Goal: Task Accomplishment & Management: Use online tool/utility

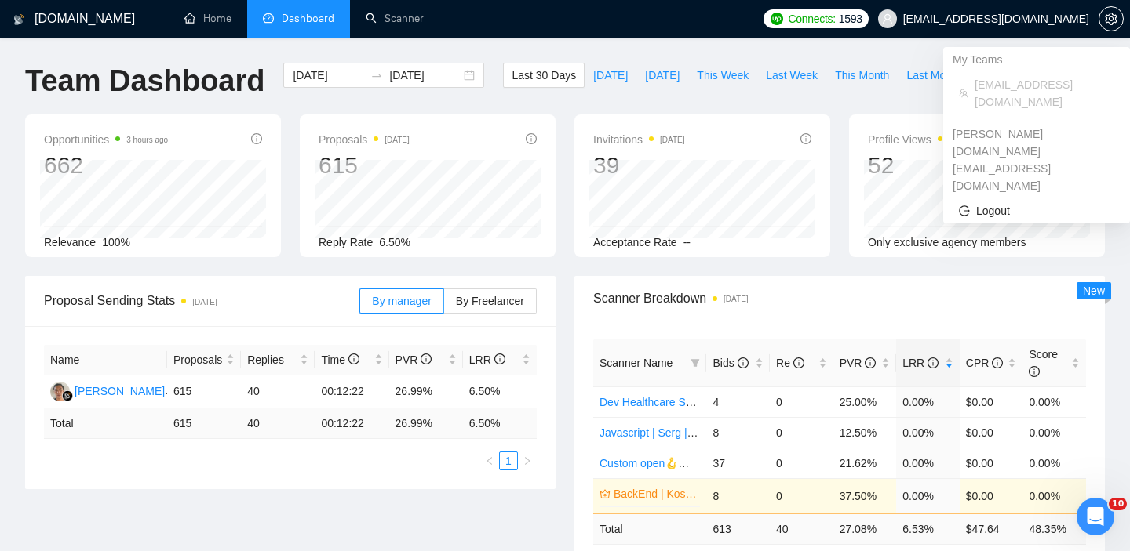
click at [1006, 86] on span "[EMAIL_ADDRESS][DOMAIN_NAME]" at bounding box center [1044, 93] width 140 height 35
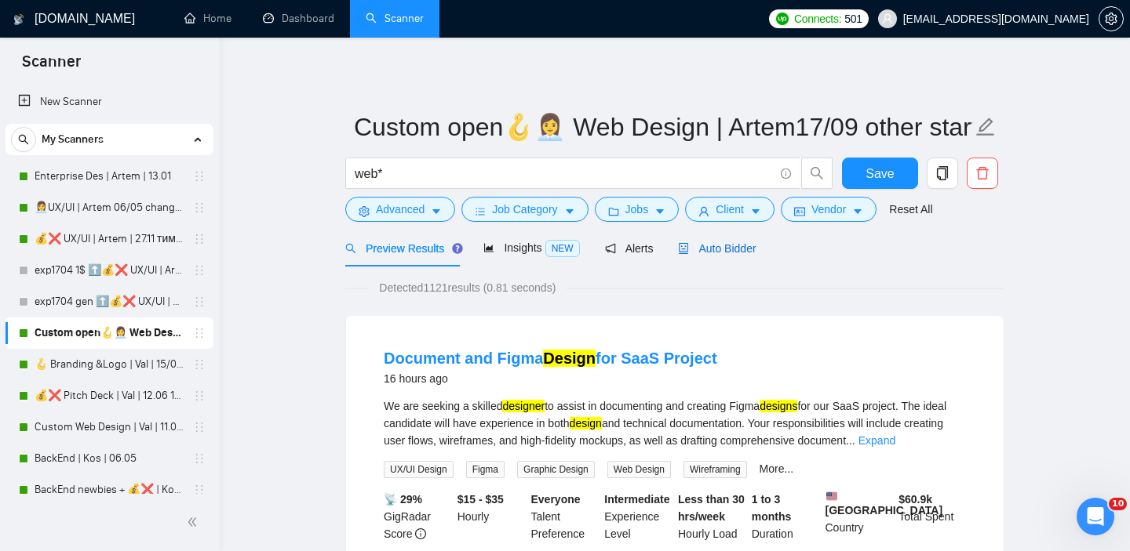
click at [721, 245] on span "Auto Bidder" at bounding box center [717, 248] width 78 height 13
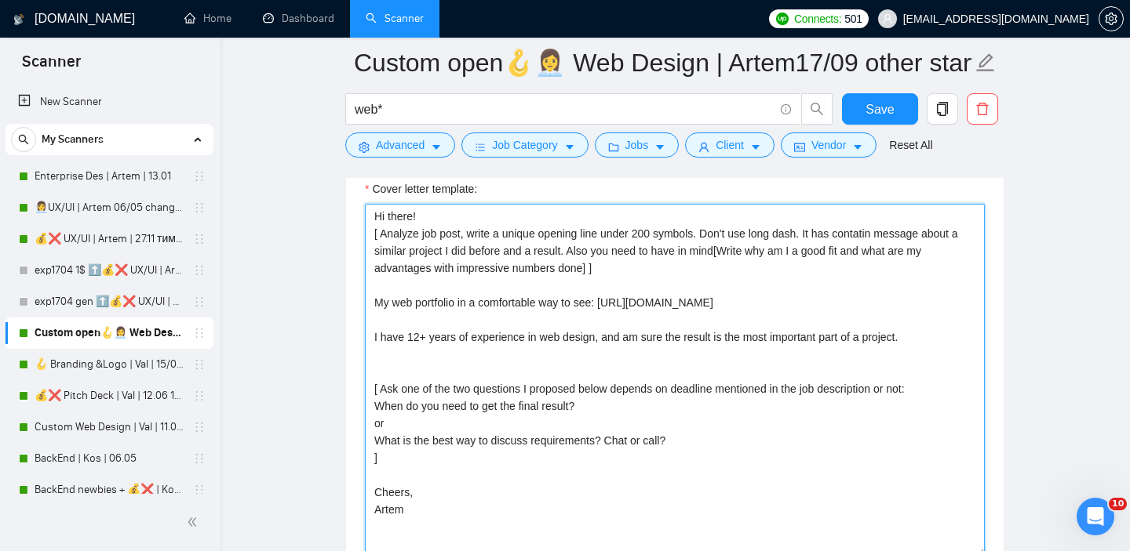
click at [546, 240] on textarea "Hi there! [ Analyze job post, write a unique opening line under 200 symbols. Do…" at bounding box center [675, 380] width 620 height 353
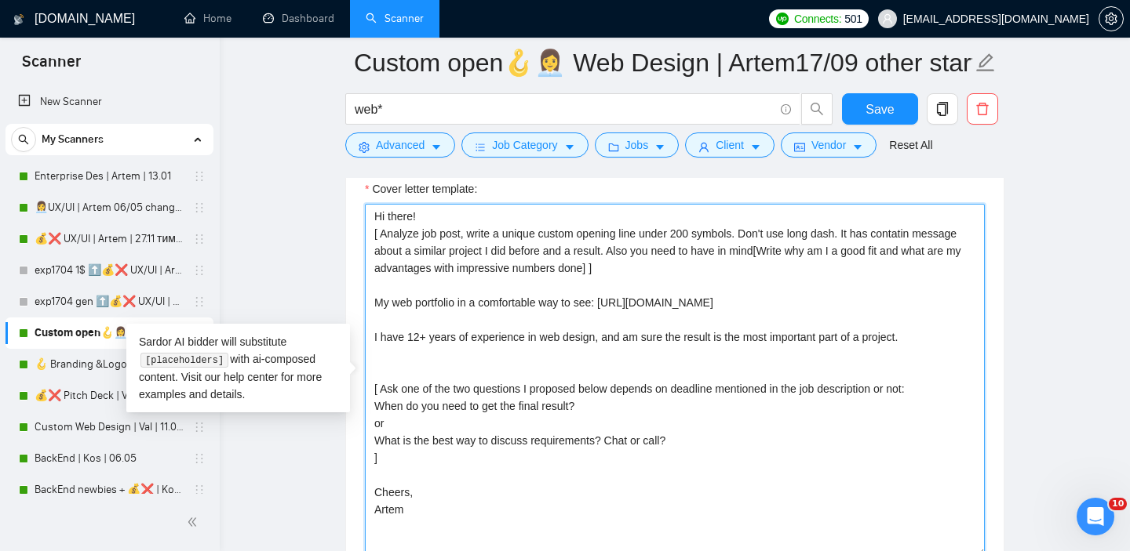
click at [746, 235] on textarea "Hi there! [ Analyze job post, write a unique custom opening line under 200 symb…" at bounding box center [675, 380] width 620 height 353
drag, startPoint x: 748, startPoint y: 235, endPoint x: 886, endPoint y: 232, distance: 137.3
click at [886, 232] on textarea "Hi there! [ Analyze job post, write a unique custom opening line under 200 symb…" at bounding box center [675, 380] width 620 height 353
click at [624, 235] on textarea "Hi there! [ Analyze job post, write a unique custom opening line under 200 symb…" at bounding box center [675, 380] width 620 height 353
click at [646, 238] on textarea "Hi there! [ Analyze job post, write a unique custom opening line under 200 symb…" at bounding box center [675, 380] width 620 height 353
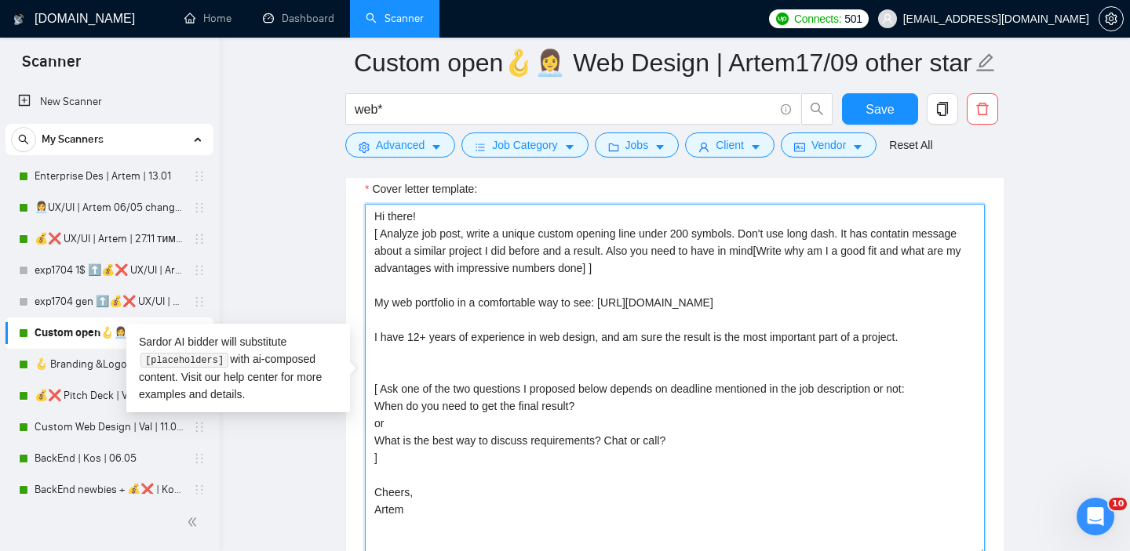
paste textarea ", include a value for a client"
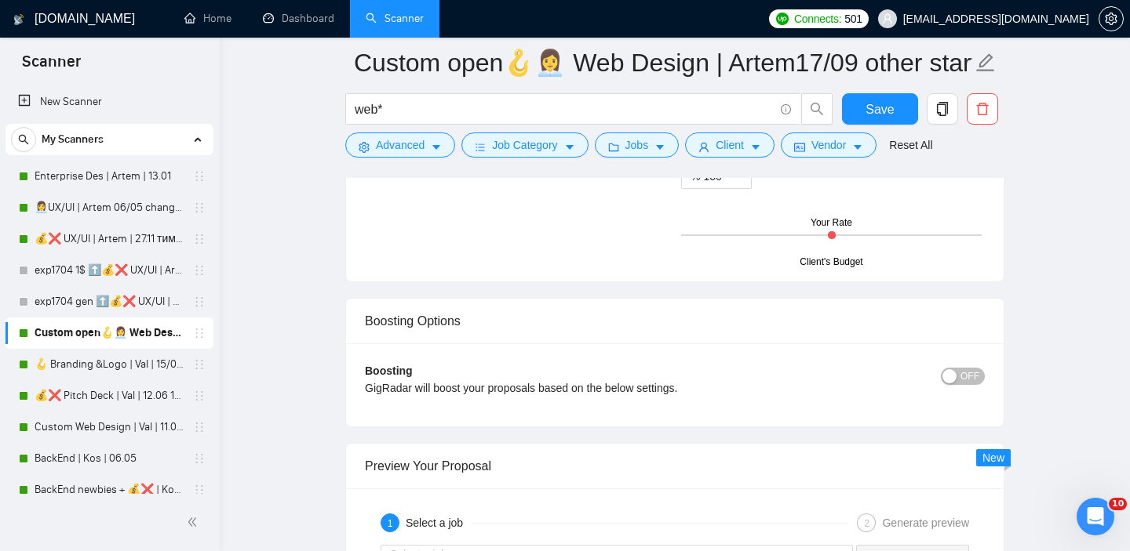
scroll to position [2805, 0]
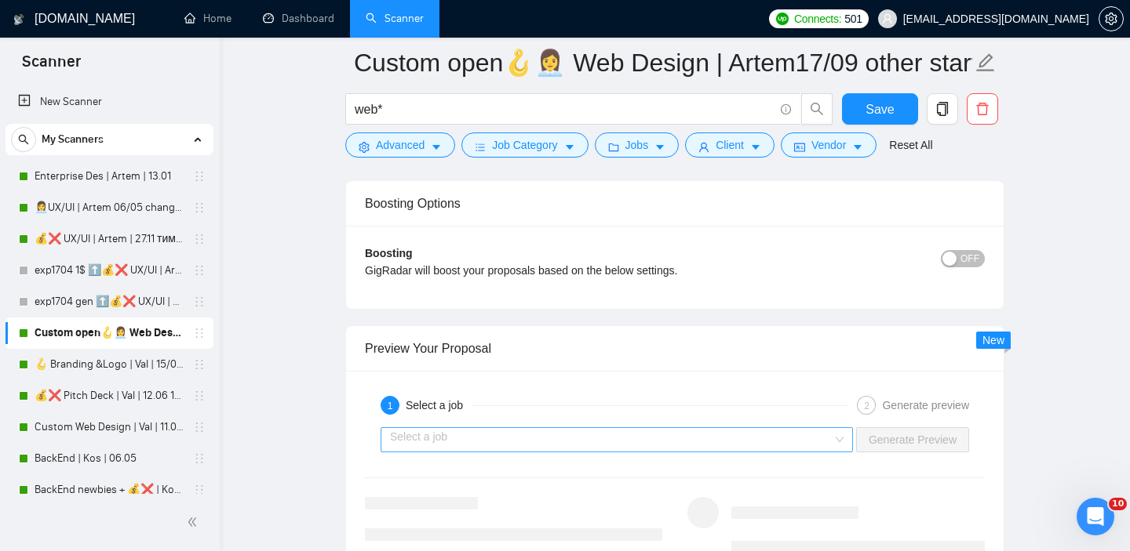
type textarea "Hi there! [ Analyze job post, write a unique custom opening line, include a val…"
click at [600, 445] on input "search" at bounding box center [611, 440] width 442 height 24
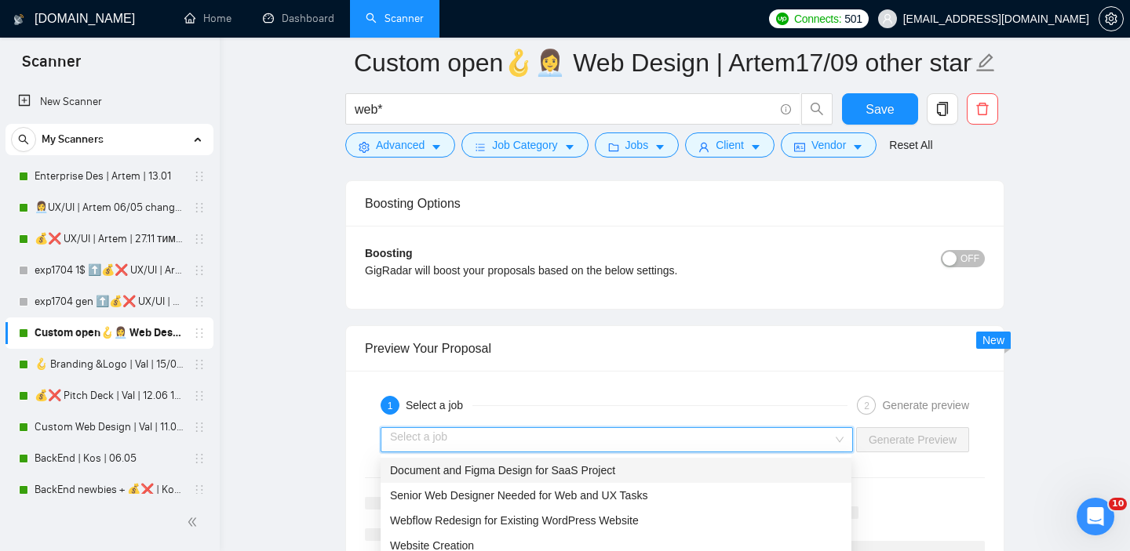
click at [504, 482] on div "Document and Figma Design for SaaS Project" at bounding box center [615, 470] width 471 height 25
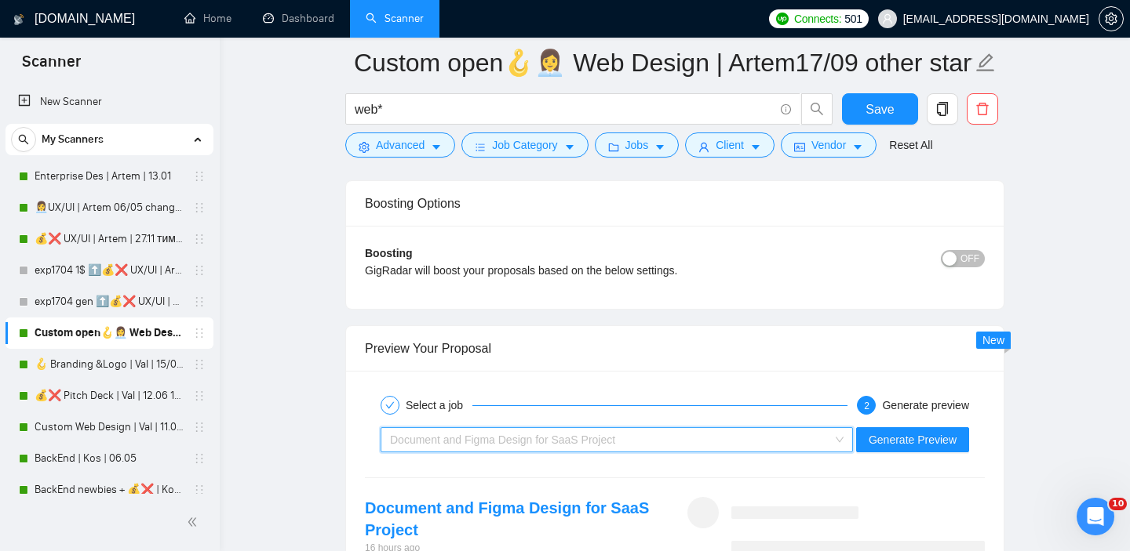
click at [804, 431] on div "Document and Figma Design for SaaS Project" at bounding box center [609, 440] width 439 height 24
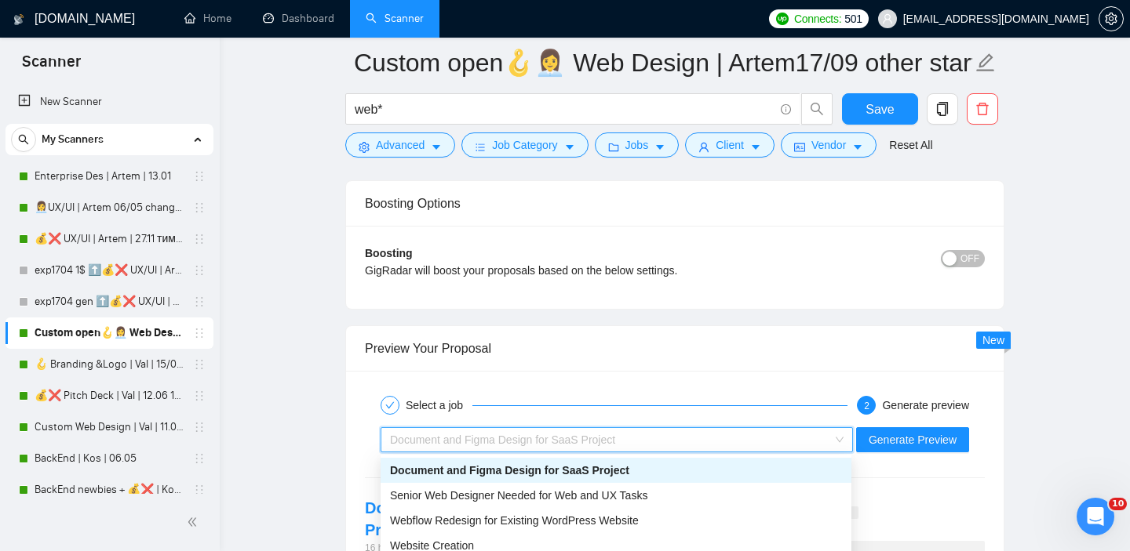
click at [592, 488] on div "Senior Web Designer Needed for Web and UX Tasks" at bounding box center [616, 495] width 452 height 17
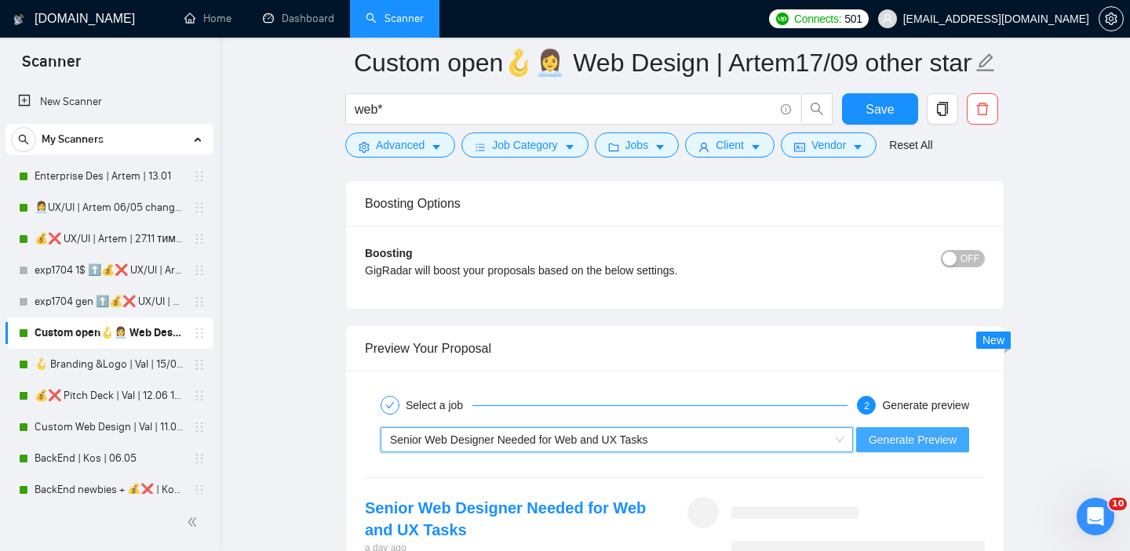
click at [905, 443] on span "Generate Preview" at bounding box center [912, 439] width 88 height 17
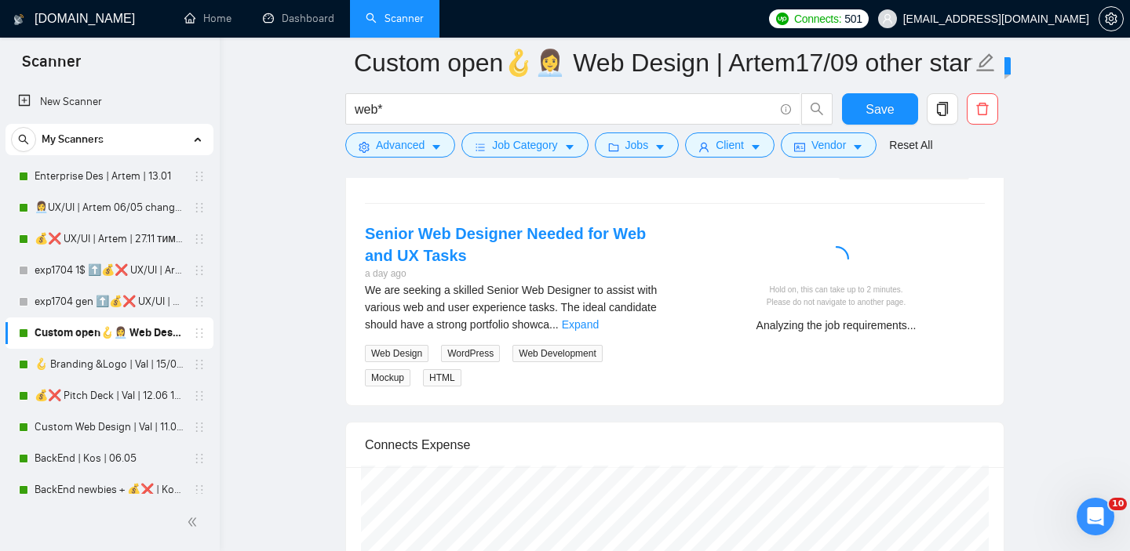
scroll to position [3073, 0]
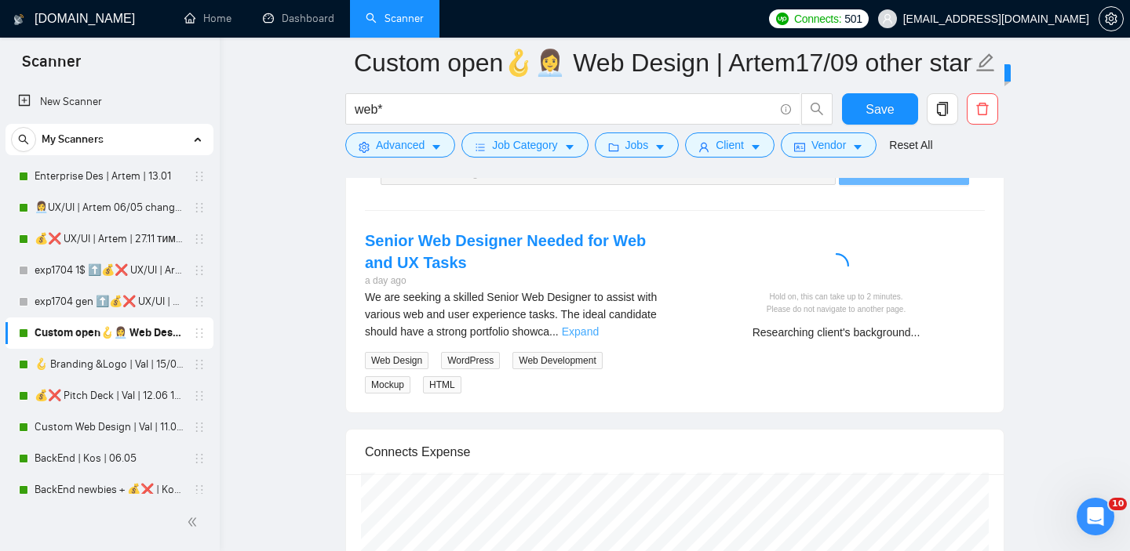
click at [599, 330] on link "Expand" at bounding box center [580, 332] width 37 height 13
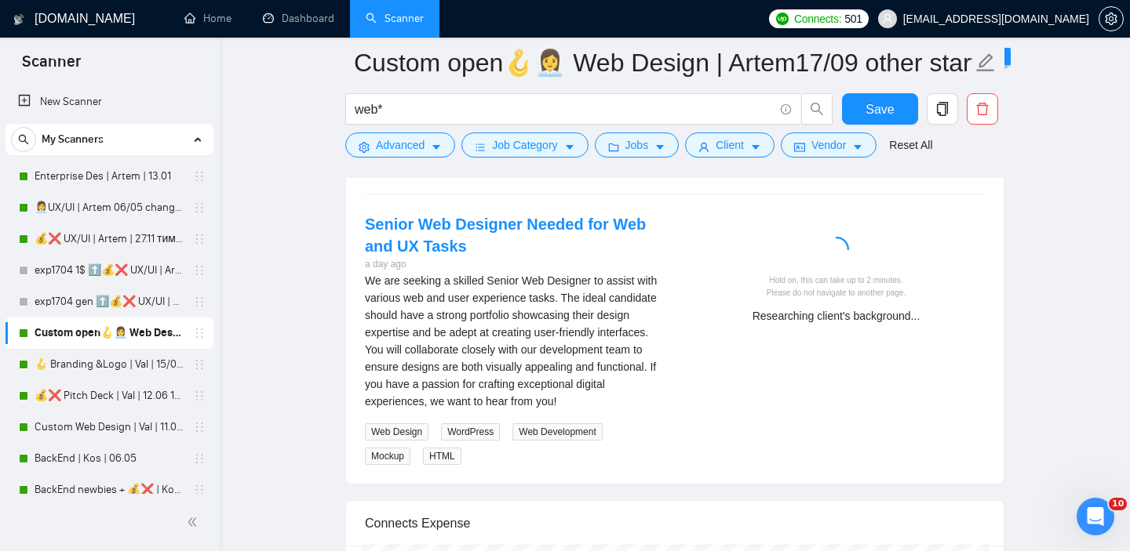
scroll to position [3088, 0]
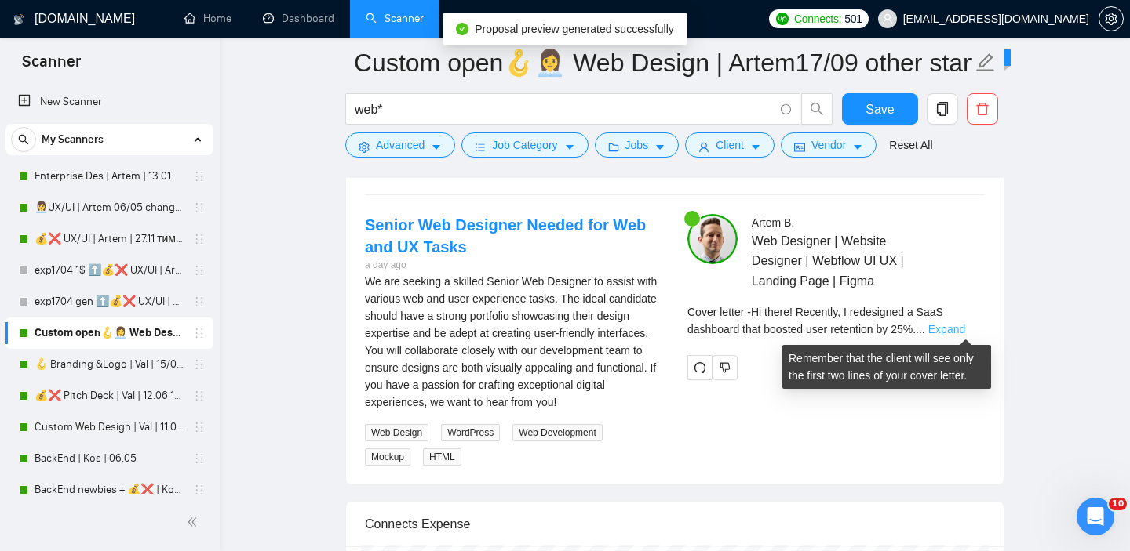
click at [952, 326] on link "Expand" at bounding box center [946, 329] width 37 height 13
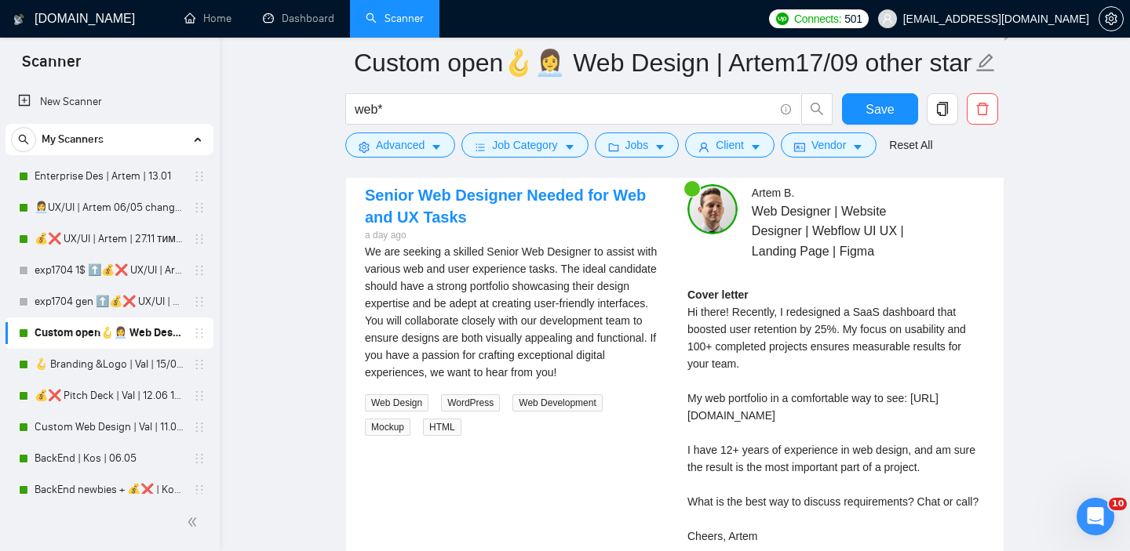
scroll to position [2993, 0]
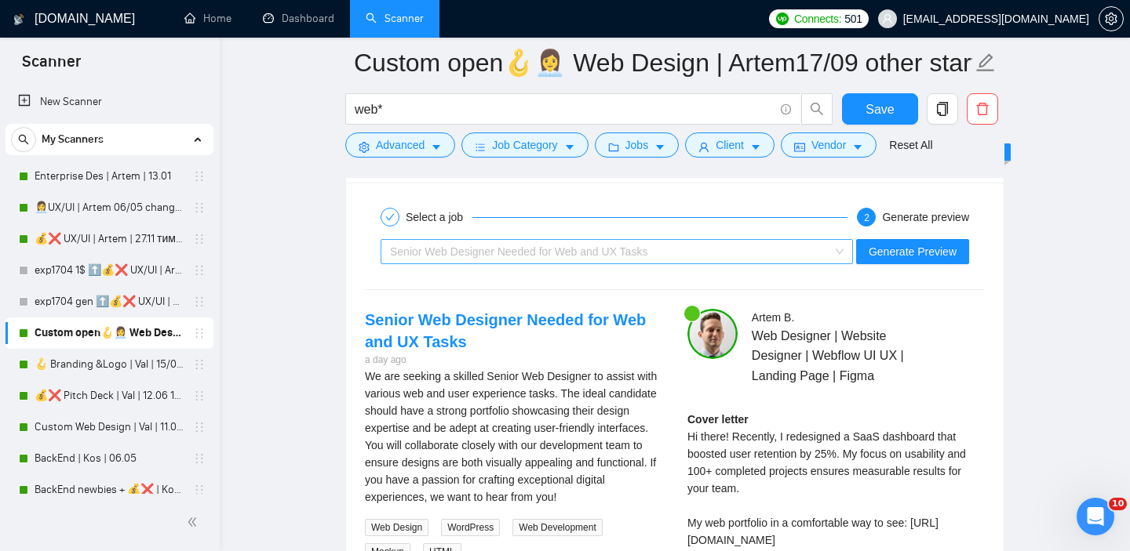
click at [552, 249] on span "Senior Web Designer Needed for Web and UX Tasks" at bounding box center [518, 252] width 257 height 13
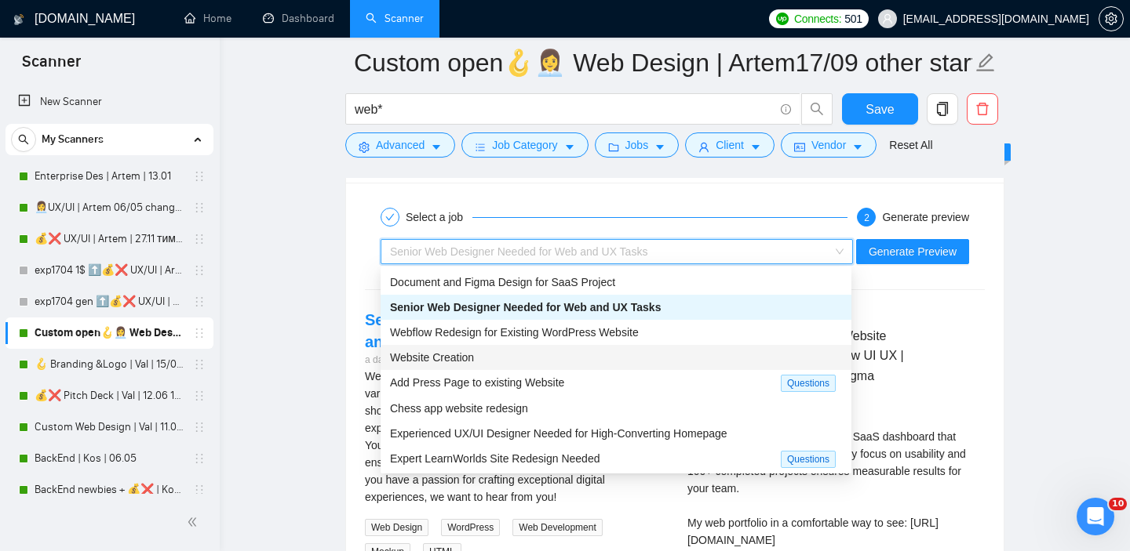
scroll to position [4, 0]
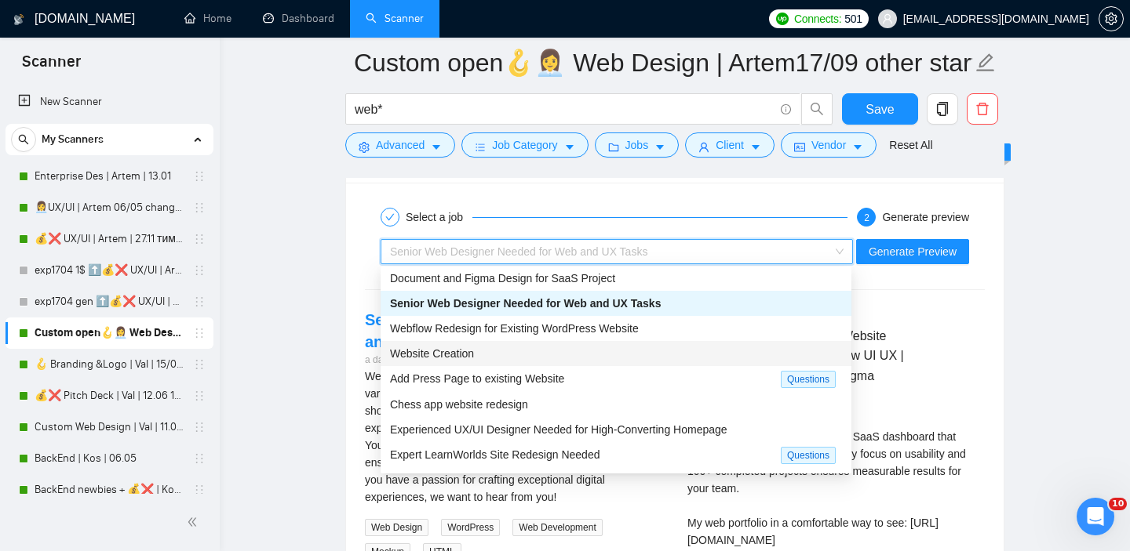
click at [533, 358] on div "Website Creation" at bounding box center [616, 353] width 452 height 17
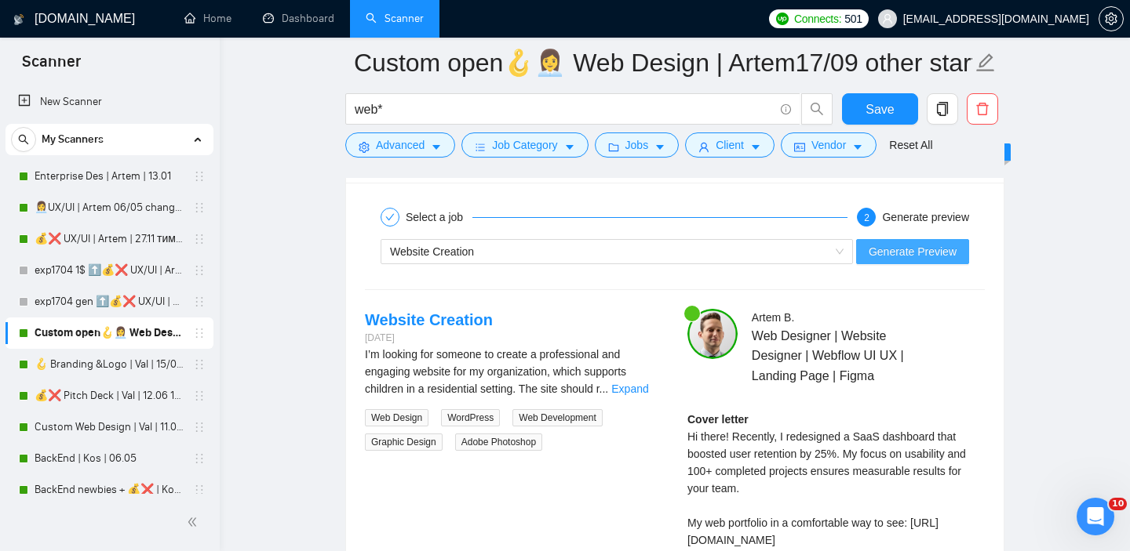
click at [907, 254] on span "Generate Preview" at bounding box center [912, 251] width 88 height 17
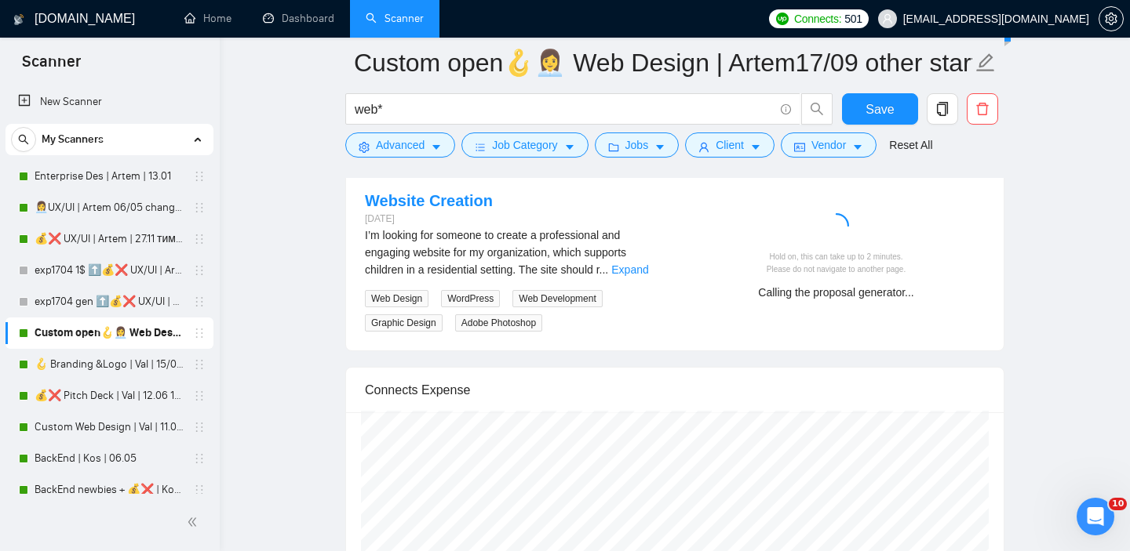
scroll to position [3113, 0]
click at [634, 267] on link "Expand" at bounding box center [629, 269] width 37 height 13
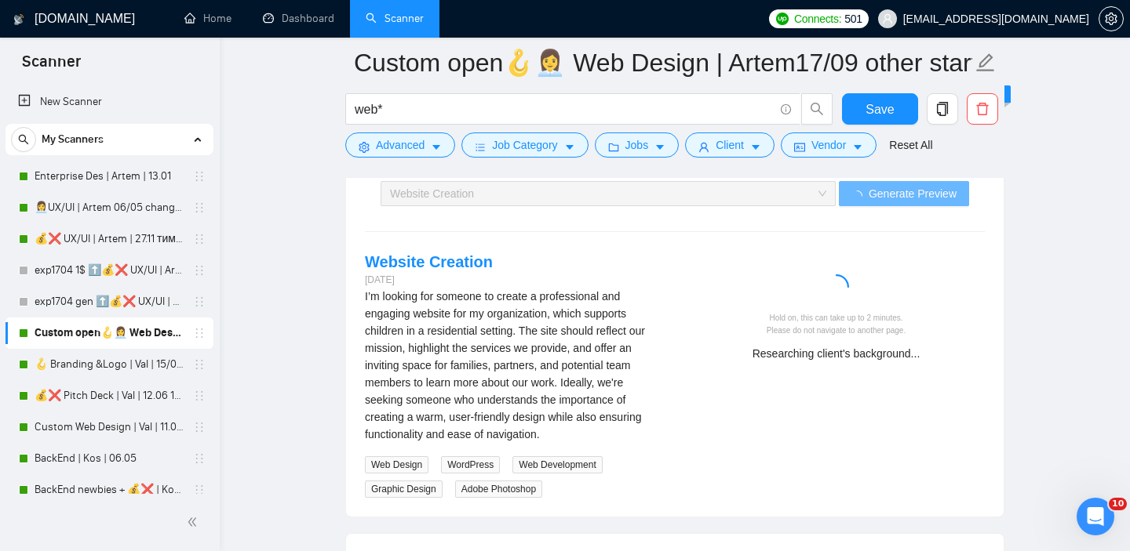
scroll to position [3078, 0]
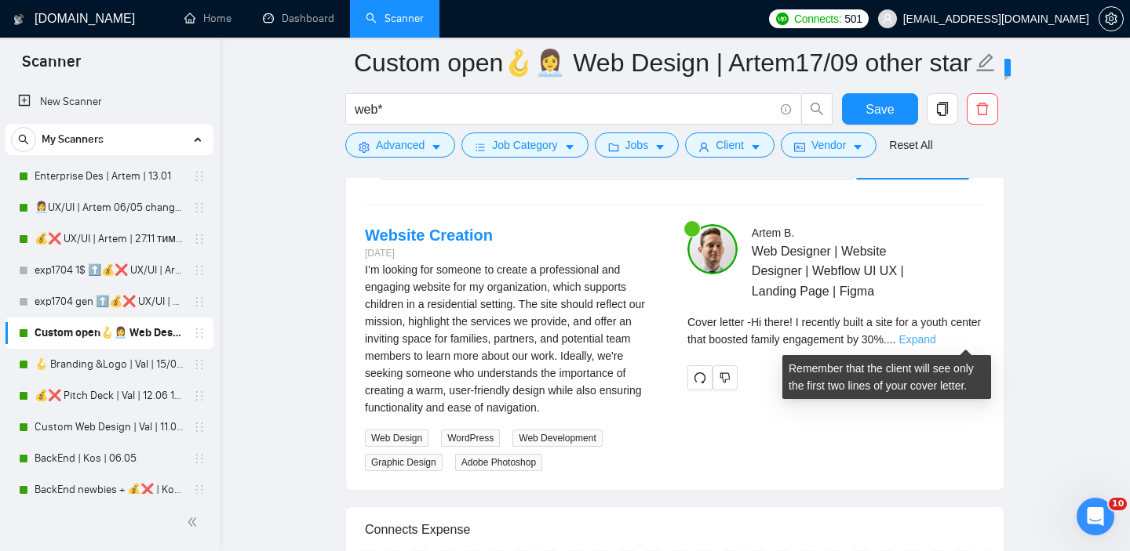
click at [935, 337] on link "Expand" at bounding box center [916, 339] width 37 height 13
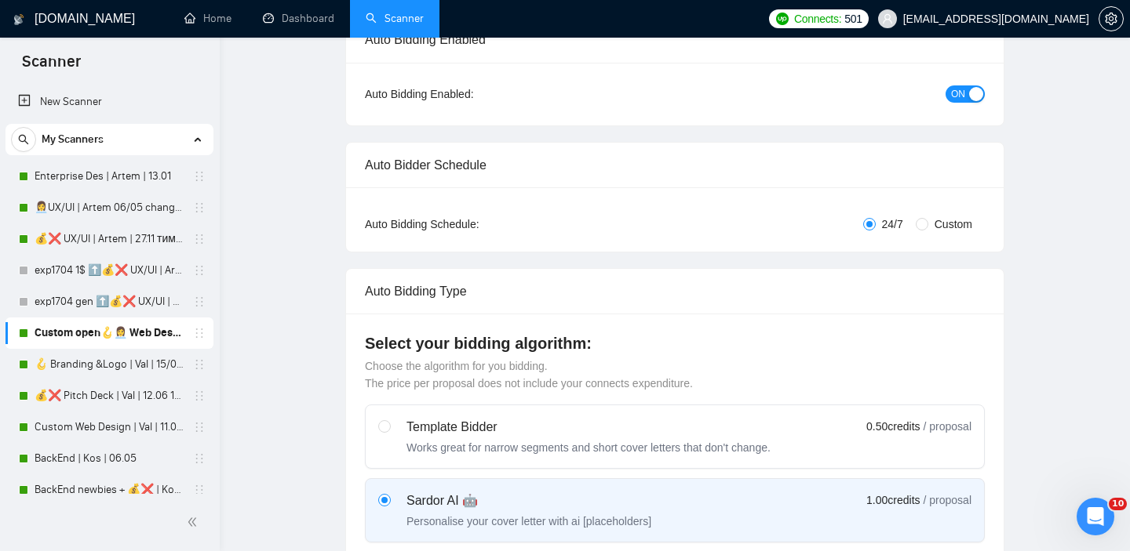
scroll to position [0, 0]
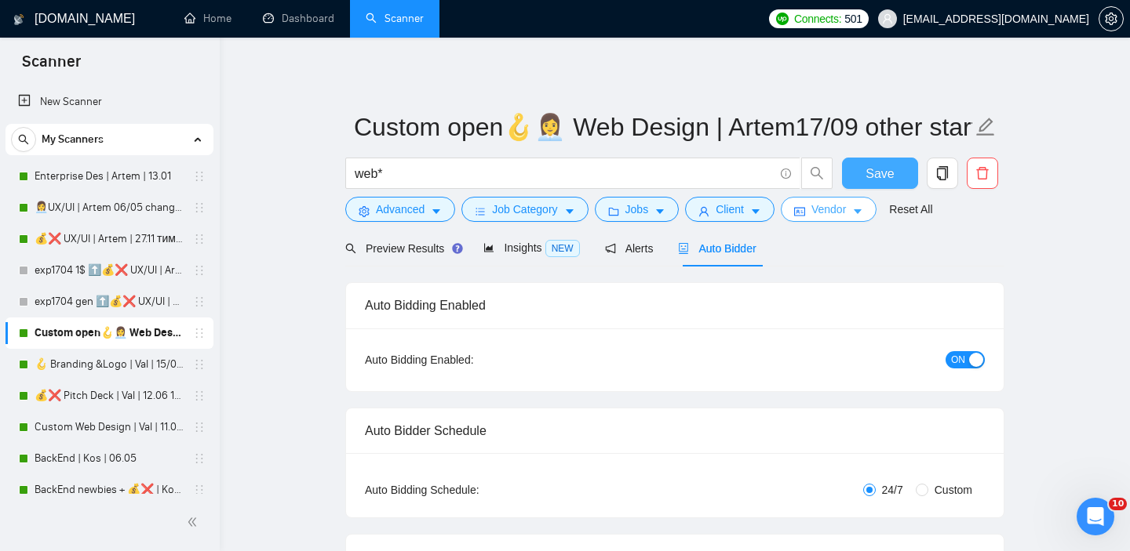
click at [886, 167] on span "Save" at bounding box center [879, 174] width 28 height 20
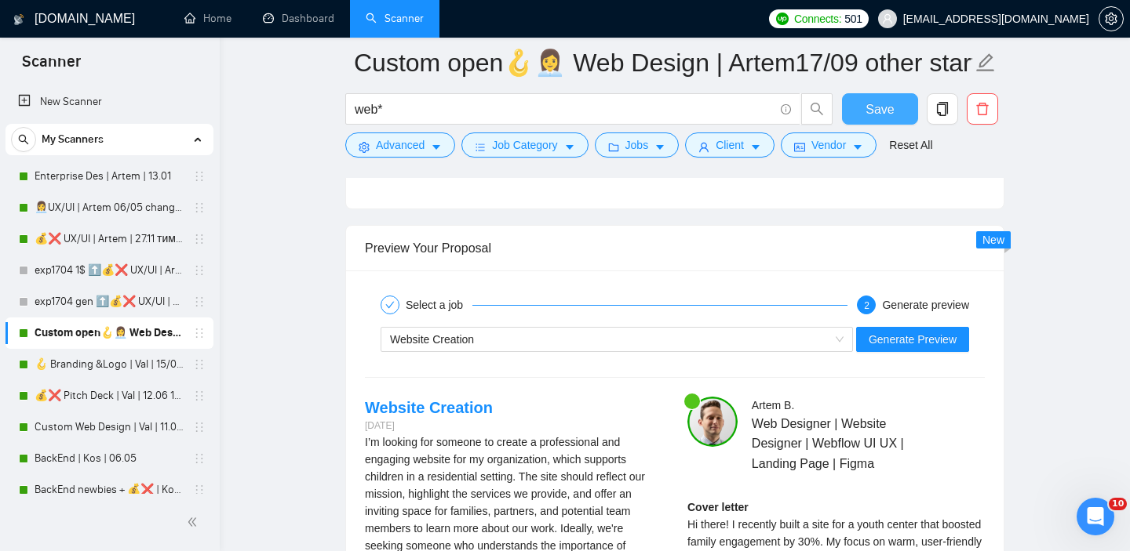
scroll to position [2873, 0]
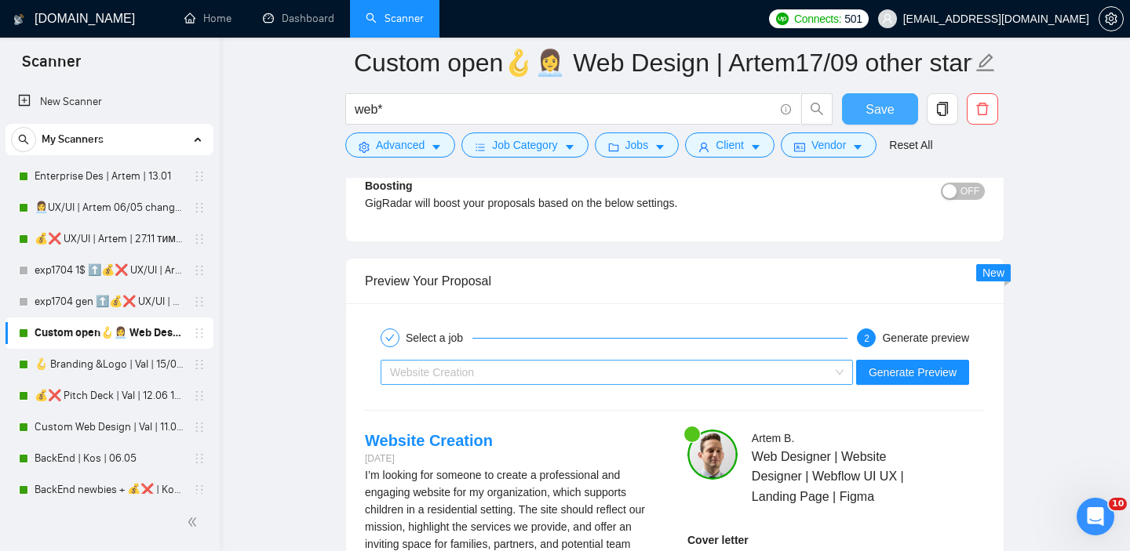
click at [642, 366] on div "Website Creation" at bounding box center [609, 373] width 439 height 24
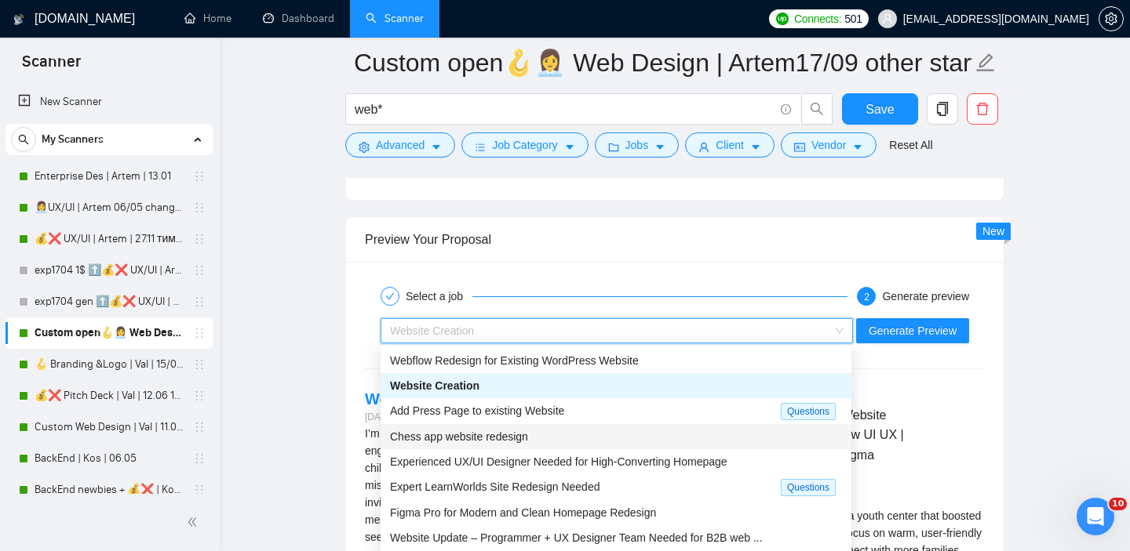
scroll to position [2919, 0]
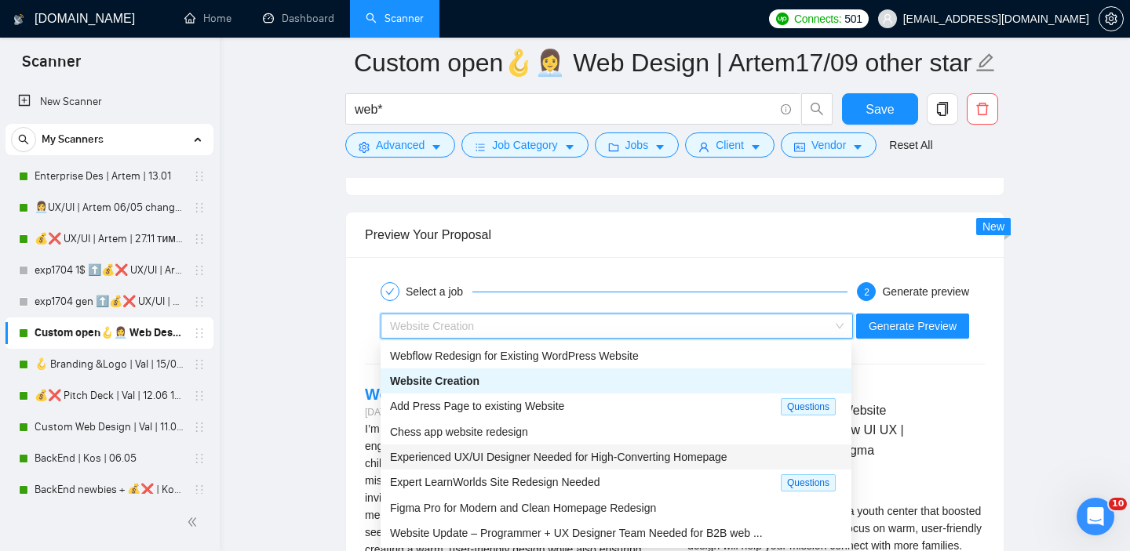
click at [580, 457] on span "Experienced UX/UI Designer Needed for High-Converting Homepage" at bounding box center [558, 457] width 337 height 13
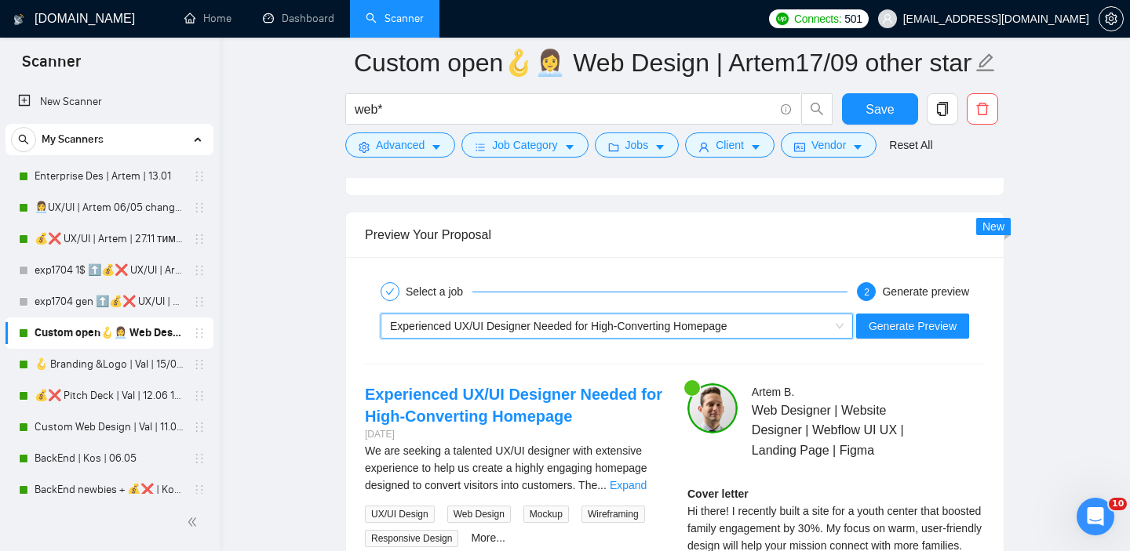
scroll to position [2934, 0]
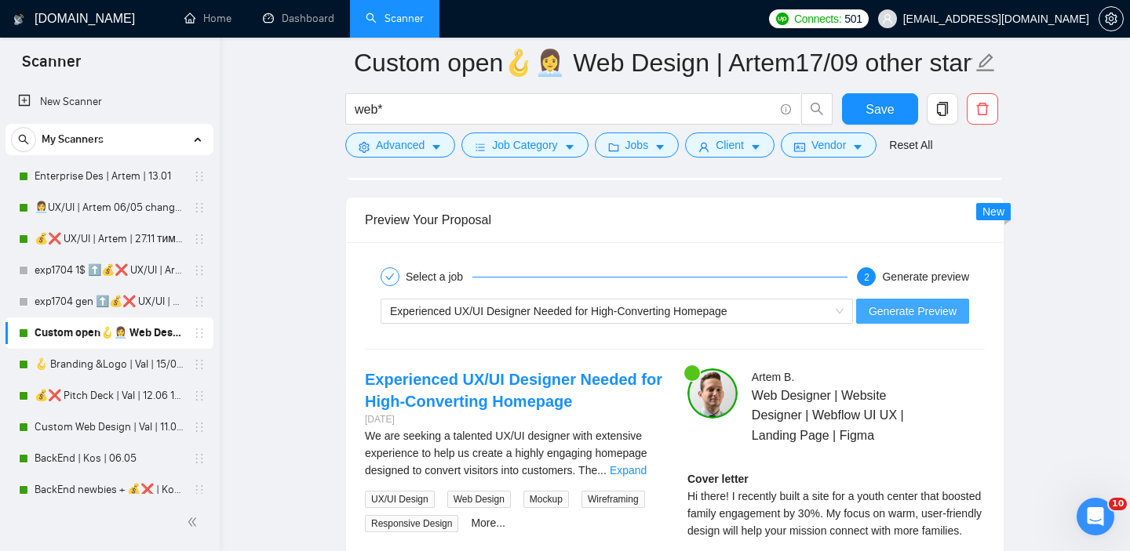
click at [925, 315] on span "Generate Preview" at bounding box center [912, 311] width 88 height 17
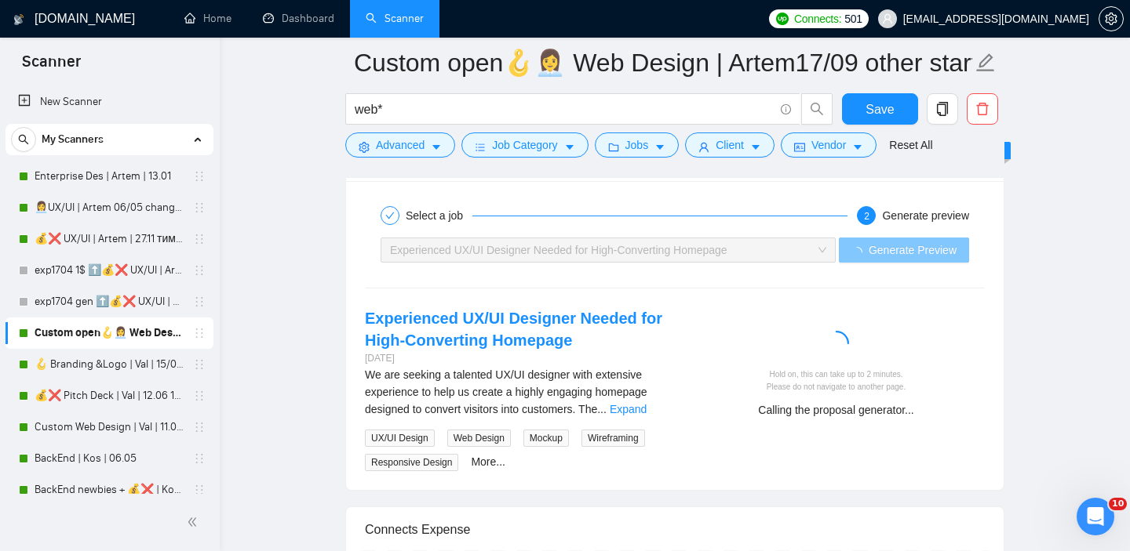
scroll to position [2992, 0]
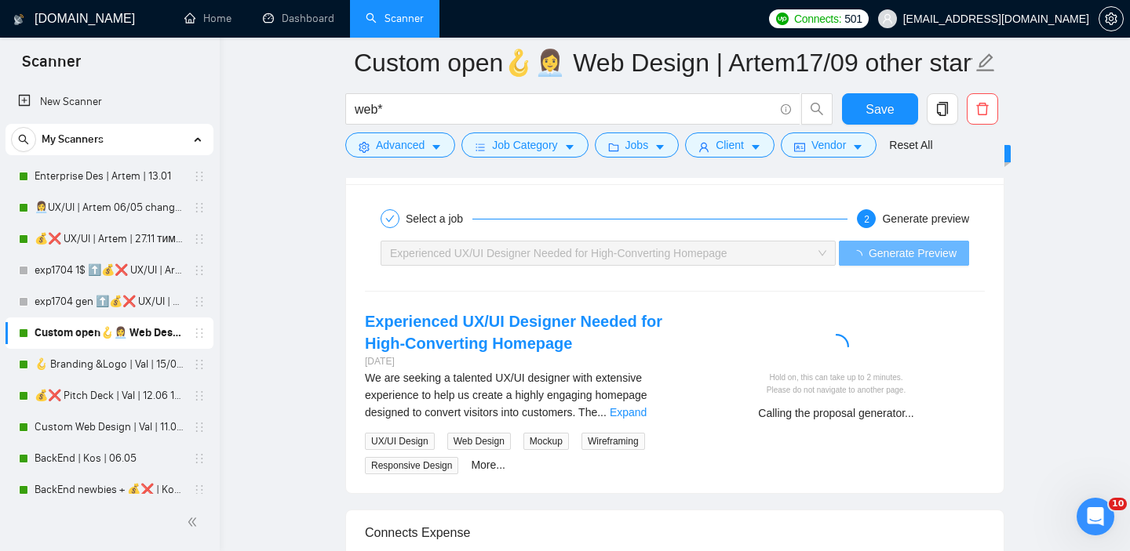
click at [642, 418] on div "We are seeking a talented UX/UI designer with extensive experience to help us c…" at bounding box center [513, 395] width 297 height 52
click at [644, 413] on link "Expand" at bounding box center [628, 412] width 37 height 13
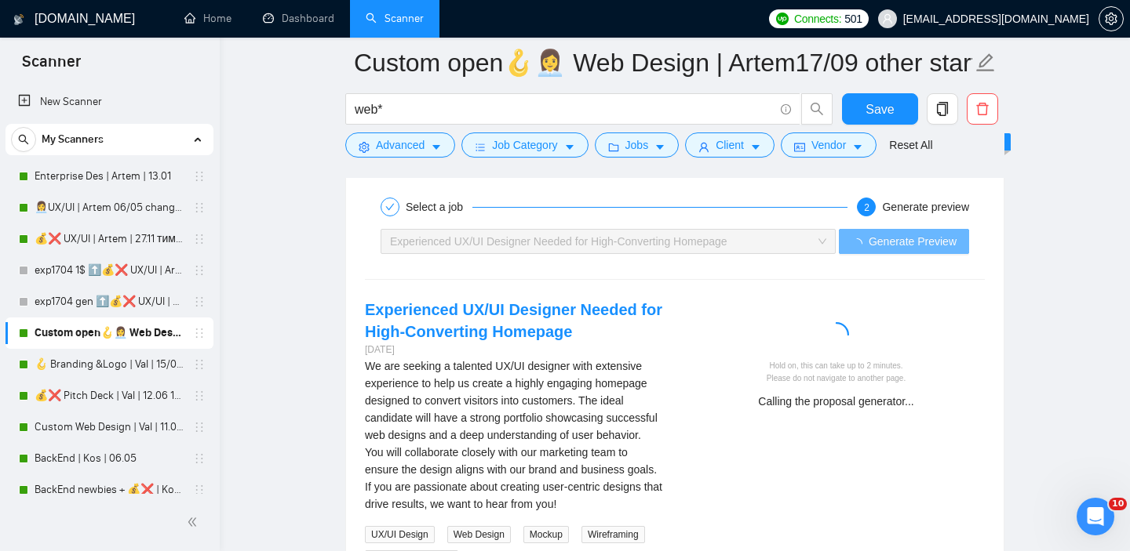
scroll to position [3006, 0]
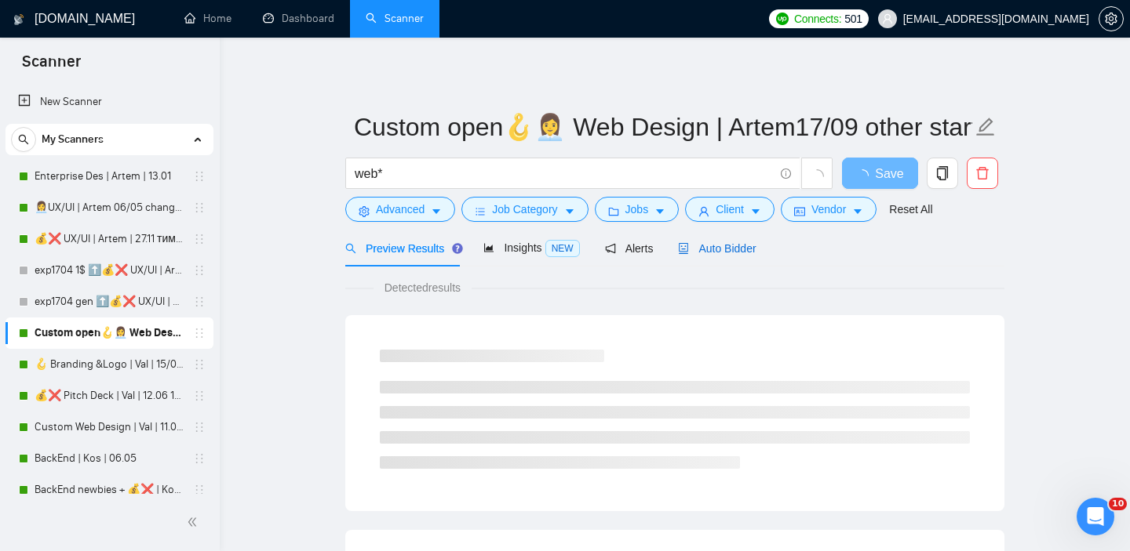
click at [726, 243] on span "Auto Bidder" at bounding box center [717, 248] width 78 height 13
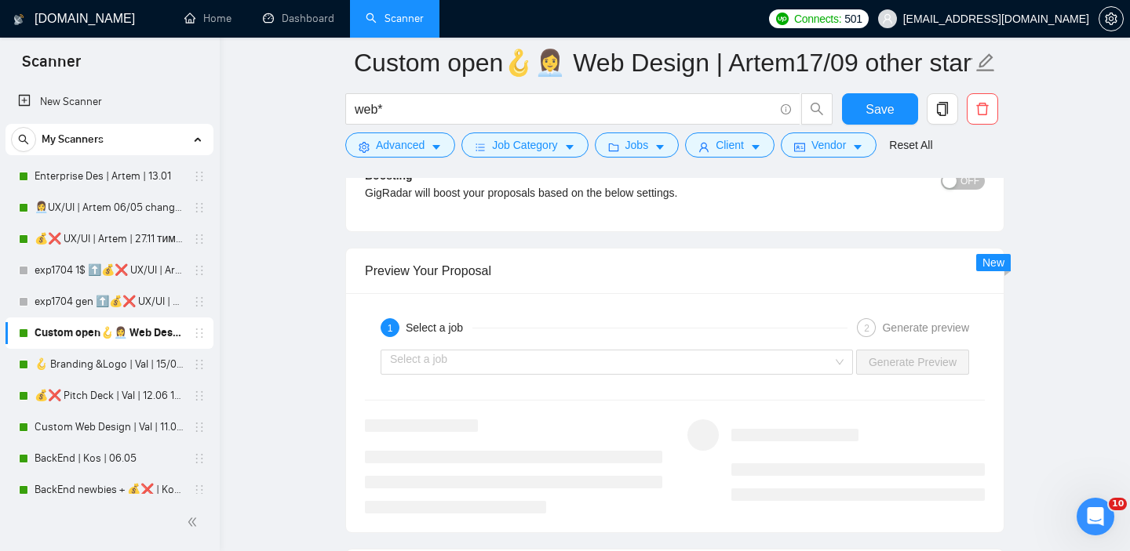
scroll to position [2907, 0]
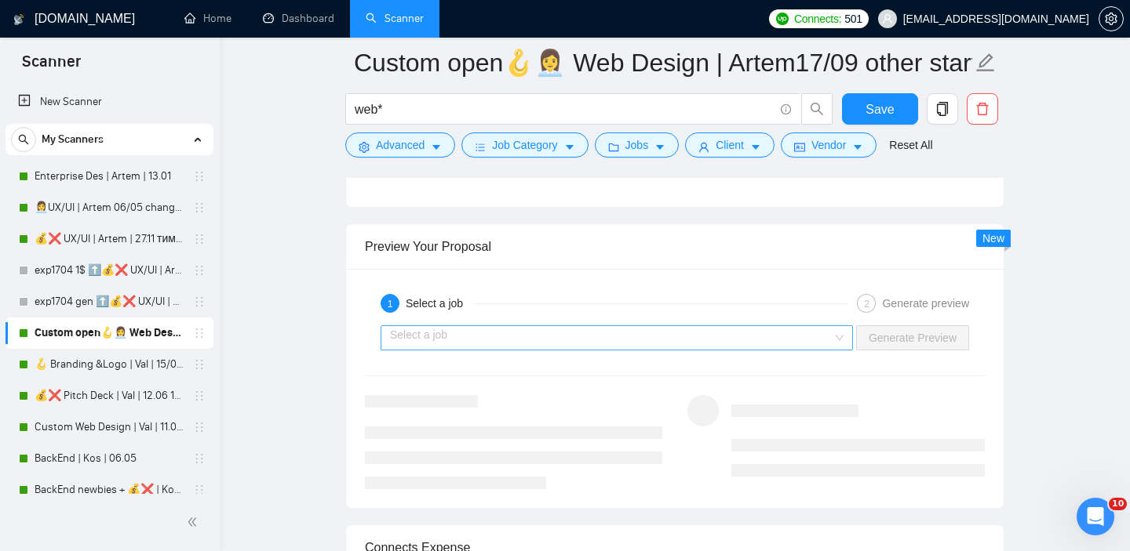
click at [728, 341] on input "search" at bounding box center [611, 338] width 442 height 24
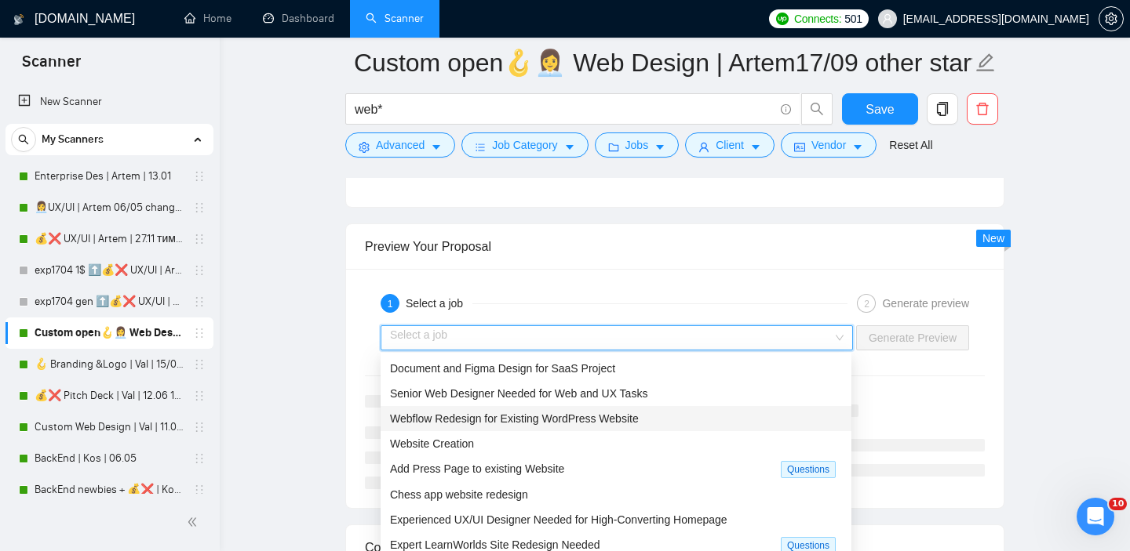
click at [561, 422] on span "Webflow Redesign for Existing WordPress Website" at bounding box center [514, 419] width 249 height 13
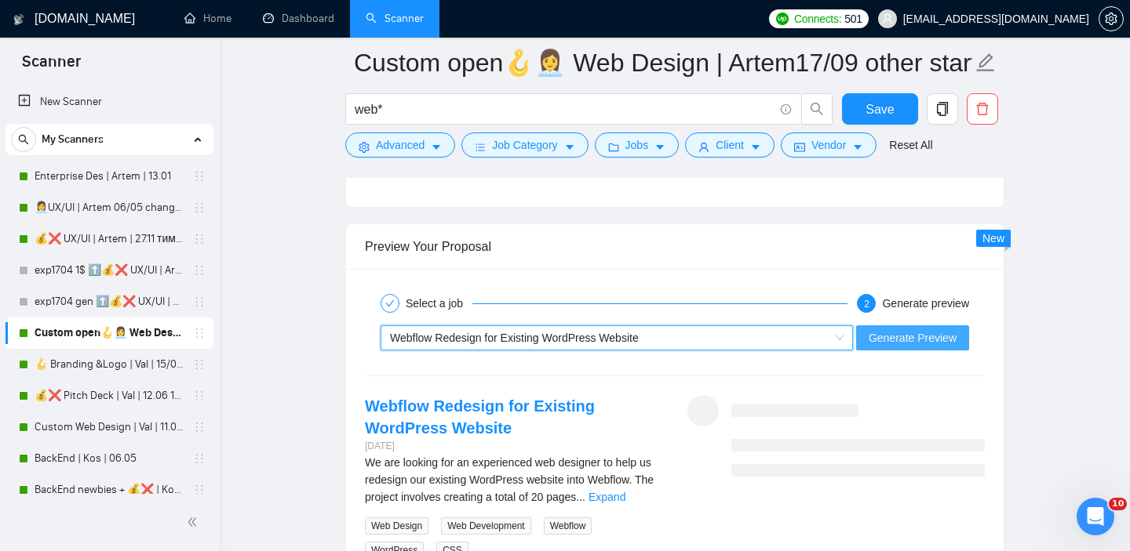
click at [923, 337] on span "Generate Preview" at bounding box center [912, 337] width 88 height 17
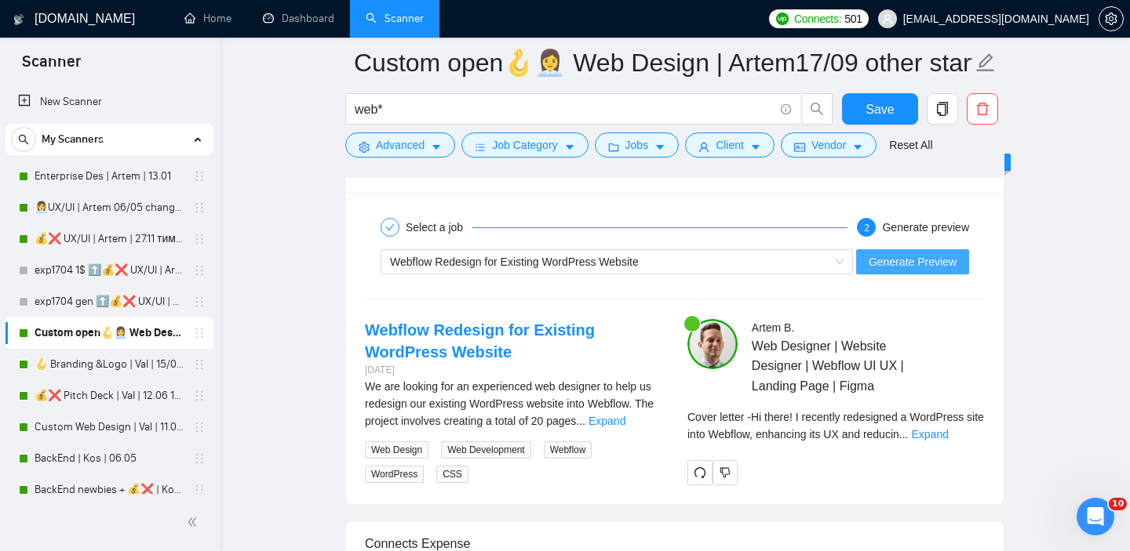
scroll to position [2984, 0]
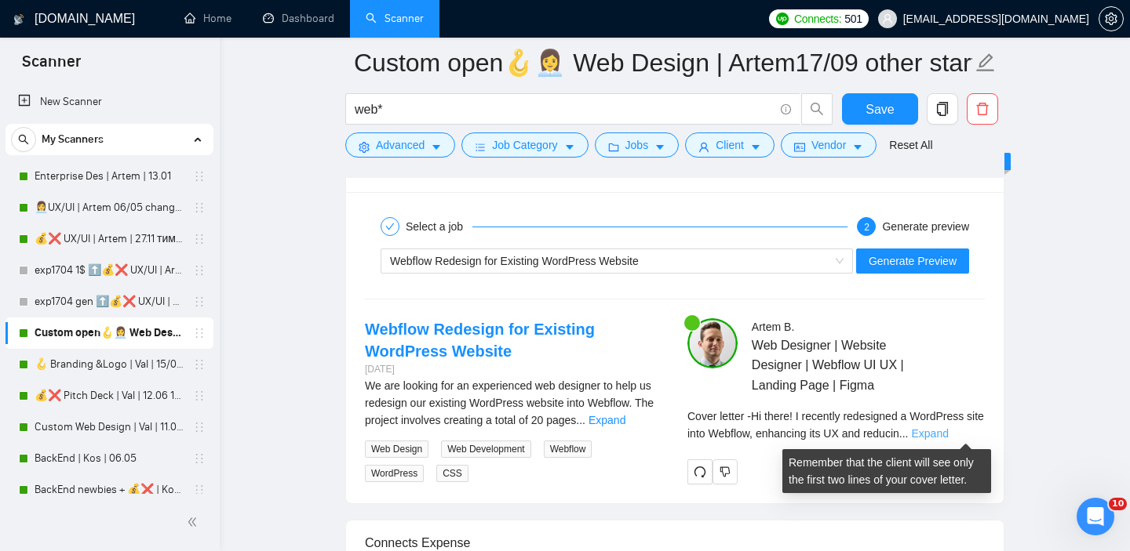
click at [944, 431] on link "Expand" at bounding box center [929, 434] width 37 height 13
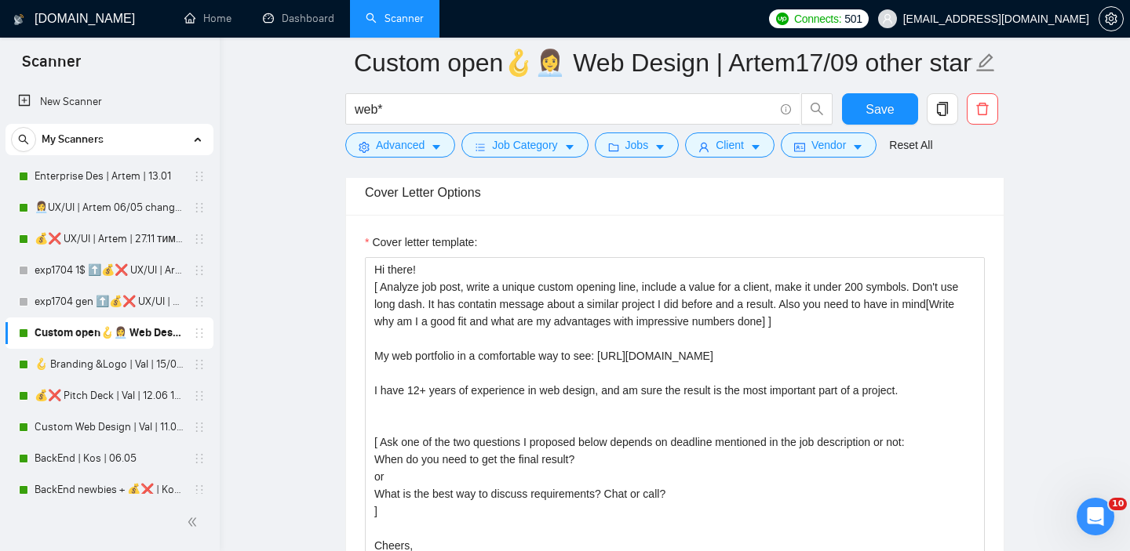
scroll to position [1775, 0]
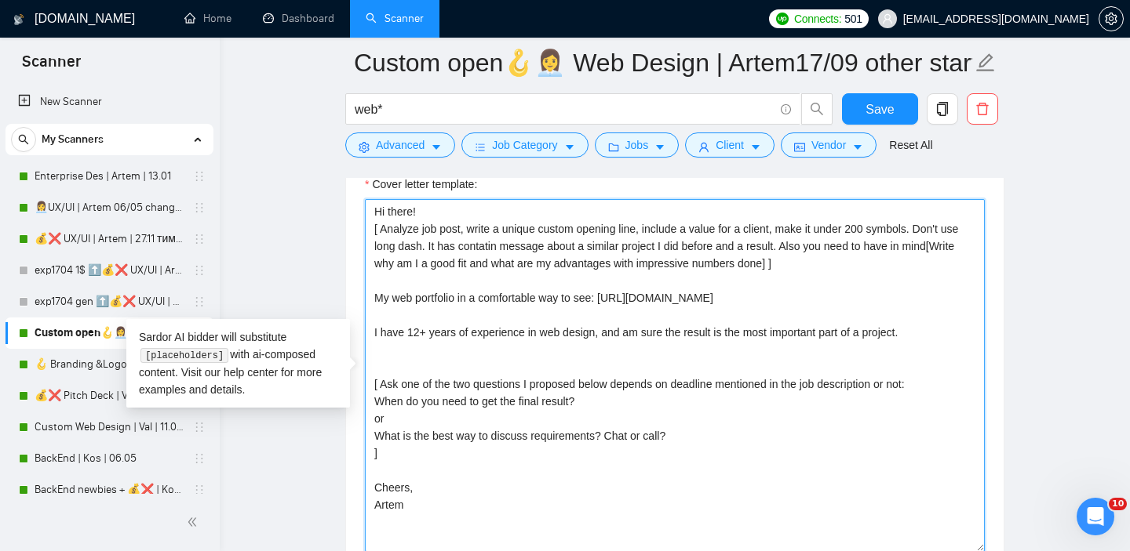
drag, startPoint x: 371, startPoint y: 206, endPoint x: 882, endPoint y: 265, distance: 514.1
click at [881, 265] on textarea "Hi there! [ Analyze job post, write a unique custom opening line, include a val…" at bounding box center [675, 375] width 620 height 353
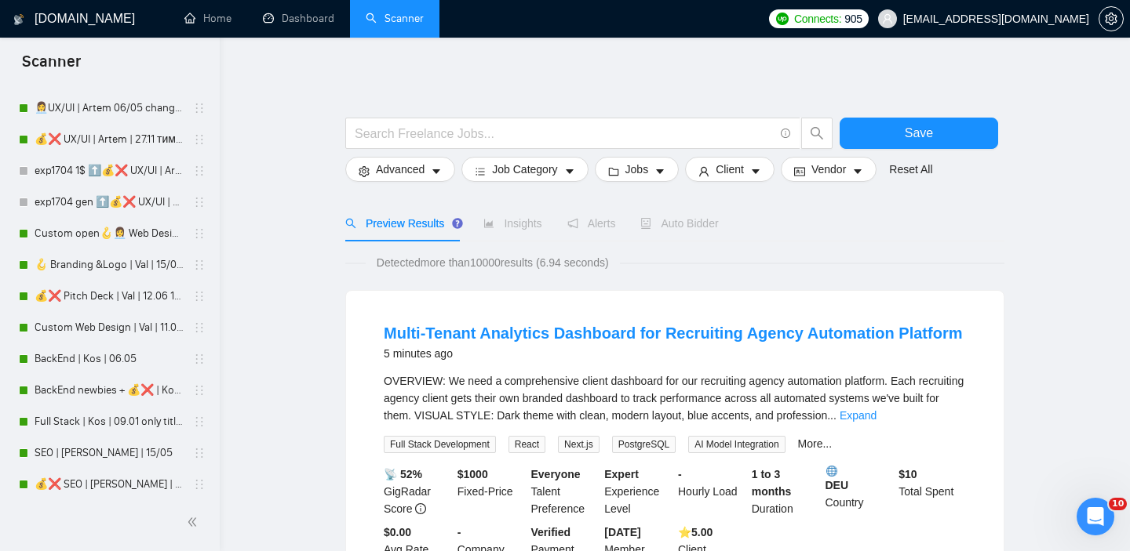
scroll to position [93, 0]
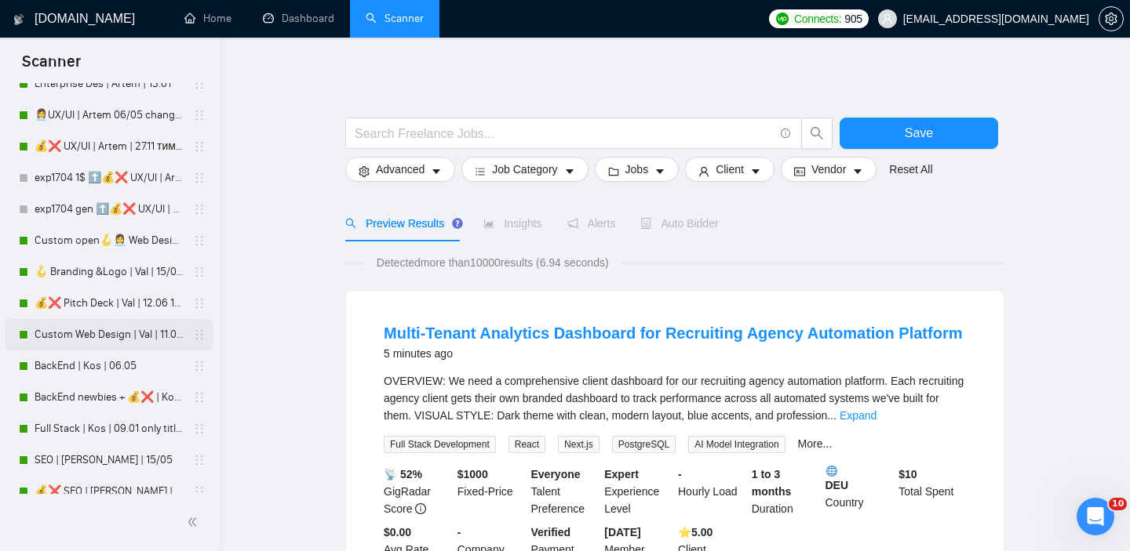
click at [104, 344] on link "Custom Web Design | Val | 11.09 filters changed" at bounding box center [109, 334] width 149 height 31
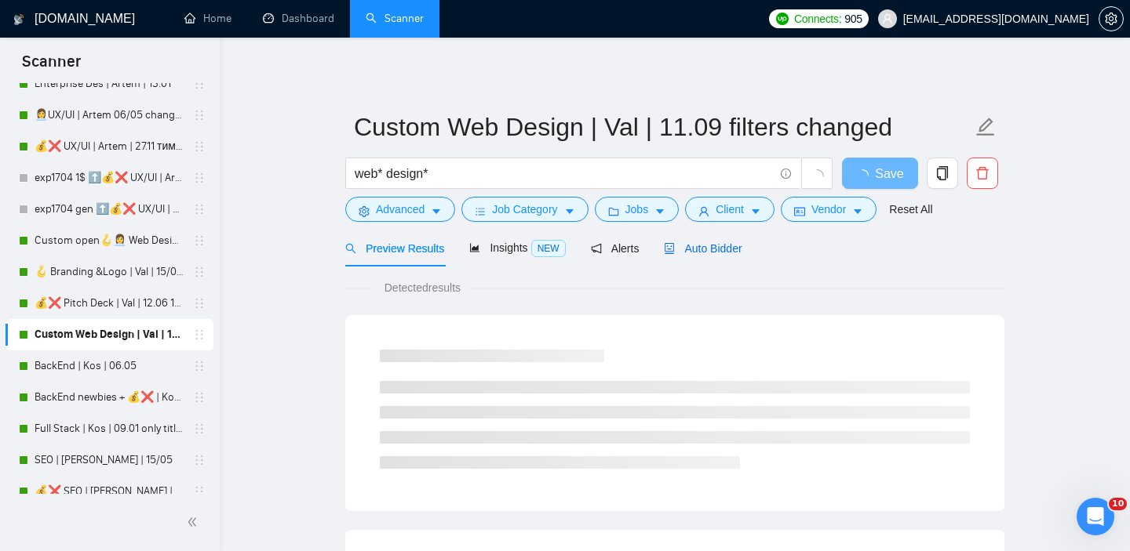
click at [727, 255] on div "Auto Bidder" at bounding box center [703, 248] width 78 height 17
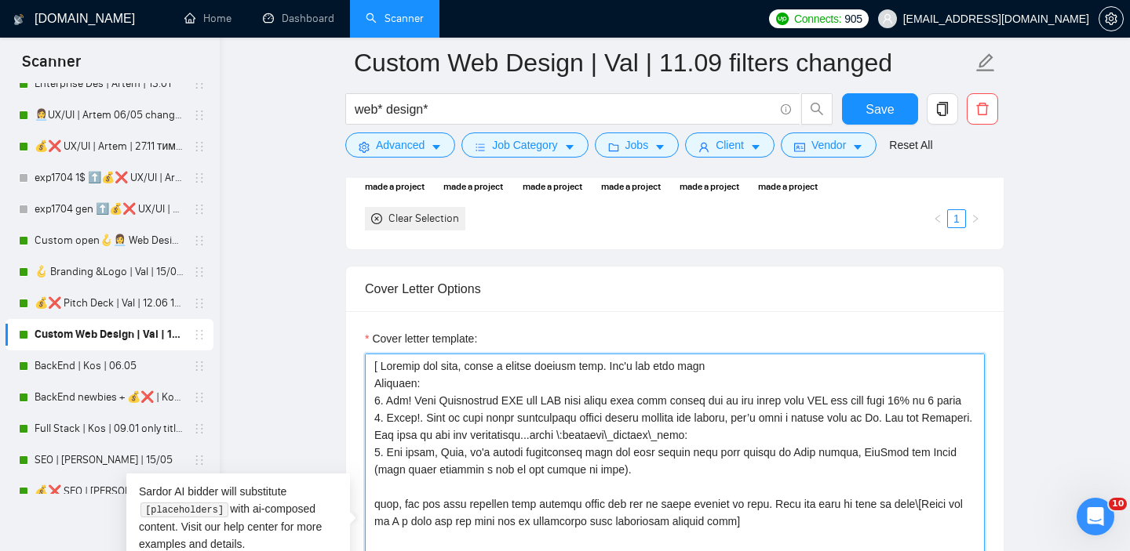
drag, startPoint x: 795, startPoint y: 539, endPoint x: 784, endPoint y: 337, distance: 202.6
click at [784, 337] on div "Cover letter template:" at bounding box center [675, 518] width 620 height 377
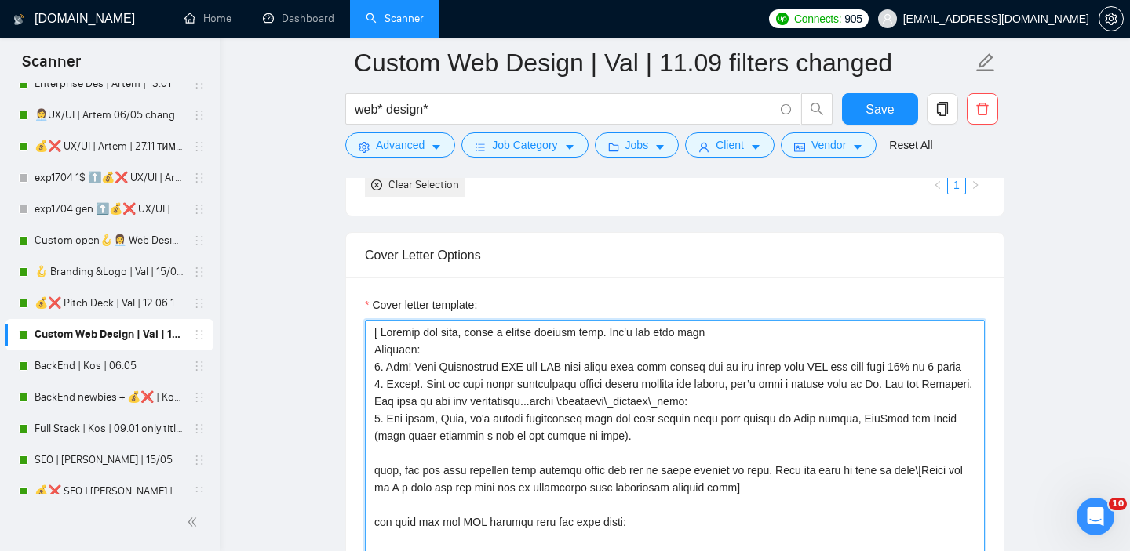
scroll to position [1655, 0]
paste textarea "Hi there! [ Analyze job post, write a unique custom opening line, include a val…"
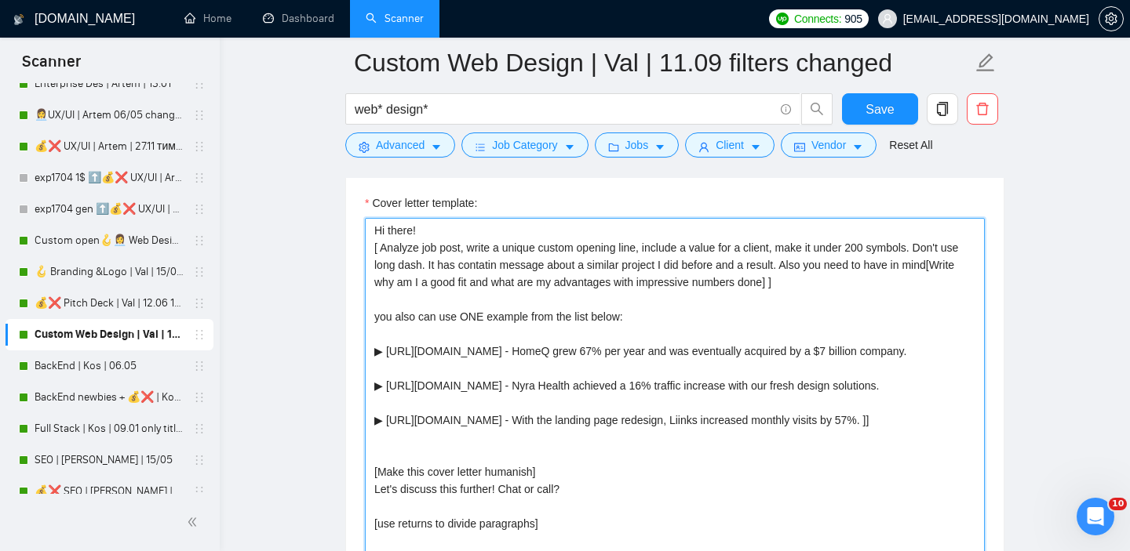
scroll to position [1763, 0]
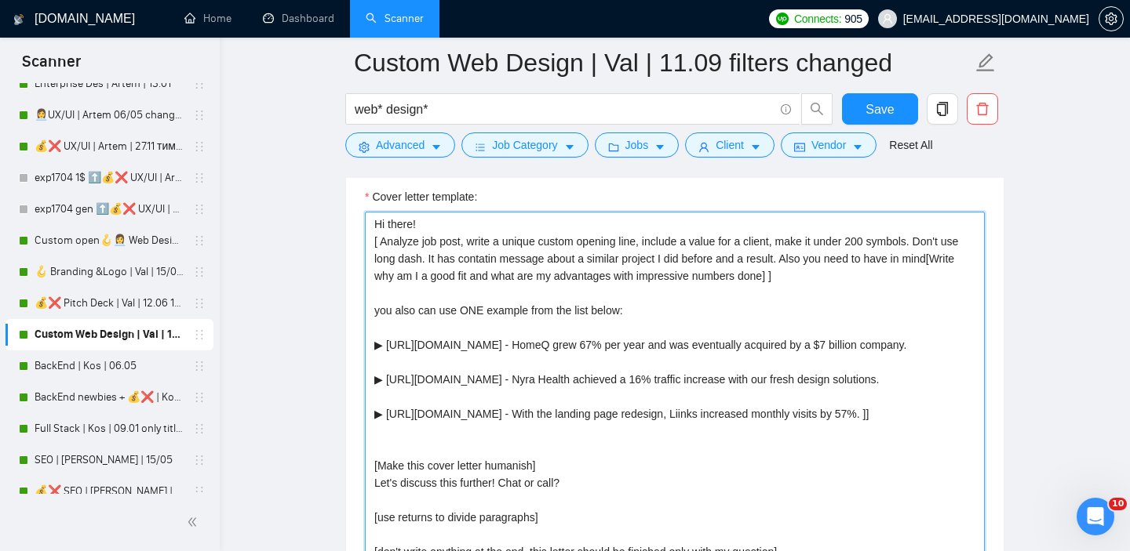
drag, startPoint x: 450, startPoint y: 253, endPoint x: 807, endPoint y: 258, distance: 357.0
click at [807, 258] on textarea "Hi there! [ Analyze job post, write a unique custom opening line, include a val…" at bounding box center [675, 388] width 620 height 353
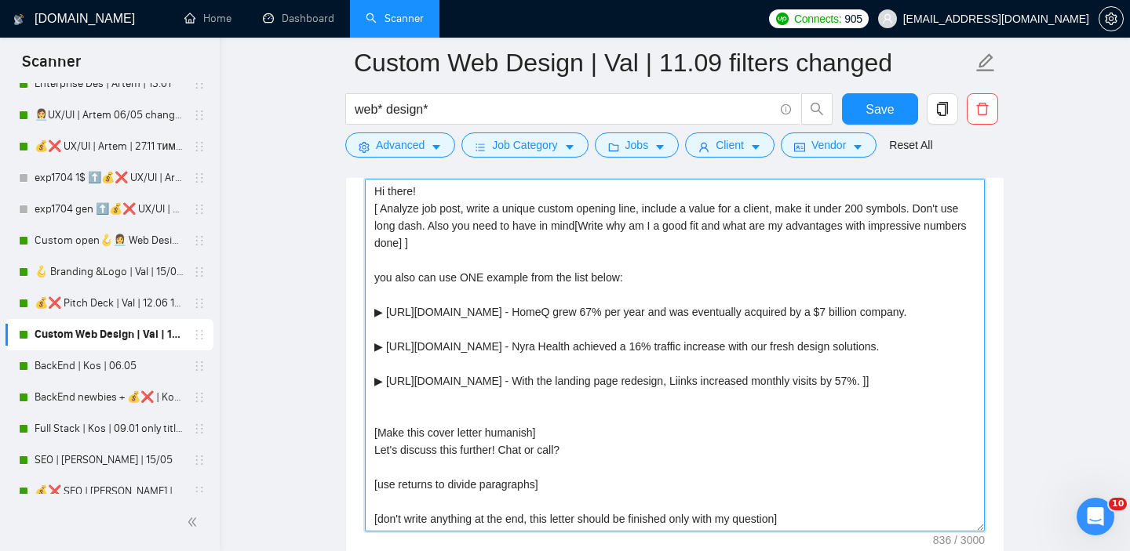
scroll to position [1786, 0]
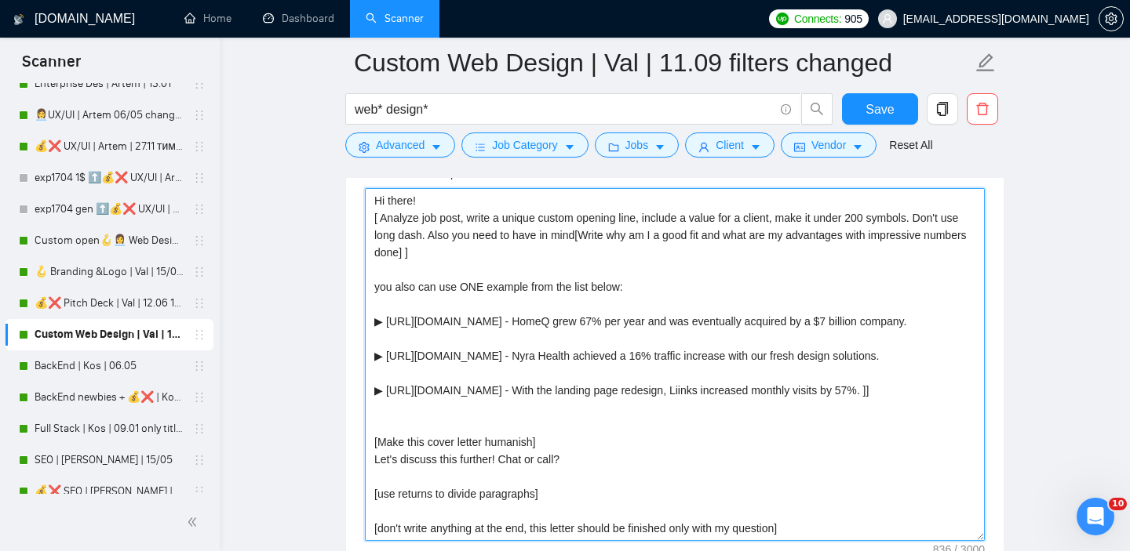
click at [373, 218] on textarea "Hi there! [ Analyze job post, write a unique custom opening line, include a val…" at bounding box center [675, 364] width 620 height 353
click at [453, 257] on textarea "Hi there! [ Analyze job post, write a unique custom opening line, include a val…" at bounding box center [675, 364] width 620 height 353
click at [469, 253] on textarea "Hi there! [ Analyze job post, write a unique custom opening line, include a val…" at bounding box center [675, 364] width 620 height 353
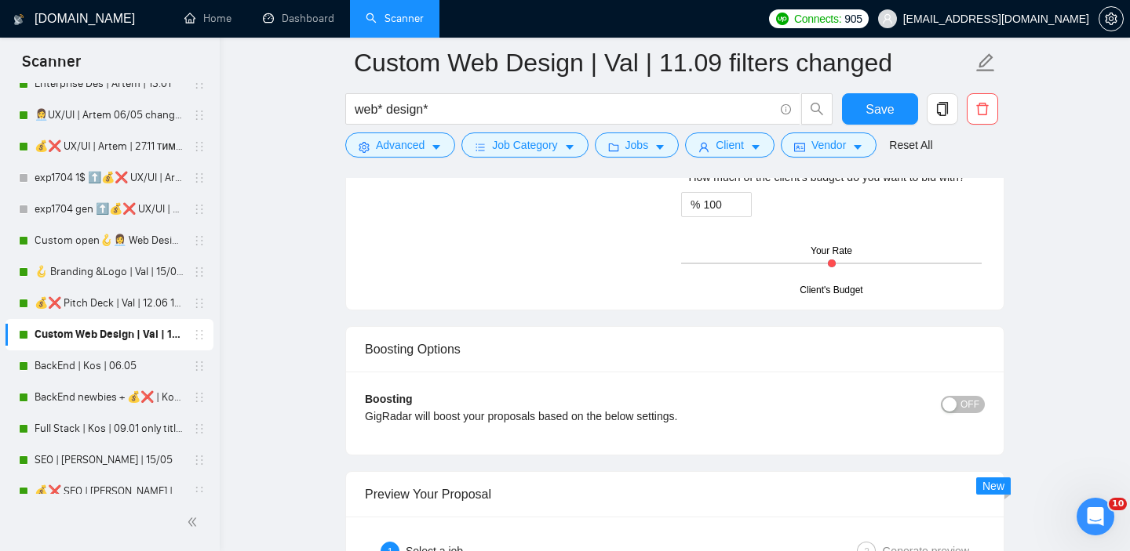
scroll to position [2855, 0]
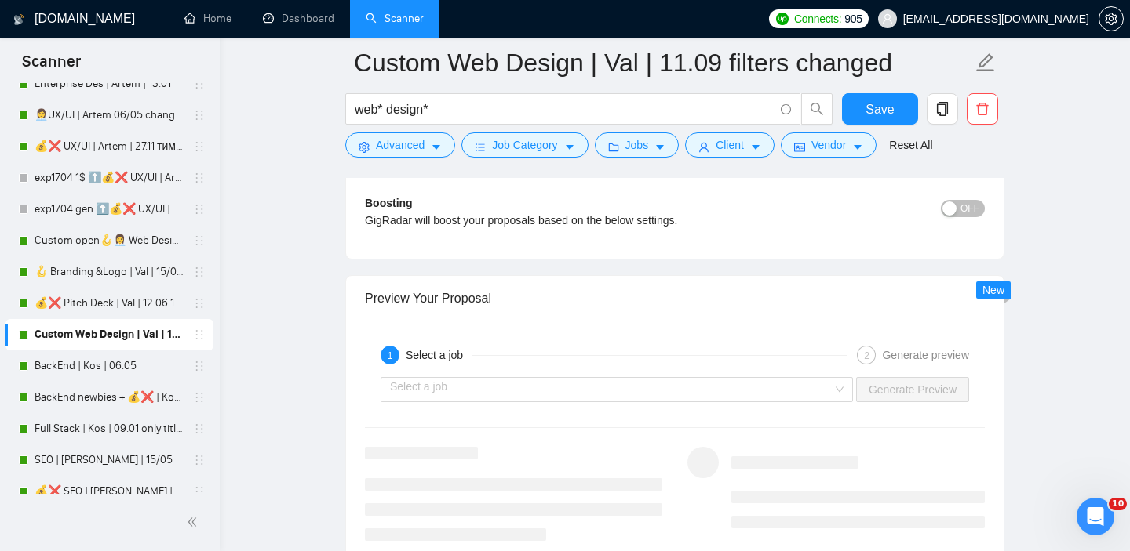
type textarea "Hi there! [ Analyze job post, write a unique custom opening line, include a val…"
click at [616, 411] on div "1 Select a job 2 Generate preview Select a job Generate Preview" at bounding box center [674, 440] width 657 height 239
click at [632, 395] on input "search" at bounding box center [611, 390] width 442 height 24
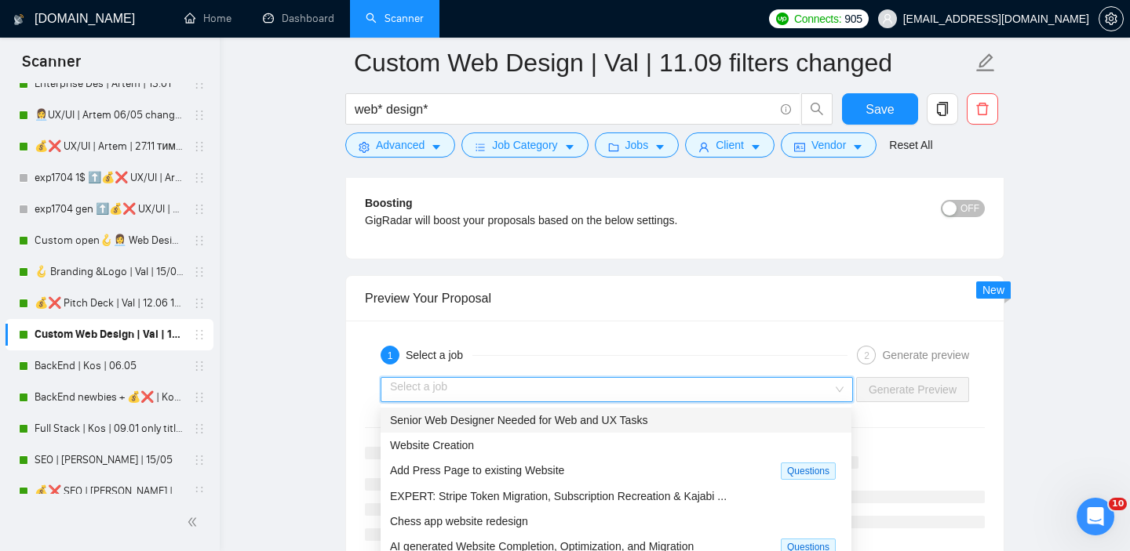
click at [598, 417] on span "Senior Web Designer Needed for Web and UX Tasks" at bounding box center [518, 420] width 257 height 13
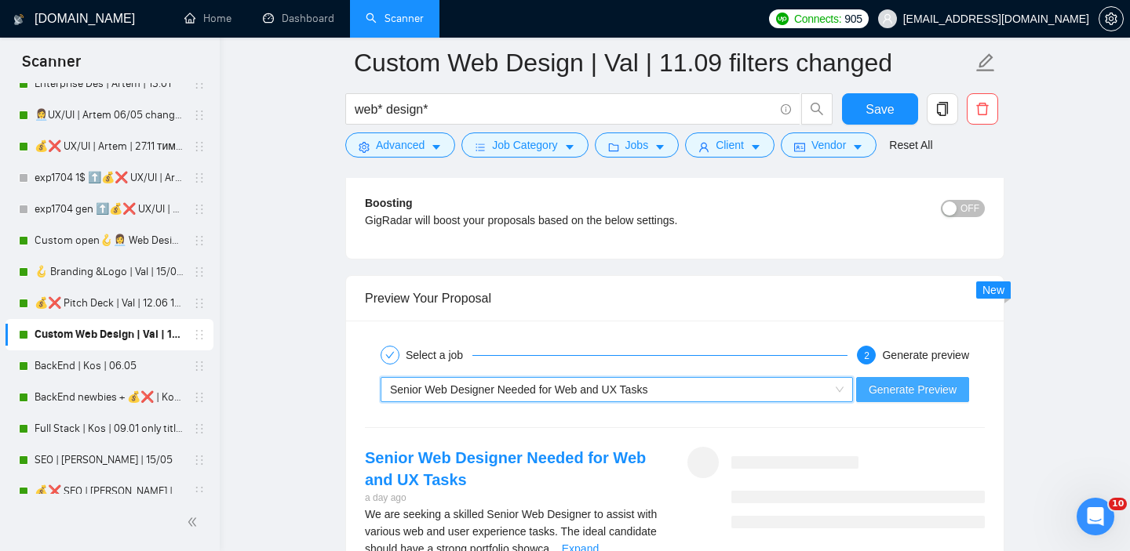
click at [929, 388] on span "Generate Preview" at bounding box center [912, 389] width 88 height 17
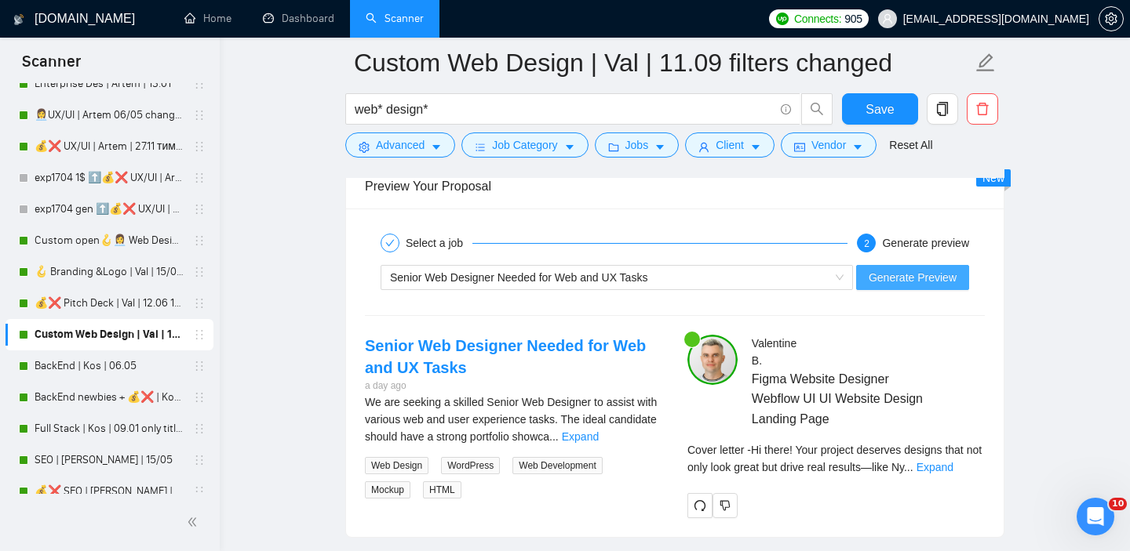
scroll to position [3066, 0]
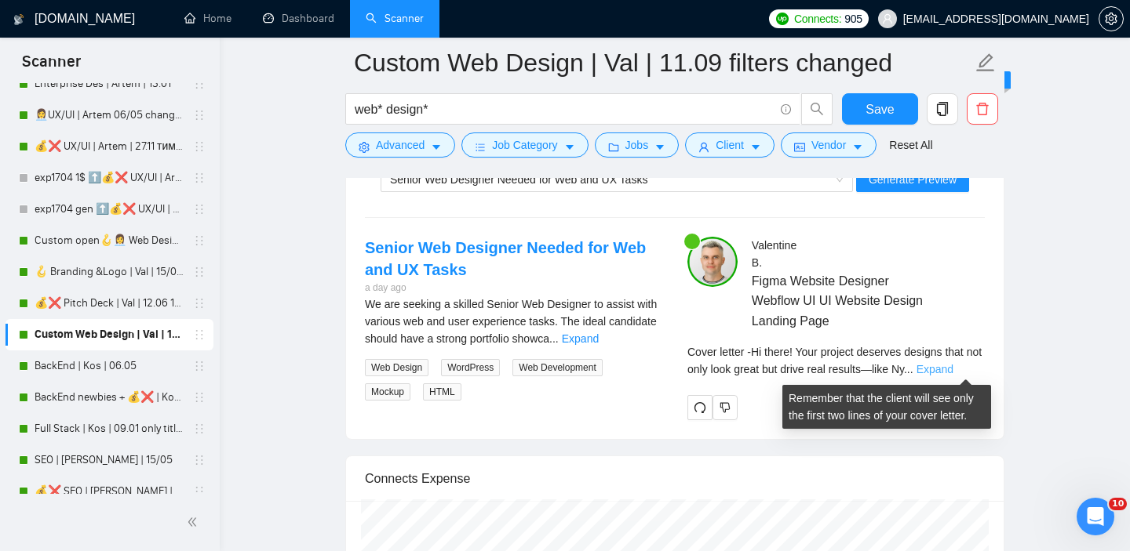
click at [953, 369] on link "Expand" at bounding box center [934, 369] width 37 height 13
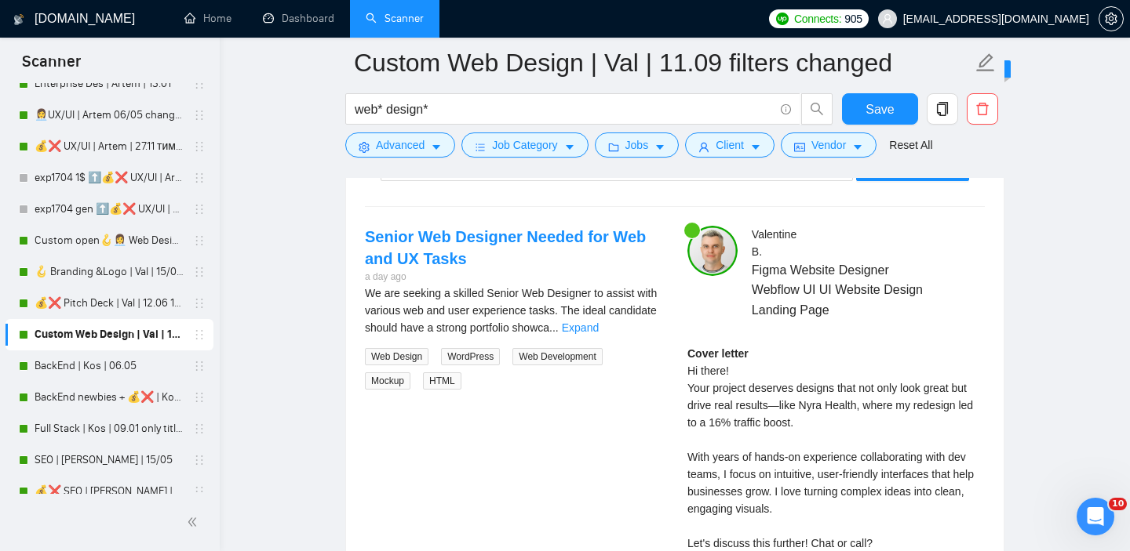
scroll to position [3092, 0]
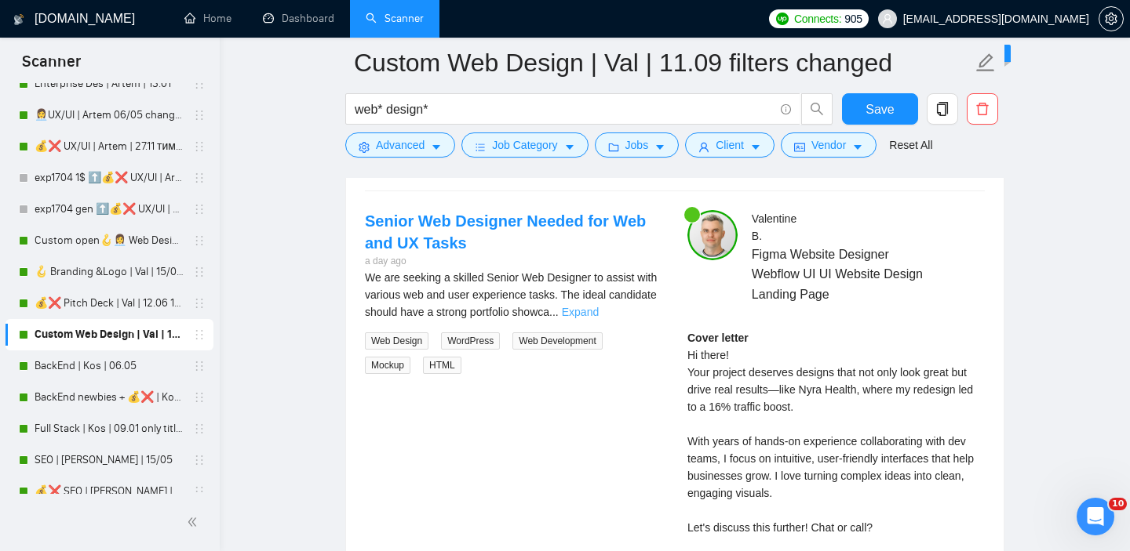
click at [599, 311] on link "Expand" at bounding box center [580, 312] width 37 height 13
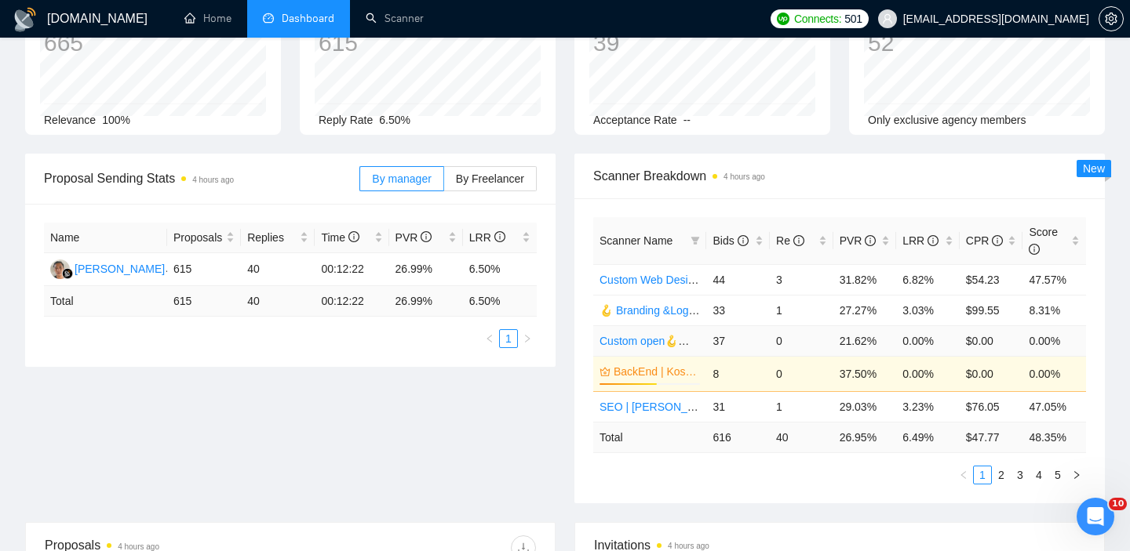
scroll to position [123, 0]
click at [889, 235] on div "PVR" at bounding box center [864, 239] width 51 height 17
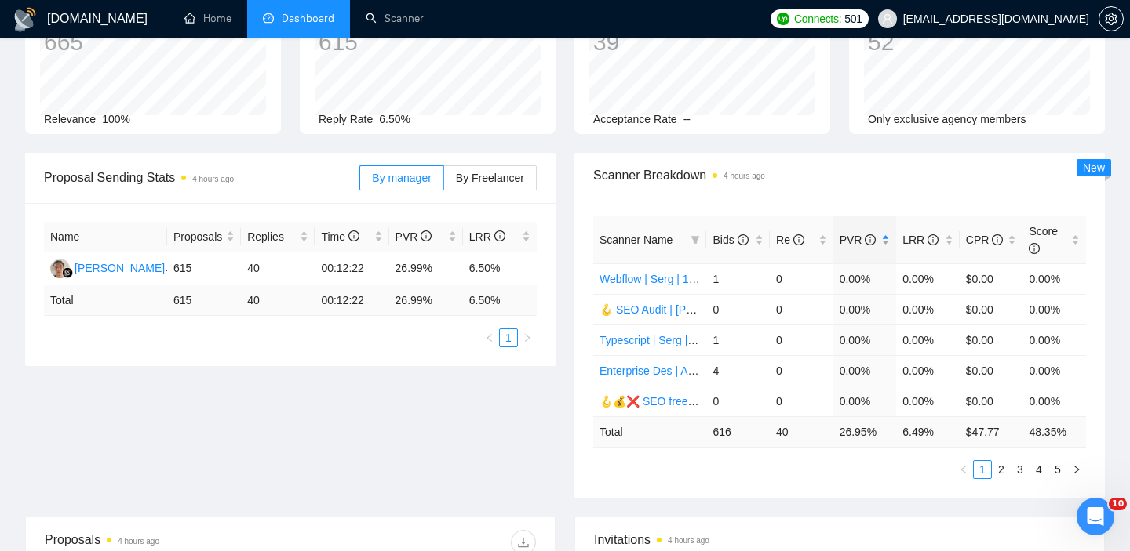
click at [889, 235] on div "PVR" at bounding box center [864, 239] width 51 height 17
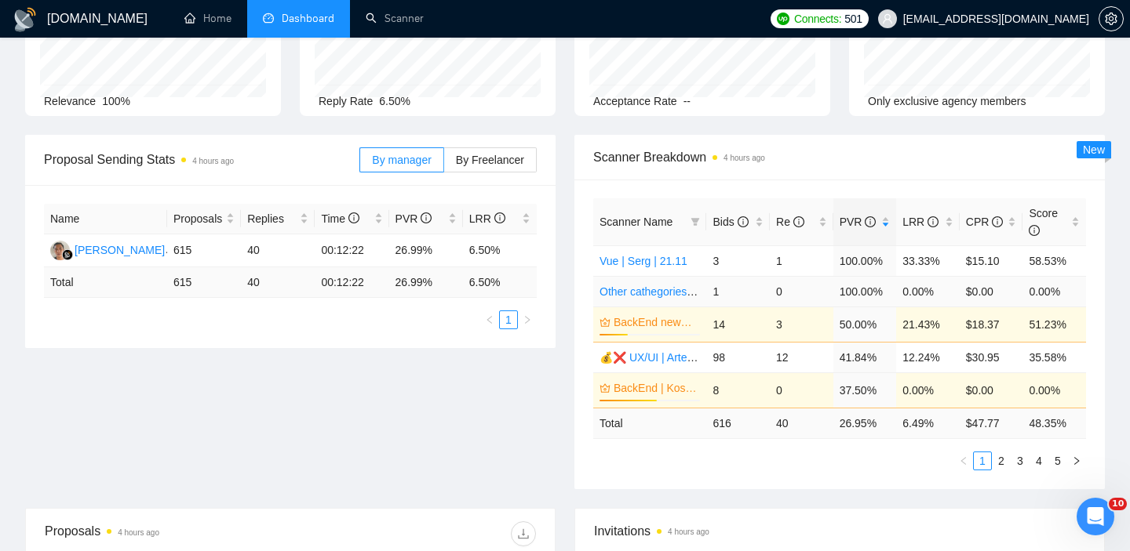
scroll to position [144, 0]
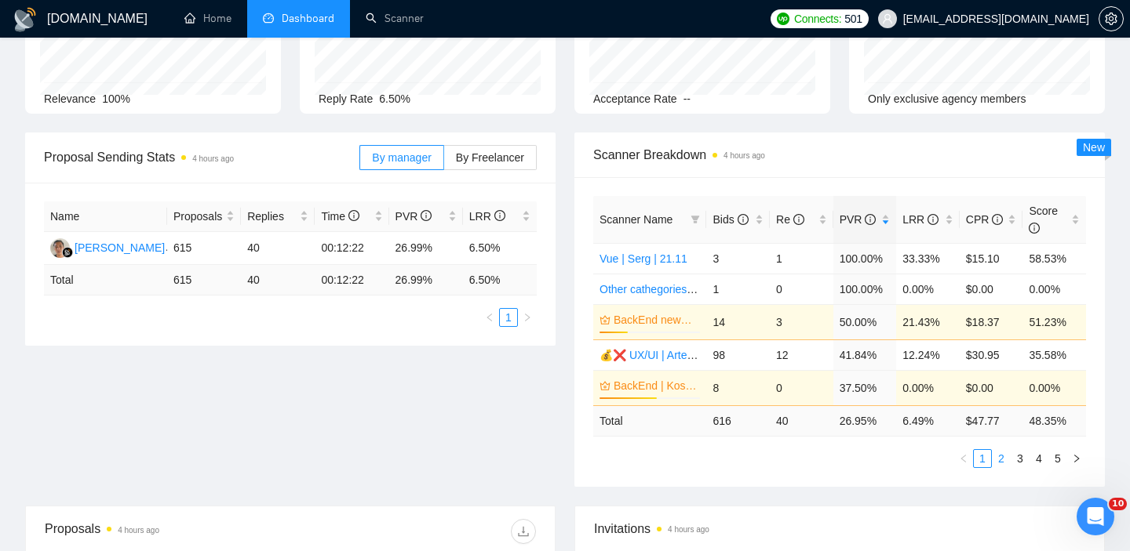
click at [995, 457] on link "2" at bounding box center [1000, 458] width 17 height 17
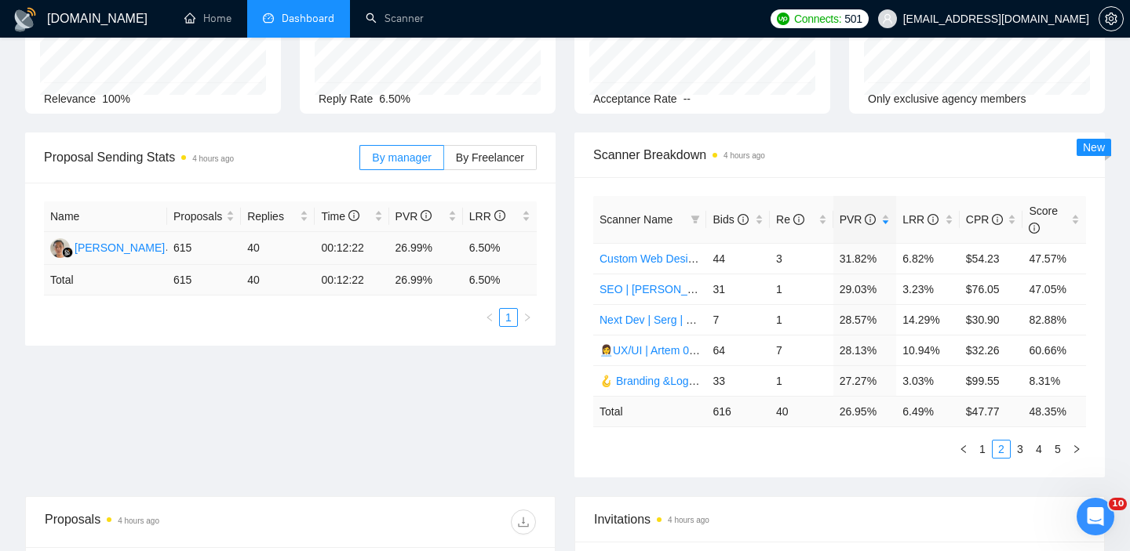
scroll to position [0, 0]
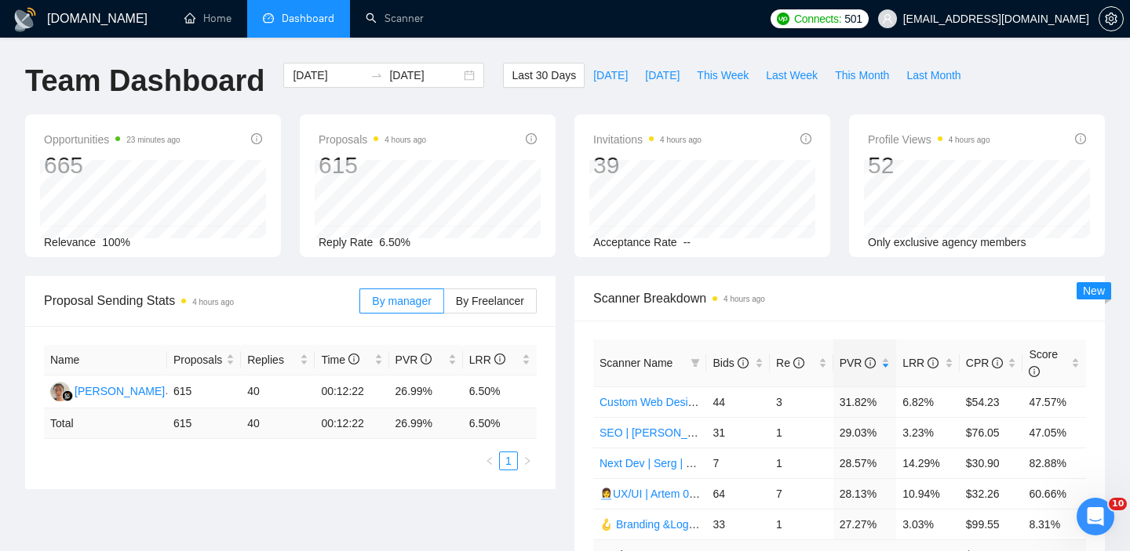
click at [315, 20] on span "Dashboard" at bounding box center [308, 18] width 53 height 13
click at [697, 81] on span "This Week" at bounding box center [723, 75] width 52 height 17
type input "[DATE]"
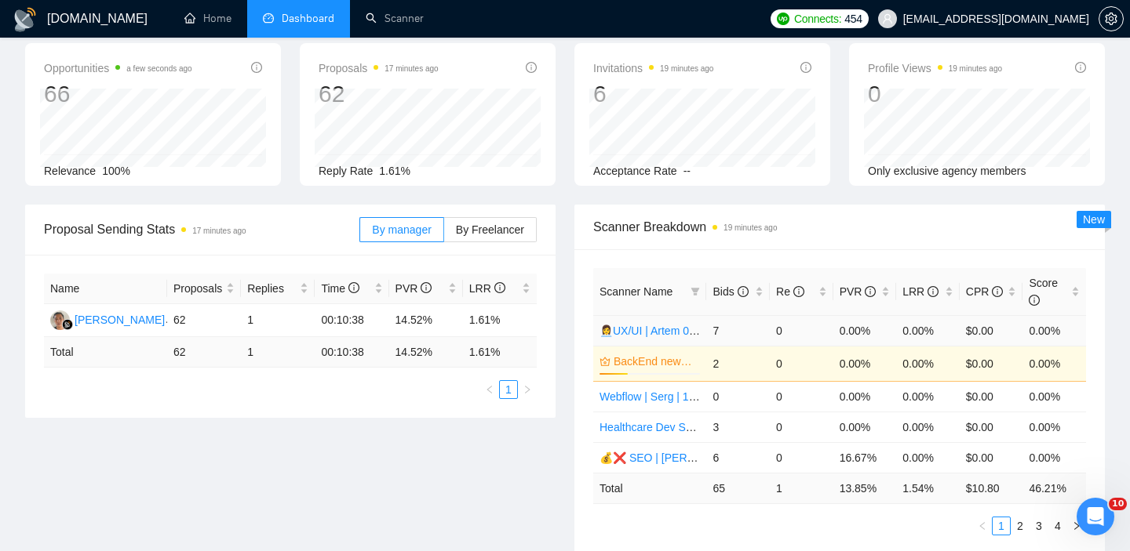
scroll to position [72, 0]
click at [882, 286] on div "PVR" at bounding box center [864, 290] width 51 height 17
click at [886, 287] on div "PVR" at bounding box center [864, 290] width 51 height 17
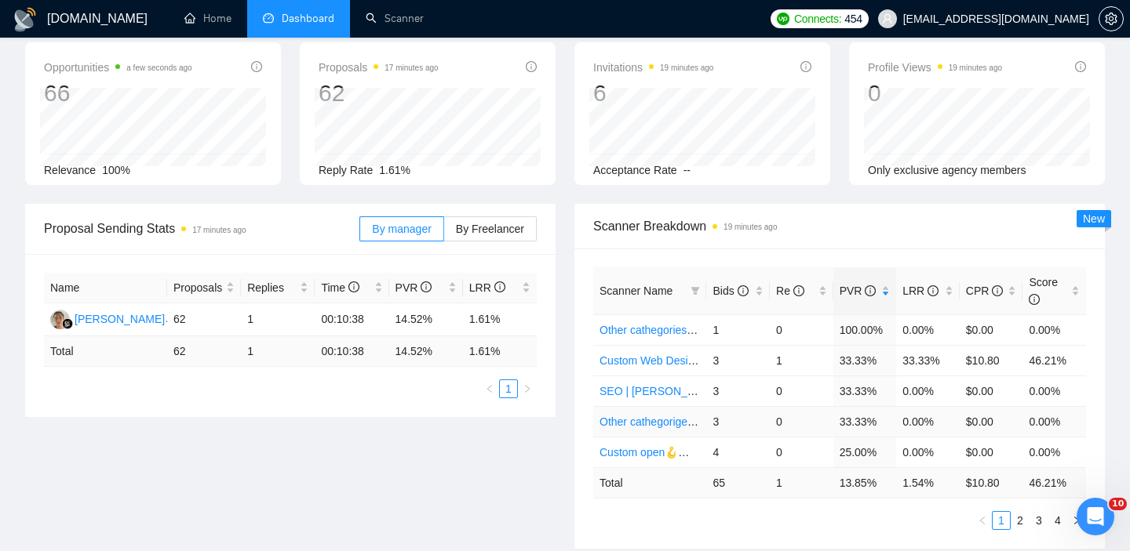
scroll to position [79, 0]
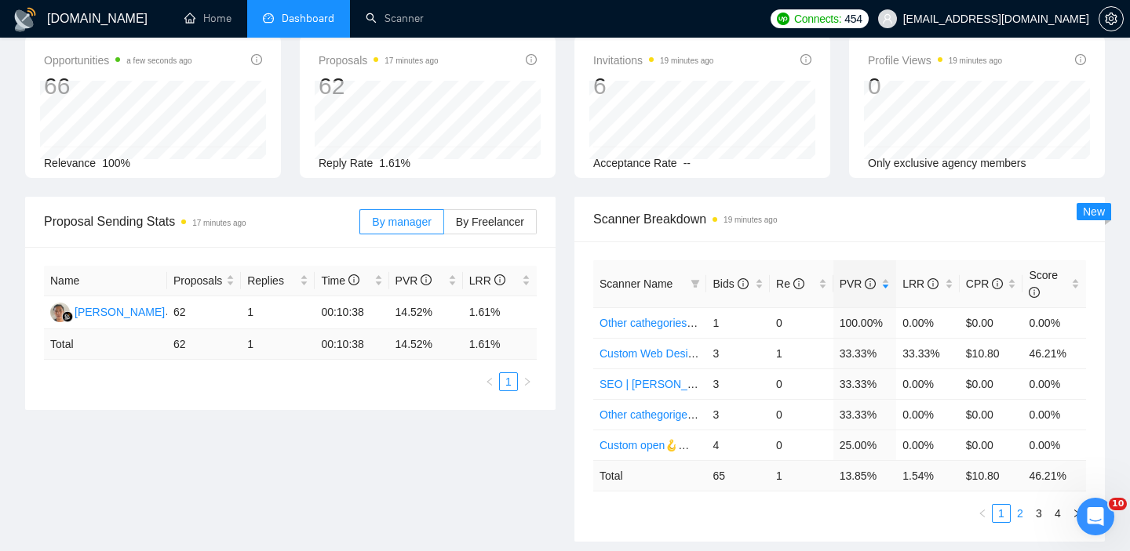
click at [1022, 515] on link "2" at bounding box center [1019, 513] width 17 height 17
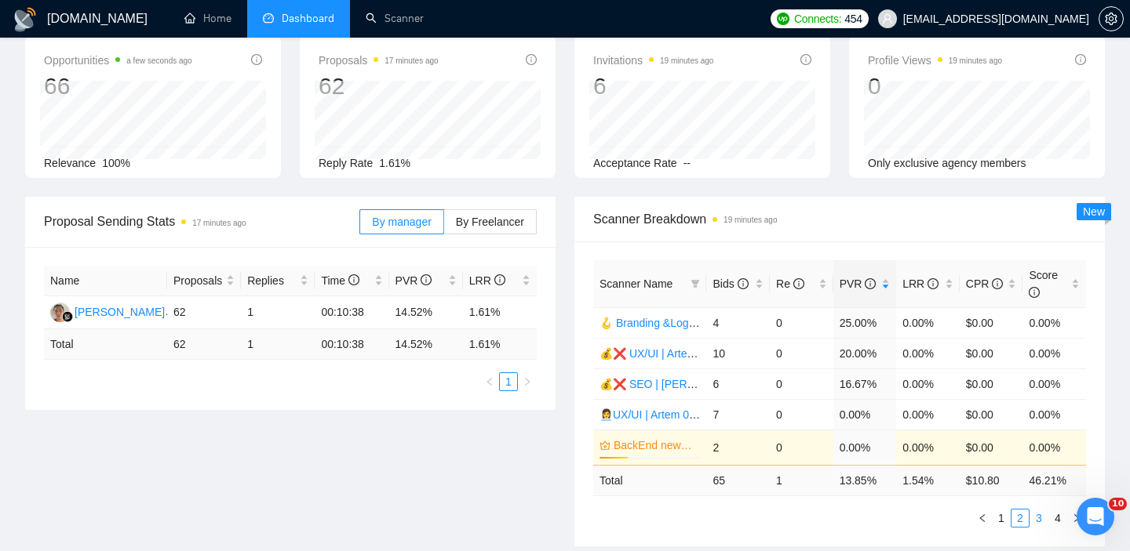
click at [1035, 519] on link "3" at bounding box center [1038, 518] width 17 height 17
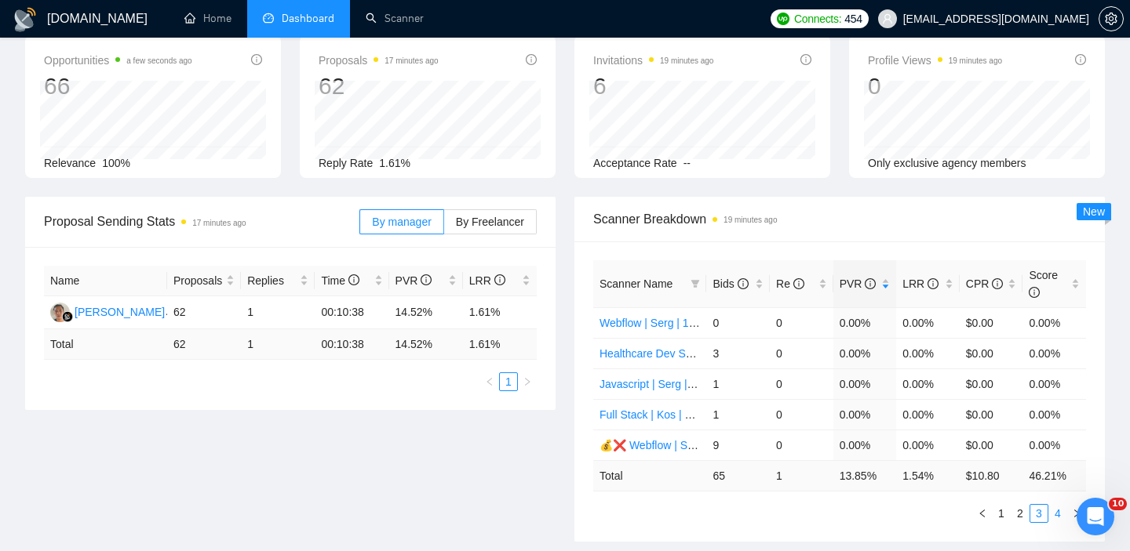
click at [1061, 513] on link "4" at bounding box center [1057, 513] width 17 height 17
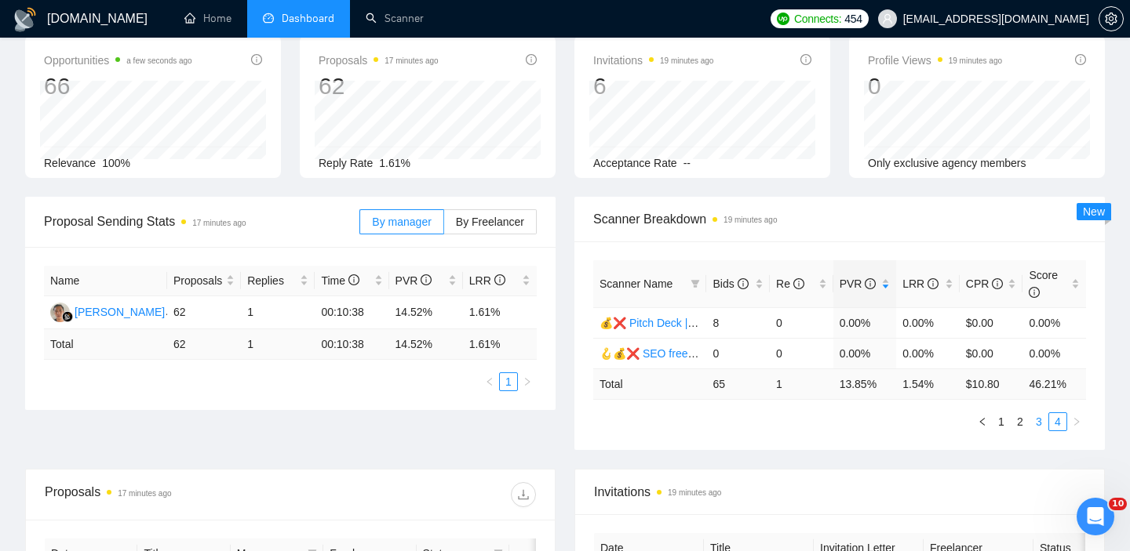
click at [1036, 426] on link "3" at bounding box center [1038, 421] width 17 height 17
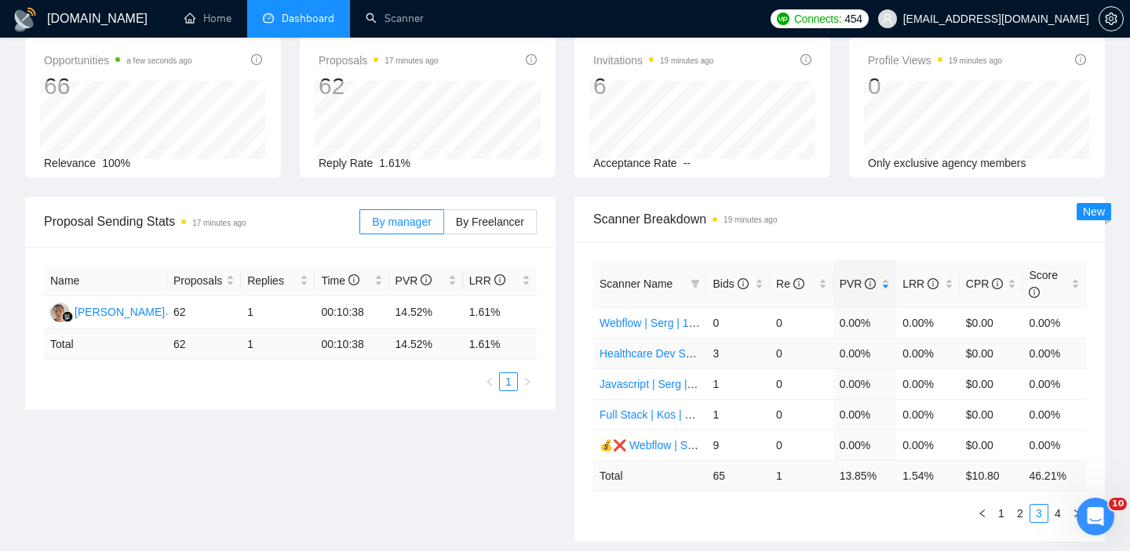
click at [646, 352] on link "Healthcare Dev Sergii 11/09" at bounding box center [667, 354] width 137 height 13
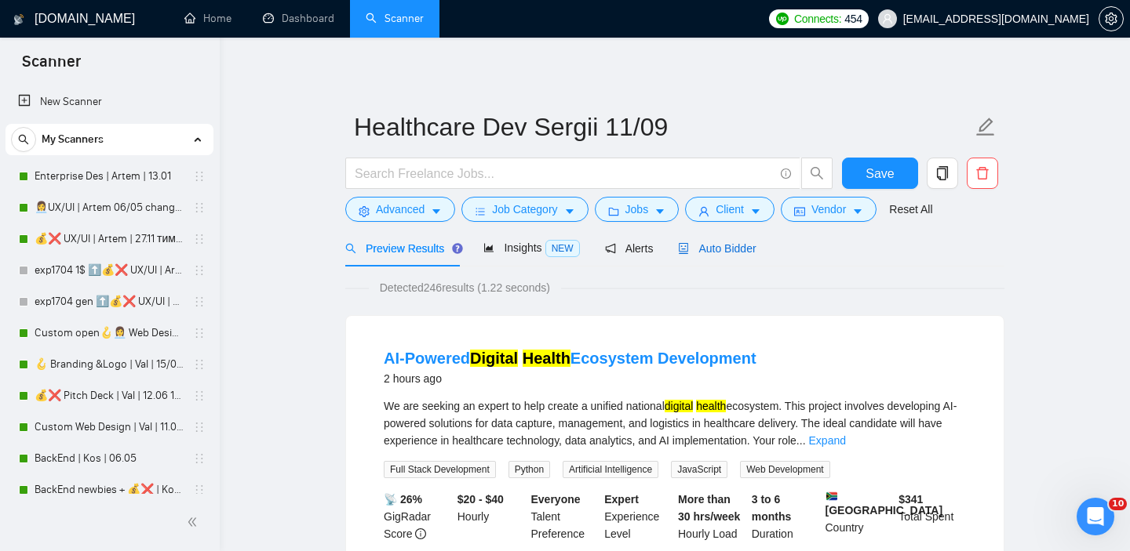
click at [726, 240] on div "Auto Bidder" at bounding box center [717, 248] width 78 height 17
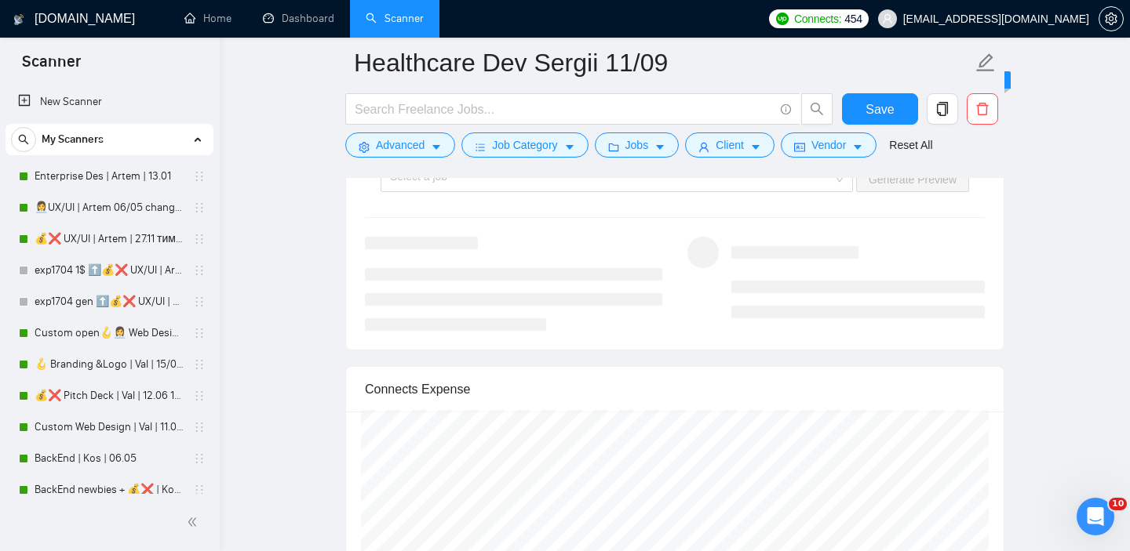
scroll to position [3053, 0]
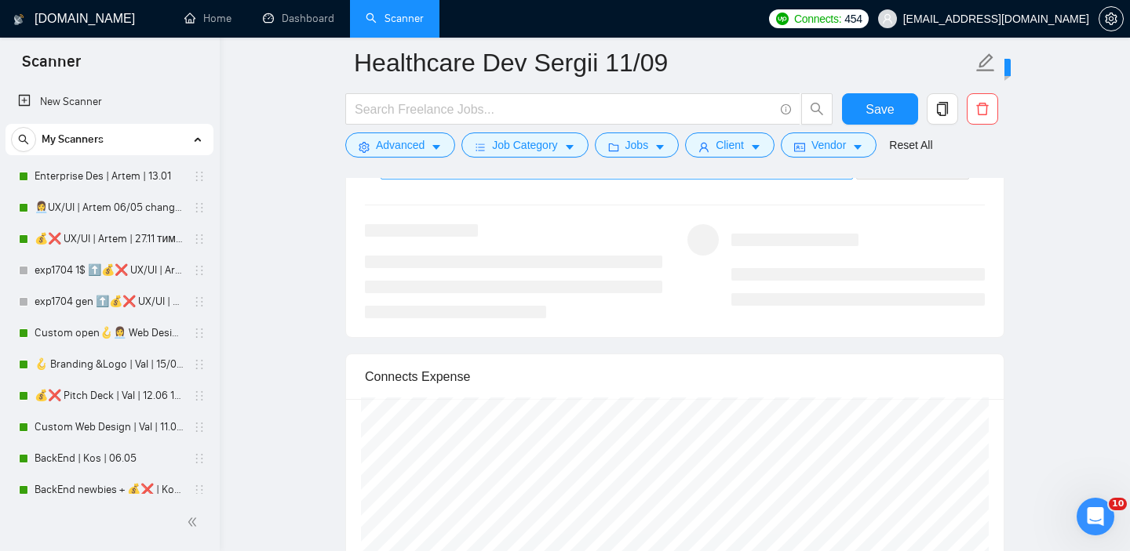
click at [586, 179] on input "search" at bounding box center [611, 167] width 442 height 24
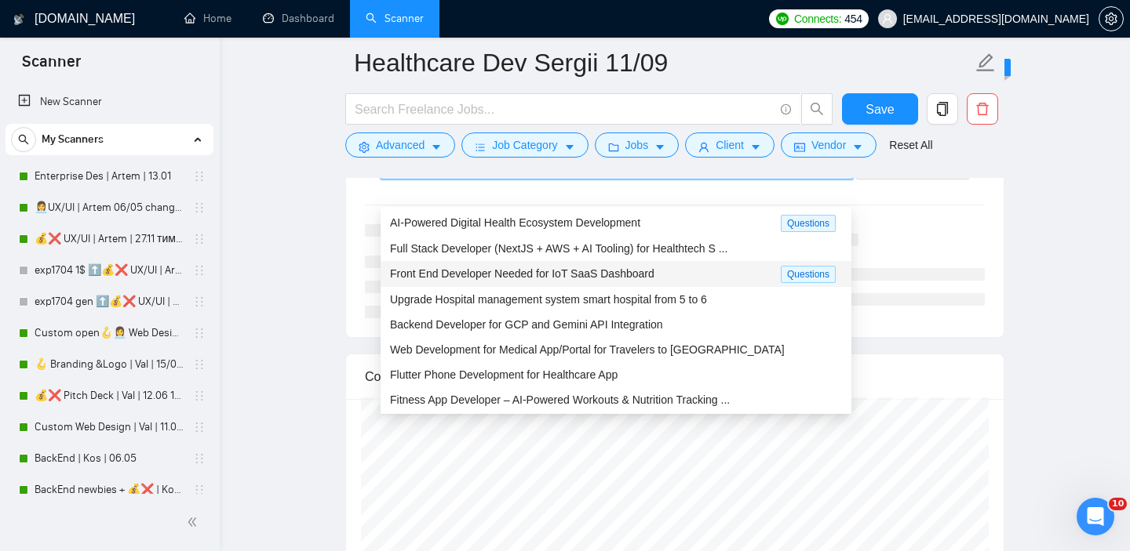
click at [515, 278] on span "Front End Developer Needed for IoT SaaS Dashboard" at bounding box center [522, 273] width 264 height 13
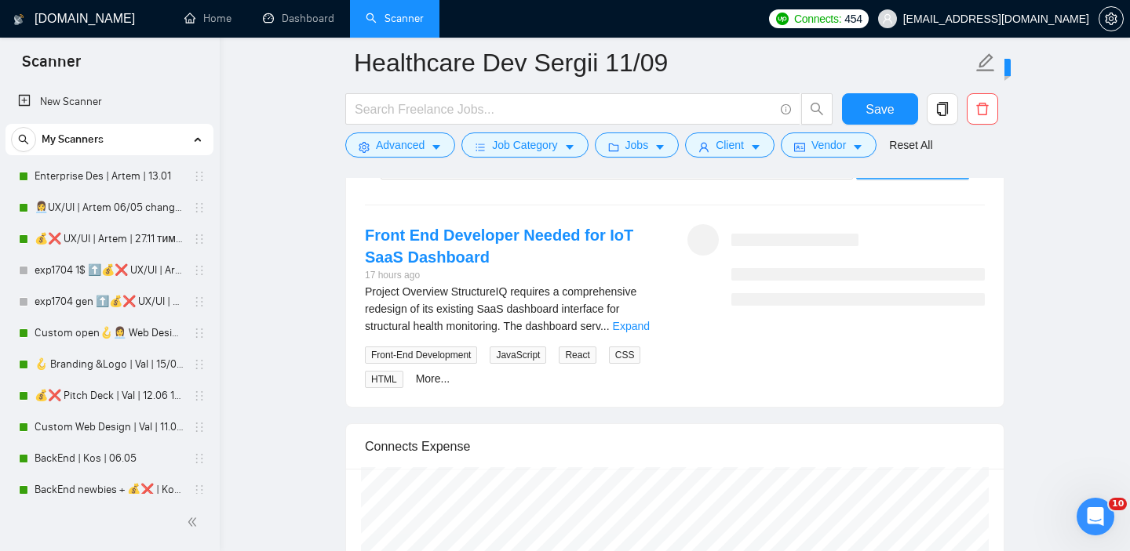
click at [906, 176] on span "Generate Preview" at bounding box center [912, 166] width 88 height 17
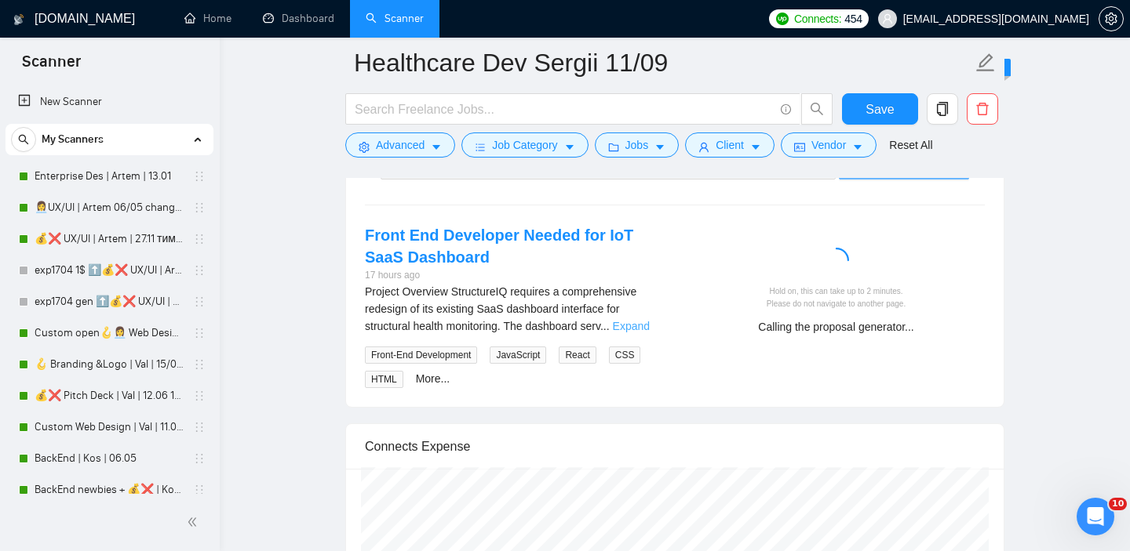
click at [634, 333] on link "Expand" at bounding box center [631, 326] width 37 height 13
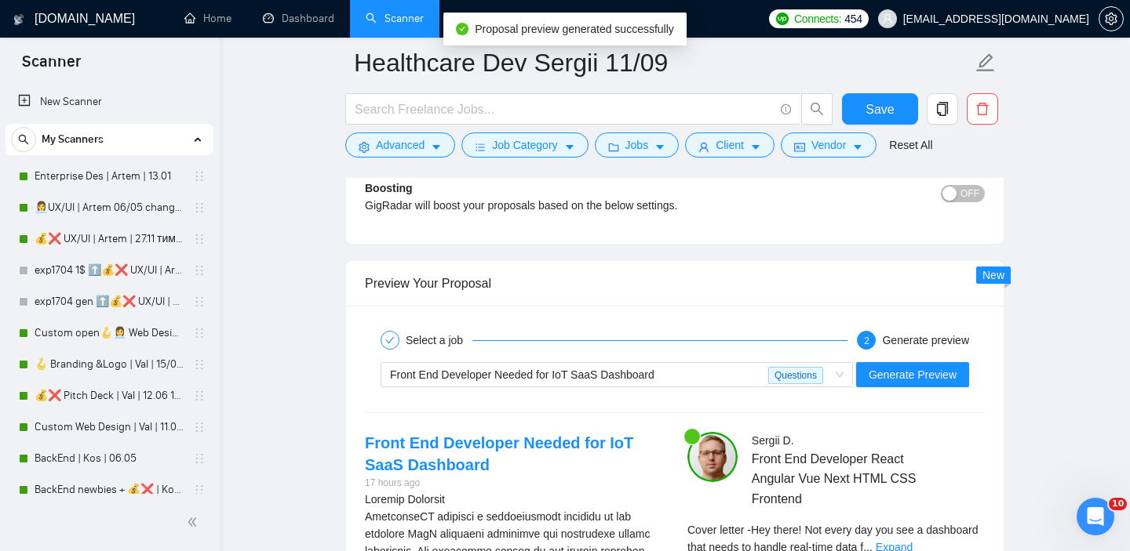
scroll to position [3043, 0]
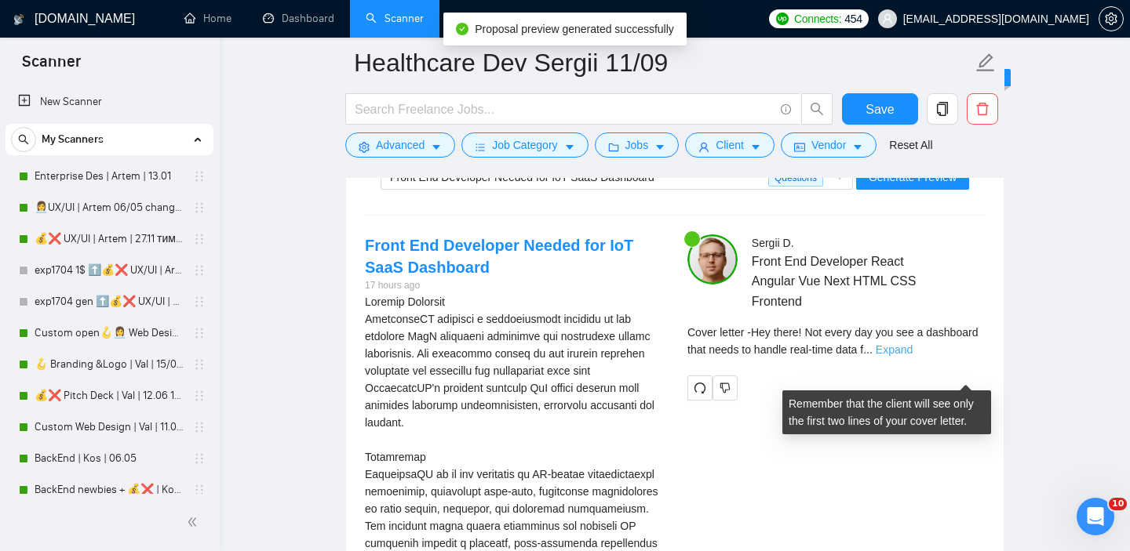
click at [912, 356] on link "Expand" at bounding box center [893, 350] width 37 height 13
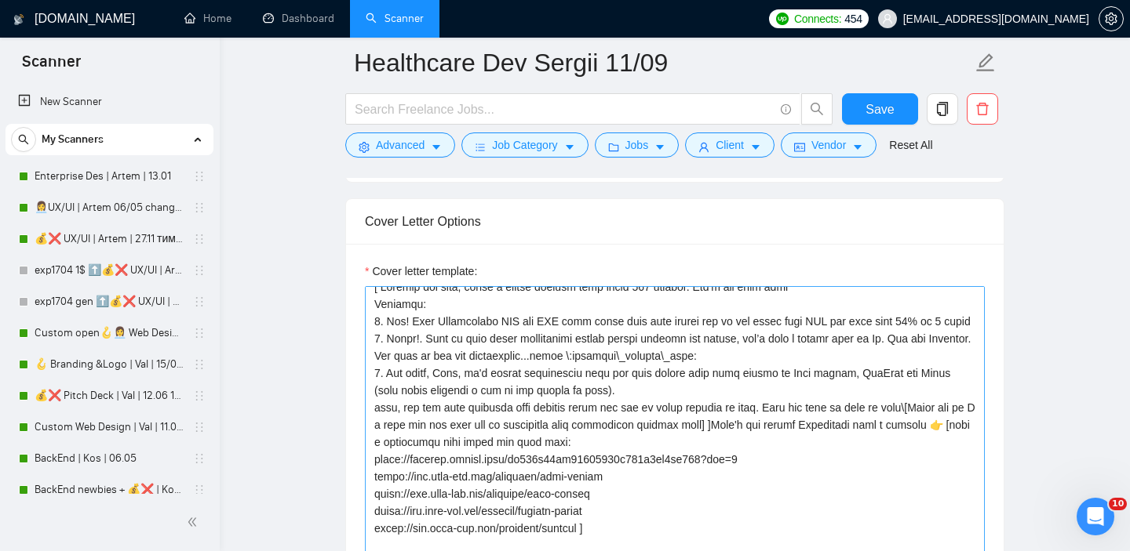
scroll to position [0, 0]
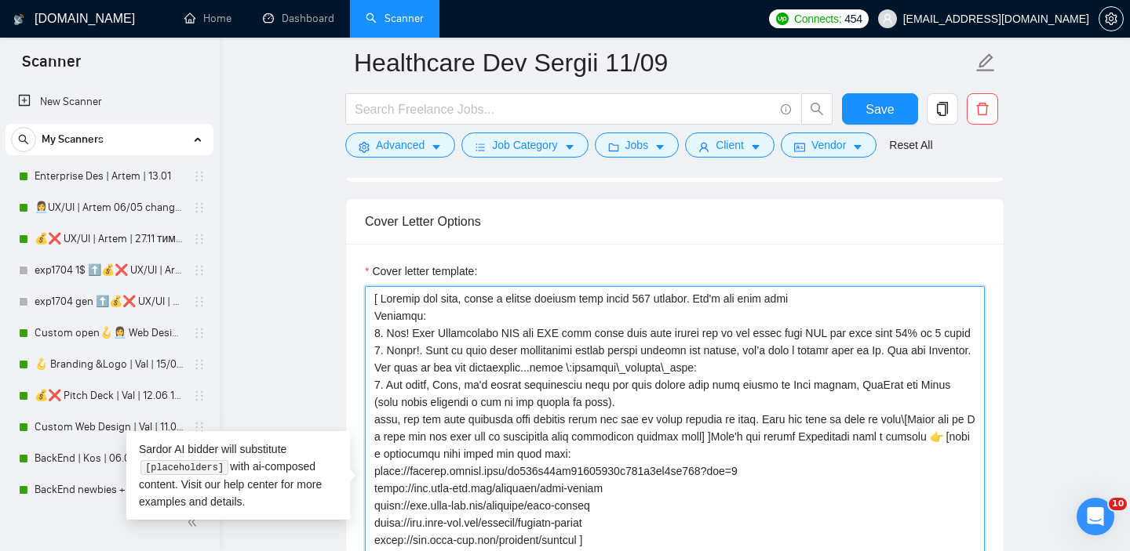
drag, startPoint x: 374, startPoint y: 319, endPoint x: 788, endPoint y: 473, distance: 441.8
click at [788, 473] on textarea "Cover letter template:" at bounding box center [675, 462] width 620 height 353
paste textarea "custom opening line, include a value for a client, make it under 200 symbols. D…"
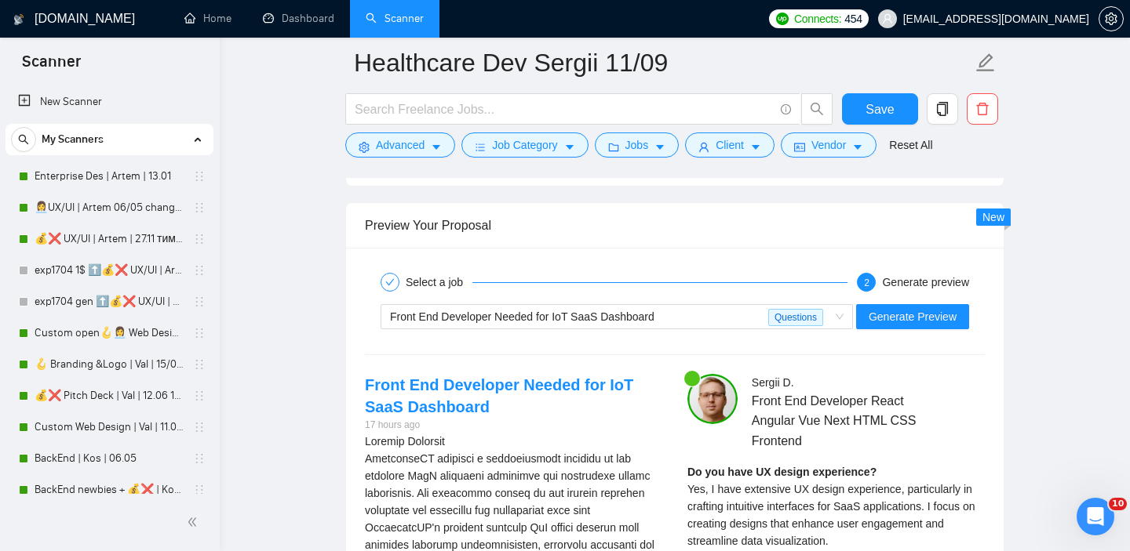
scroll to position [2994, 0]
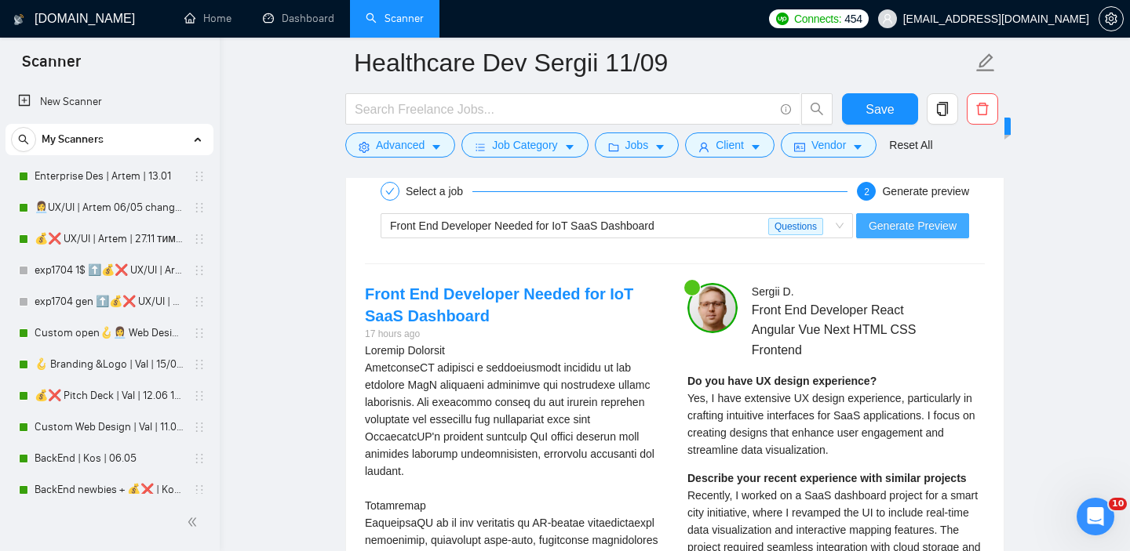
click at [922, 238] on button "Generate Preview" at bounding box center [912, 225] width 113 height 25
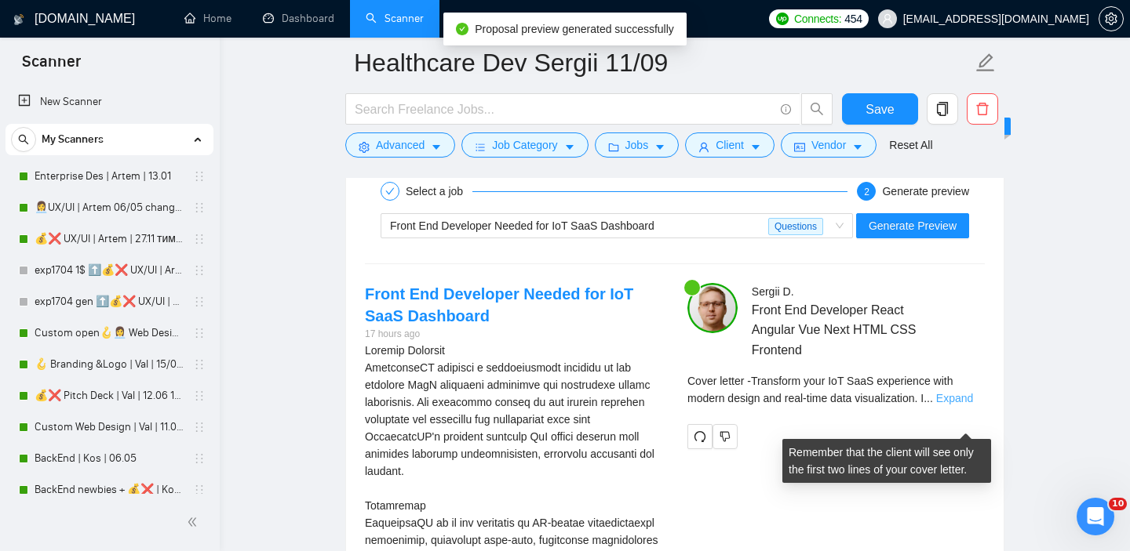
click at [961, 405] on link "Expand" at bounding box center [954, 398] width 37 height 13
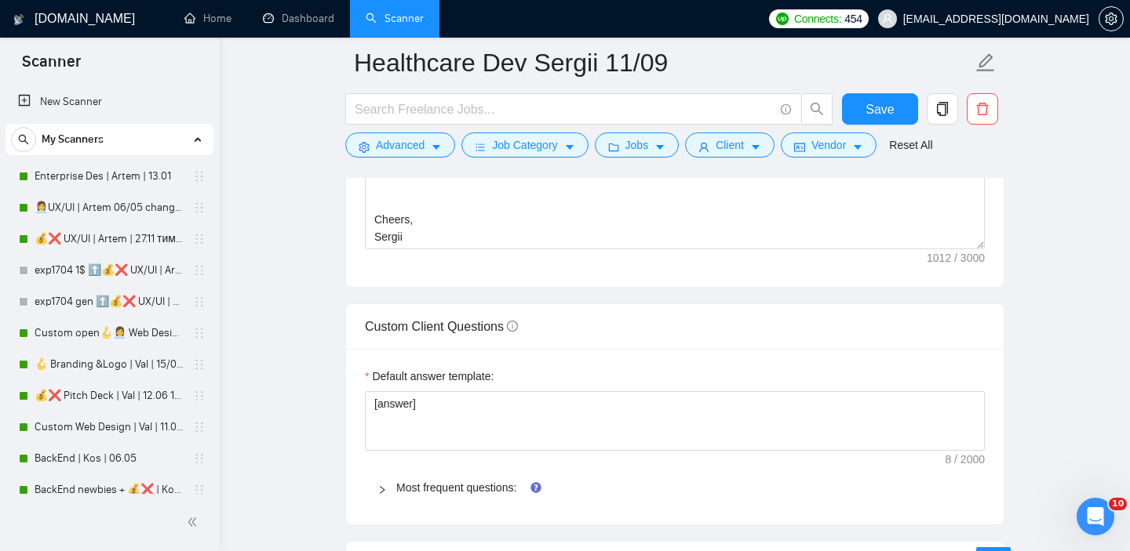
scroll to position [1785, 0]
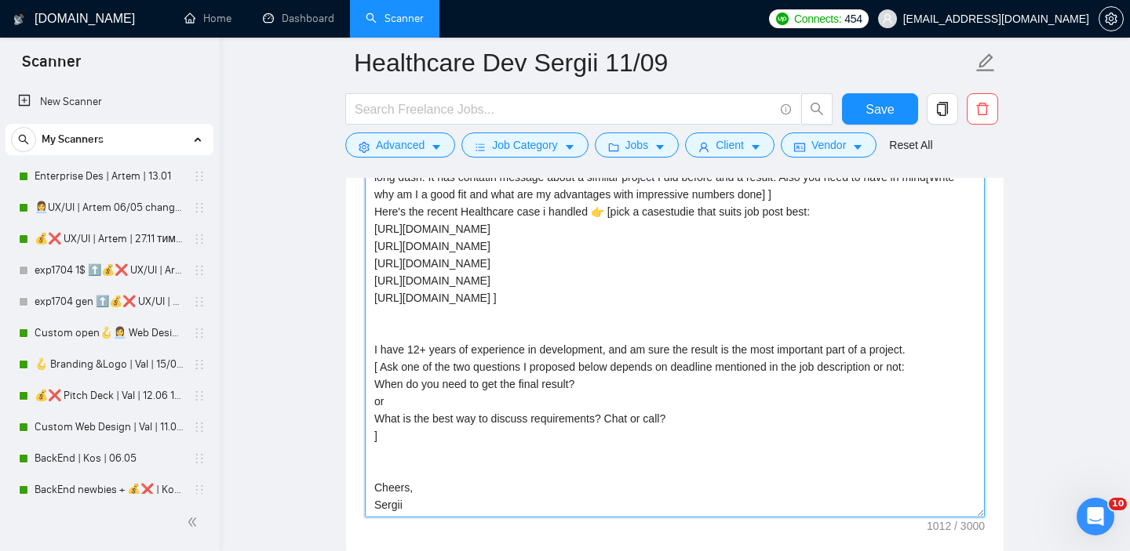
click at [376, 236] on textarea "[ Analyze job post, write a unique custom opening line, include a value for a c…" at bounding box center [675, 341] width 620 height 353
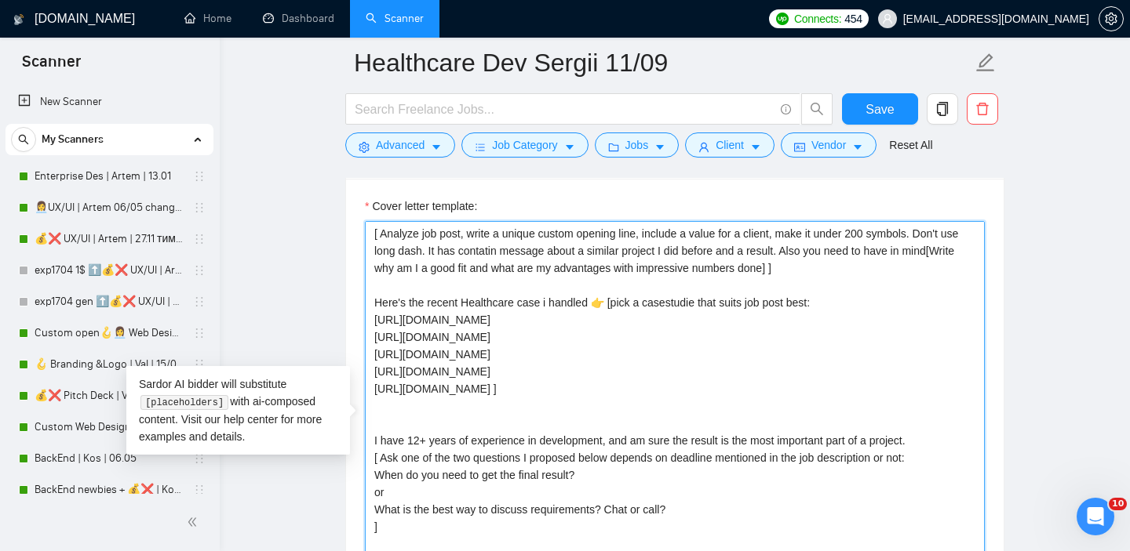
scroll to position [1688, 0]
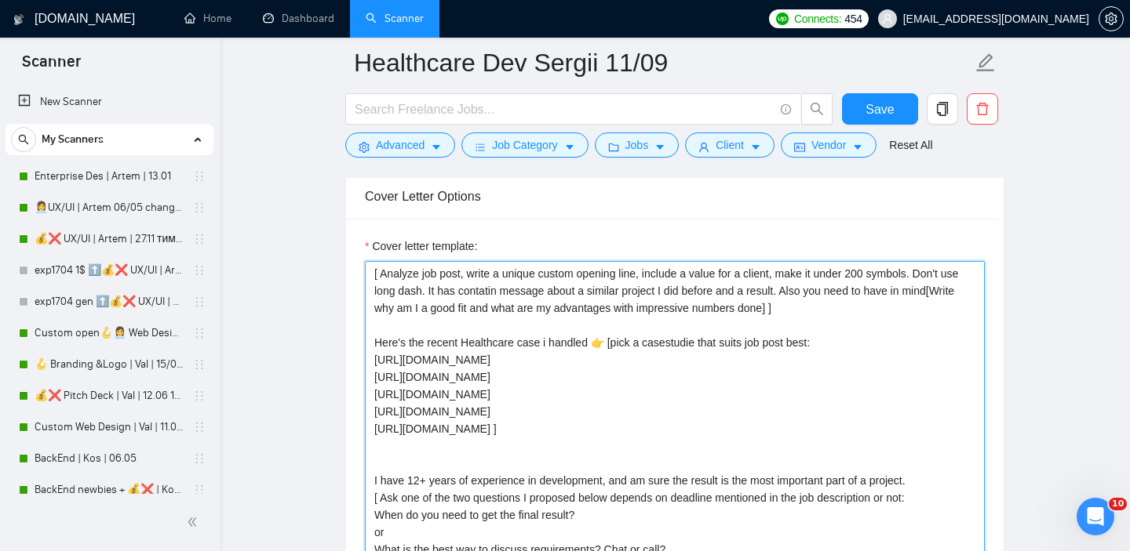
click at [370, 297] on textarea "[ Analyze job post, write a unique custom opening line, include a value for a c…" at bounding box center [675, 437] width 620 height 353
click at [384, 297] on textarea "[ Analyze job post, write a unique custom opening line, include a value for a c…" at bounding box center [675, 437] width 620 height 353
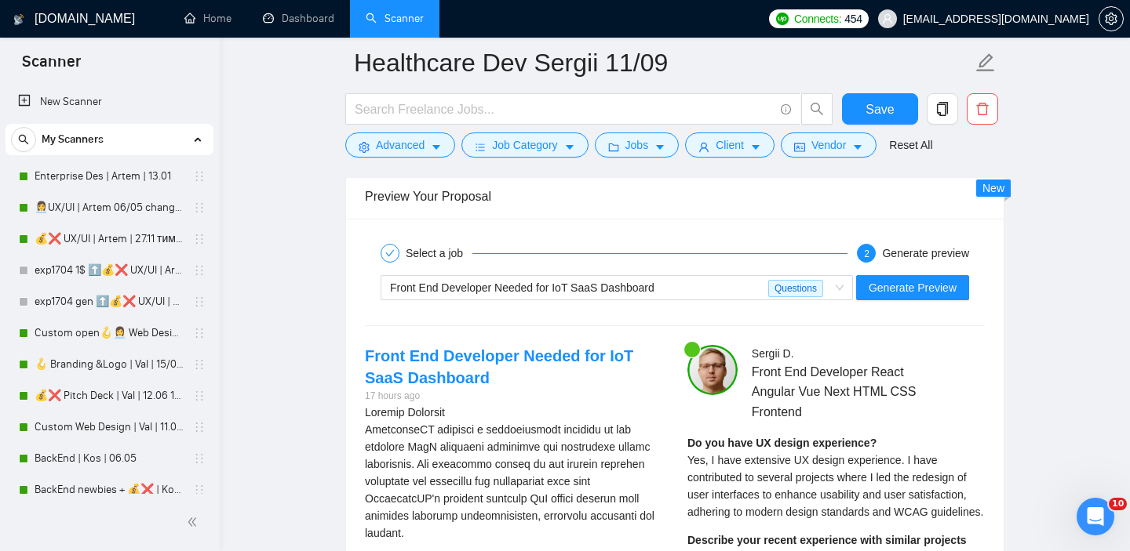
scroll to position [2959, 0]
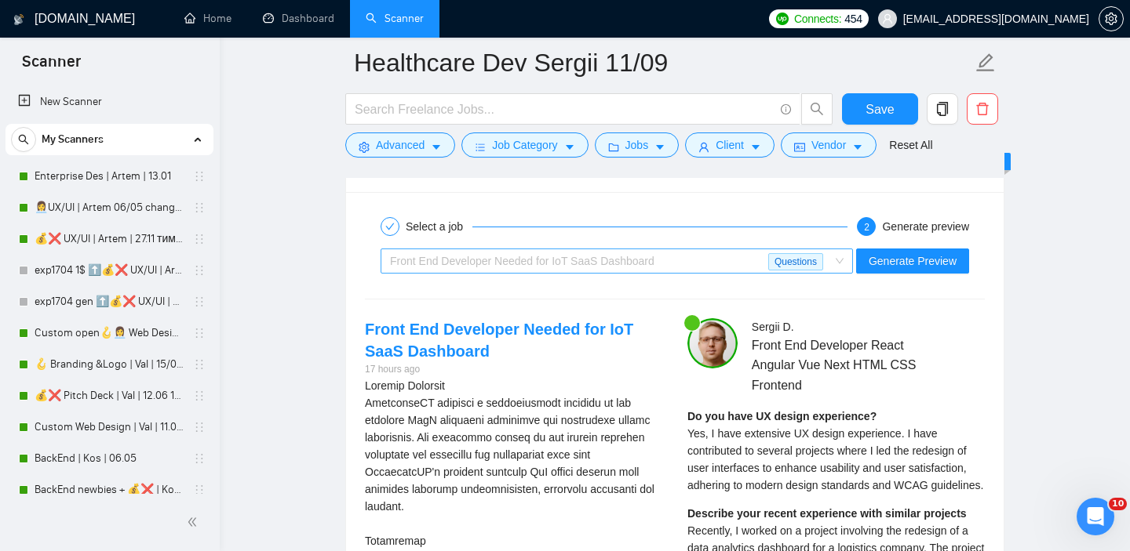
click at [576, 273] on div "Front End Developer Needed for IoT SaaS Dashboard" at bounding box center [579, 261] width 378 height 24
type textarea "Hi there! [ Analyze job post, write a unique custom opening line, include a val…"
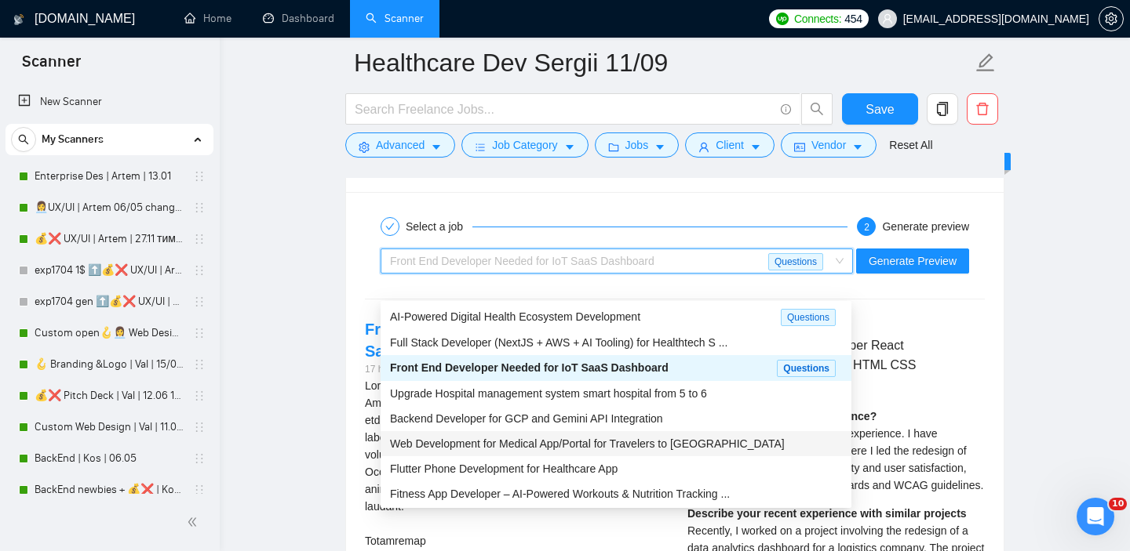
click at [543, 446] on span "Web Development for Medical App/Portal for Travelers to Japan" at bounding box center [587, 444] width 395 height 13
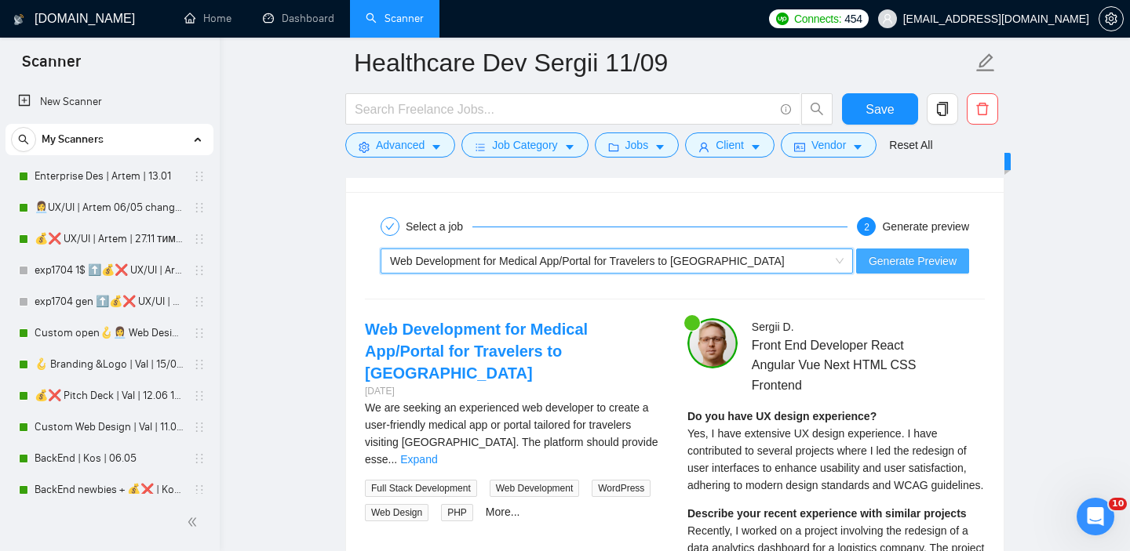
click at [881, 270] on span "Generate Preview" at bounding box center [912, 261] width 88 height 17
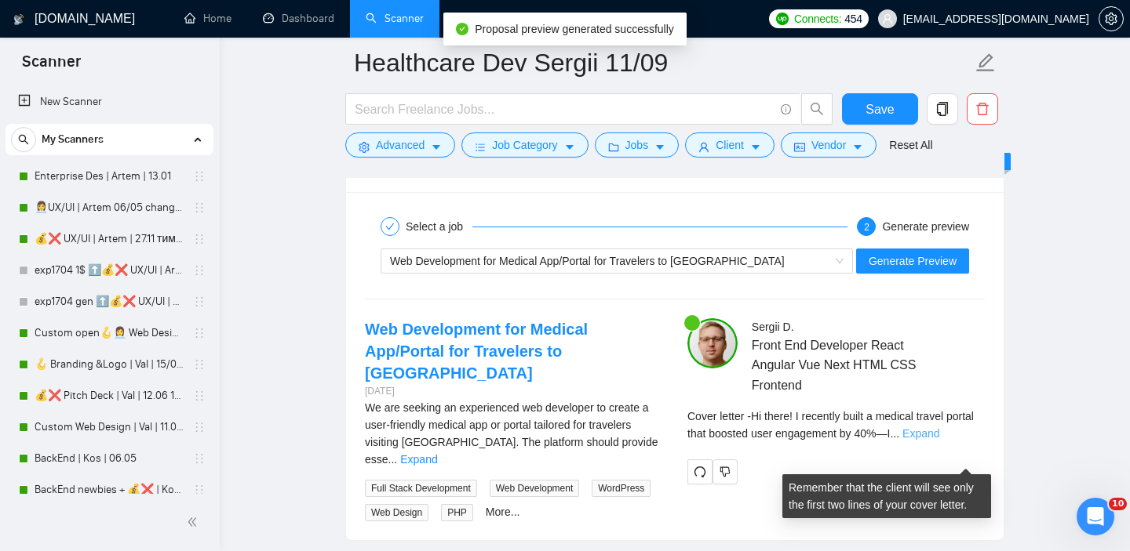
click at [939, 440] on link "Expand" at bounding box center [920, 434] width 37 height 13
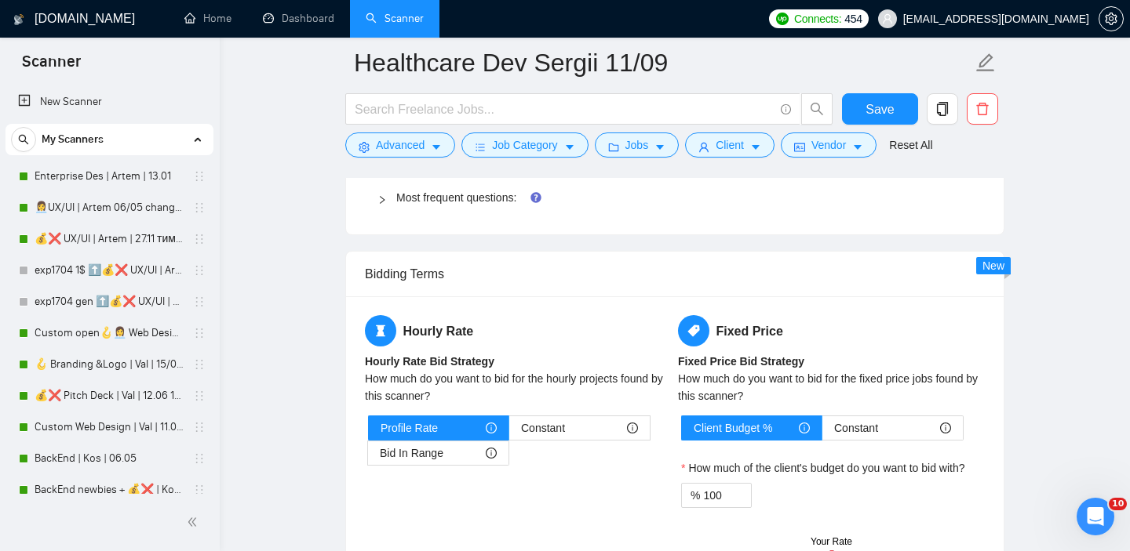
scroll to position [2226, 0]
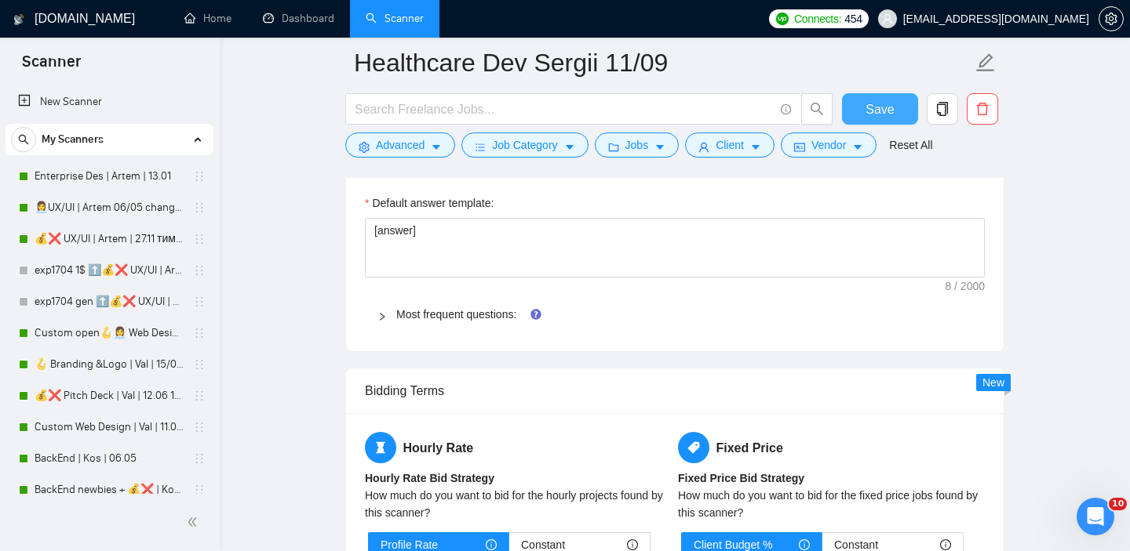
click at [885, 104] on span "Save" at bounding box center [879, 110] width 28 height 20
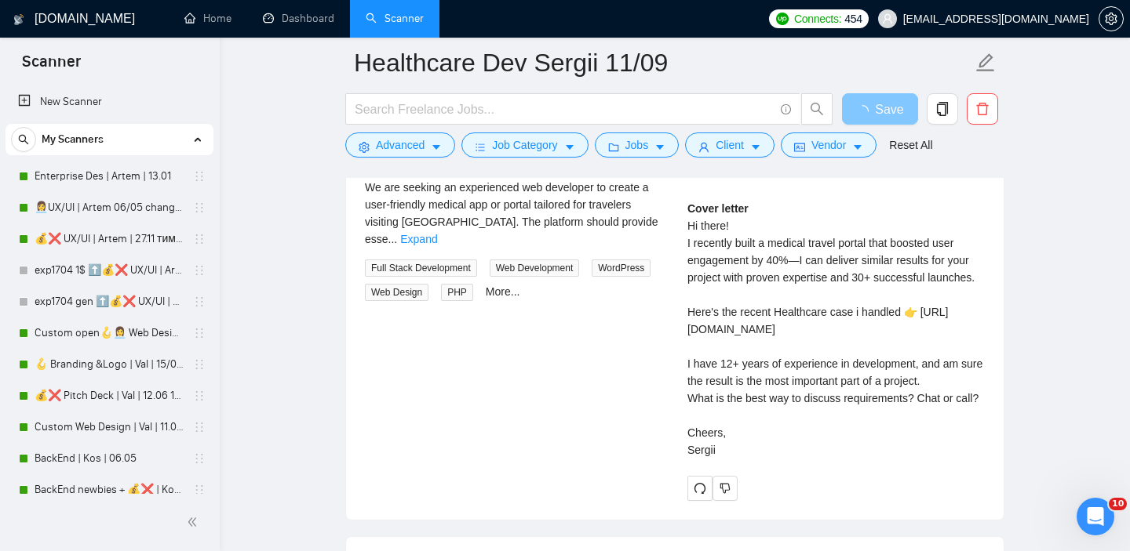
scroll to position [3195, 0]
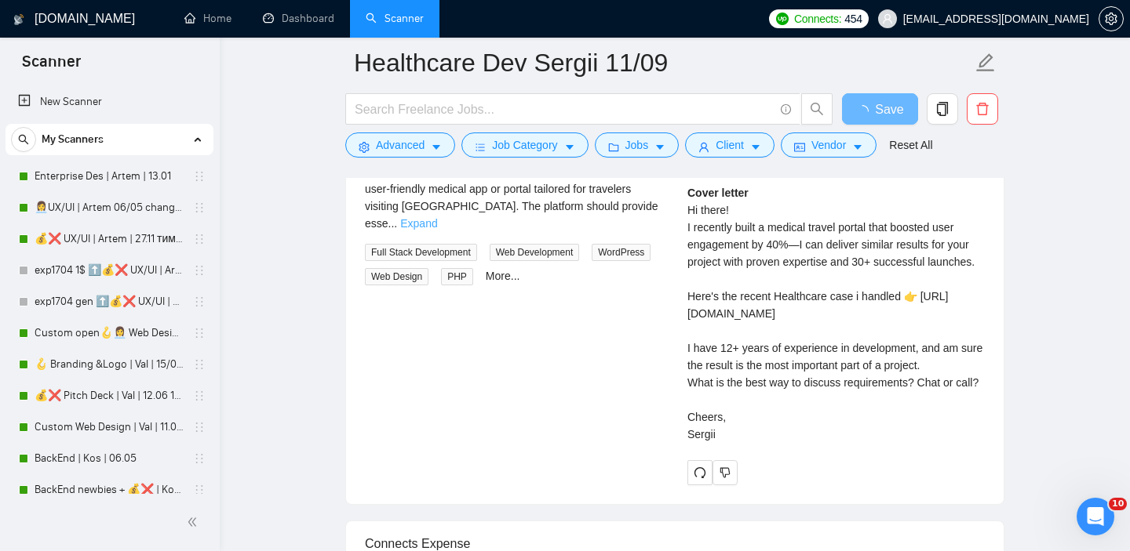
click at [437, 217] on link "Expand" at bounding box center [418, 223] width 37 height 13
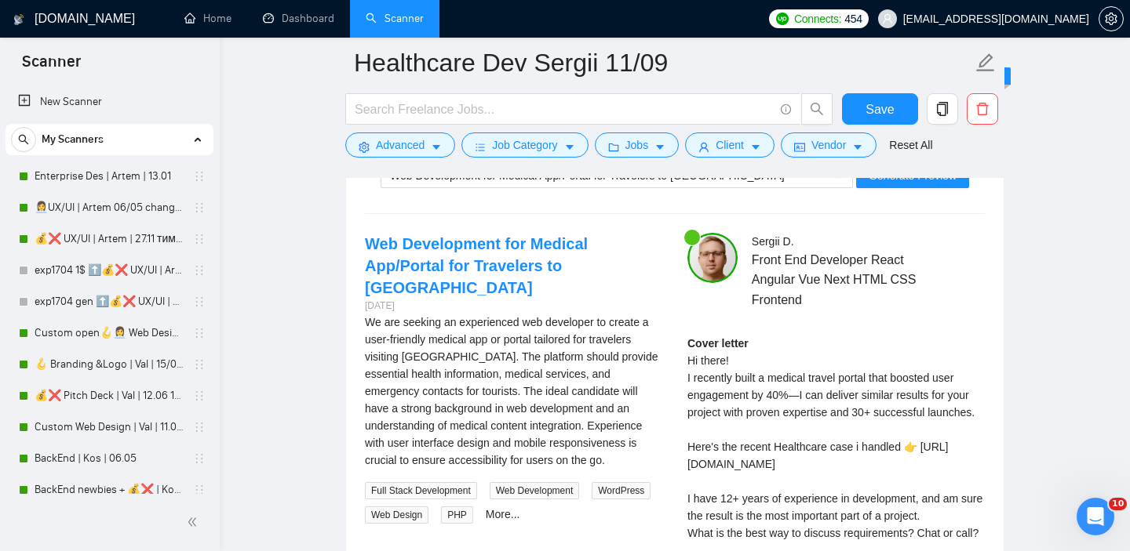
scroll to position [2942, 0]
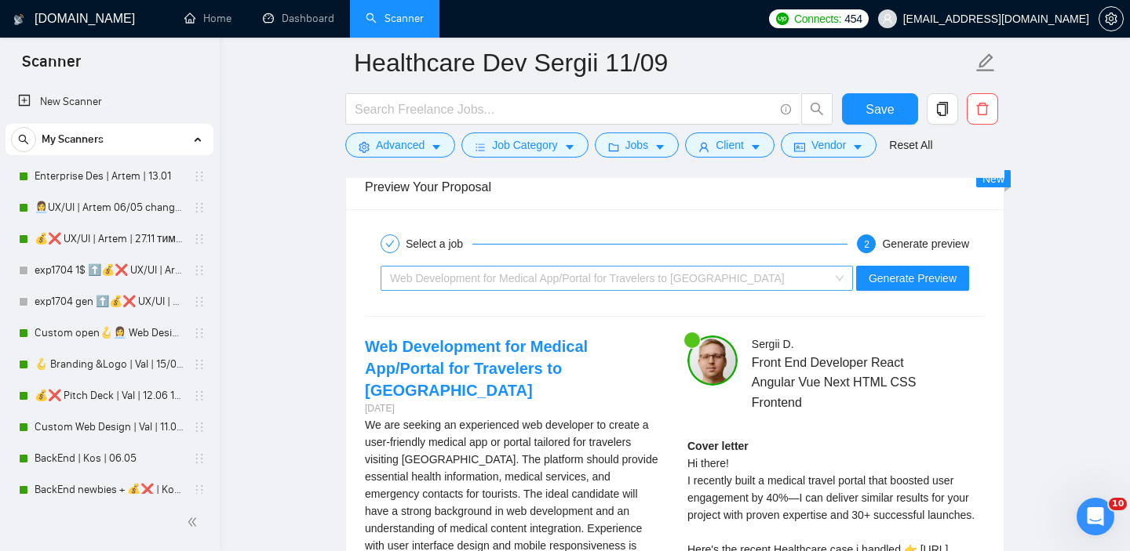
click at [517, 285] on span "Web Development for Medical App/Portal for Travelers to Japan" at bounding box center [587, 278] width 395 height 13
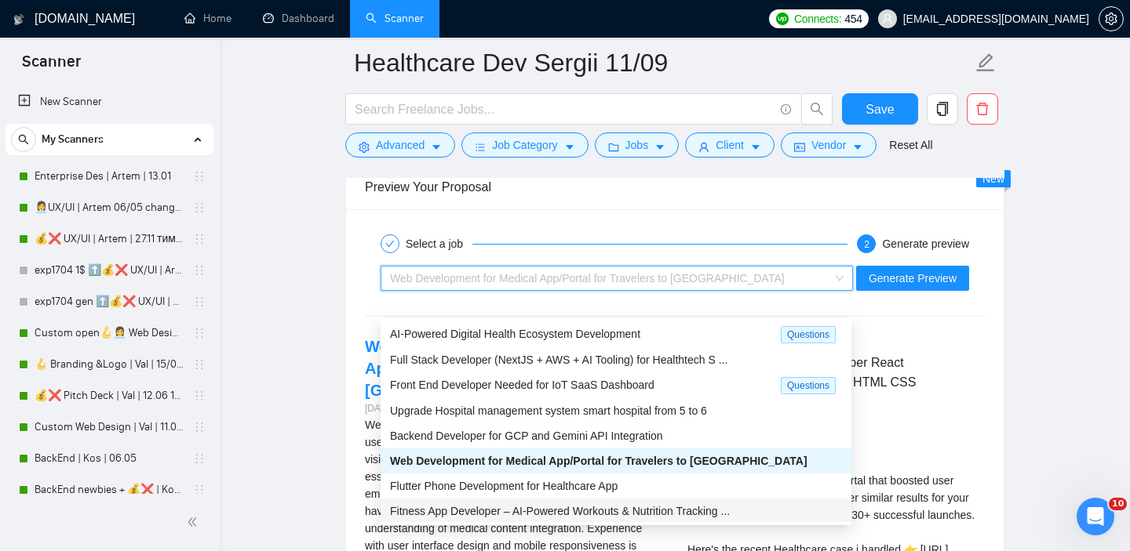
scroll to position [51, 0]
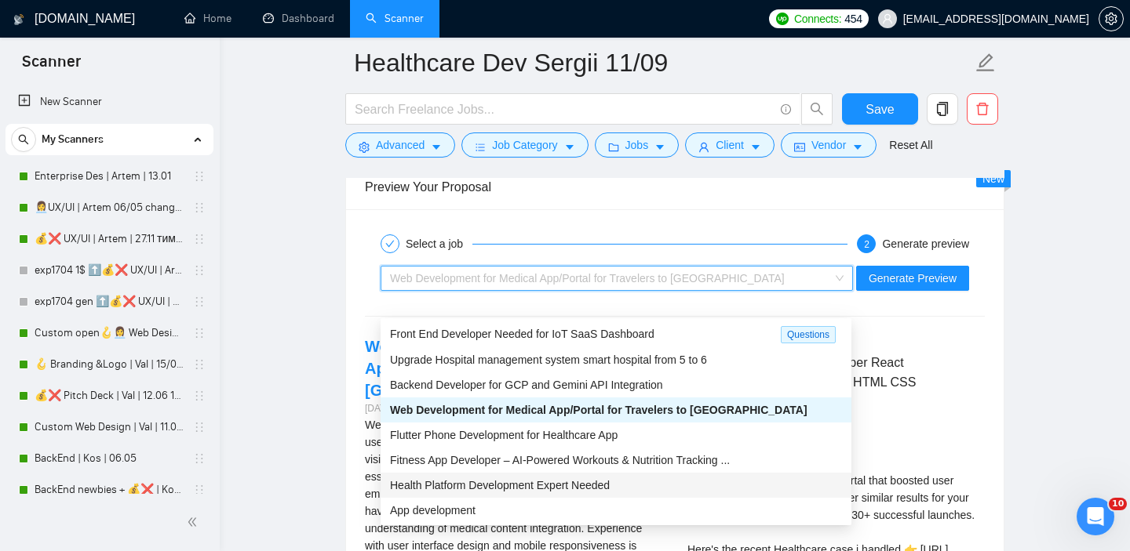
click at [497, 494] on div "Health Platform Development Expert Needed" at bounding box center [615, 485] width 471 height 25
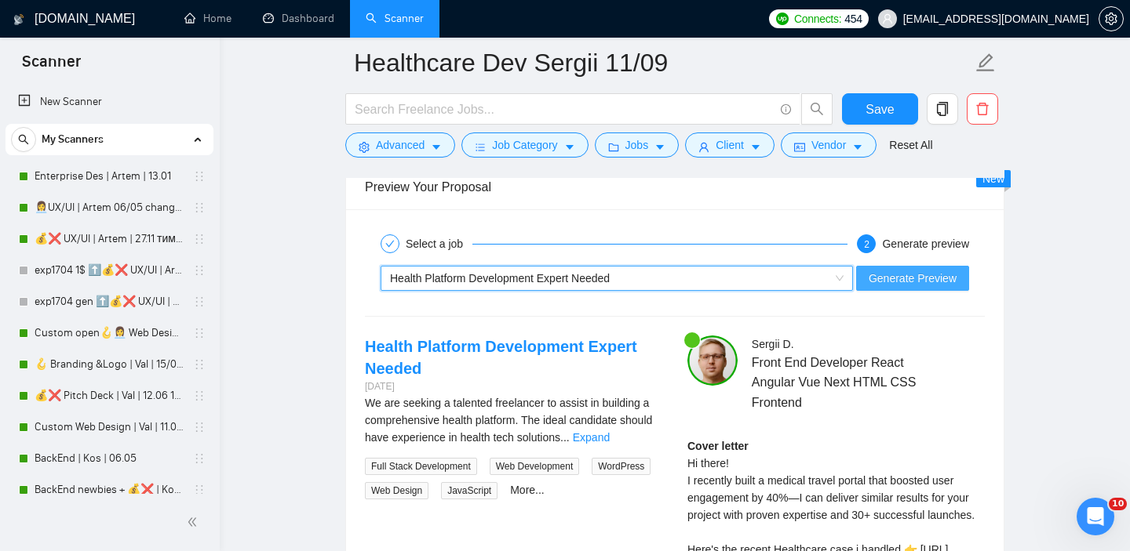
click at [902, 287] on span "Generate Preview" at bounding box center [912, 278] width 88 height 17
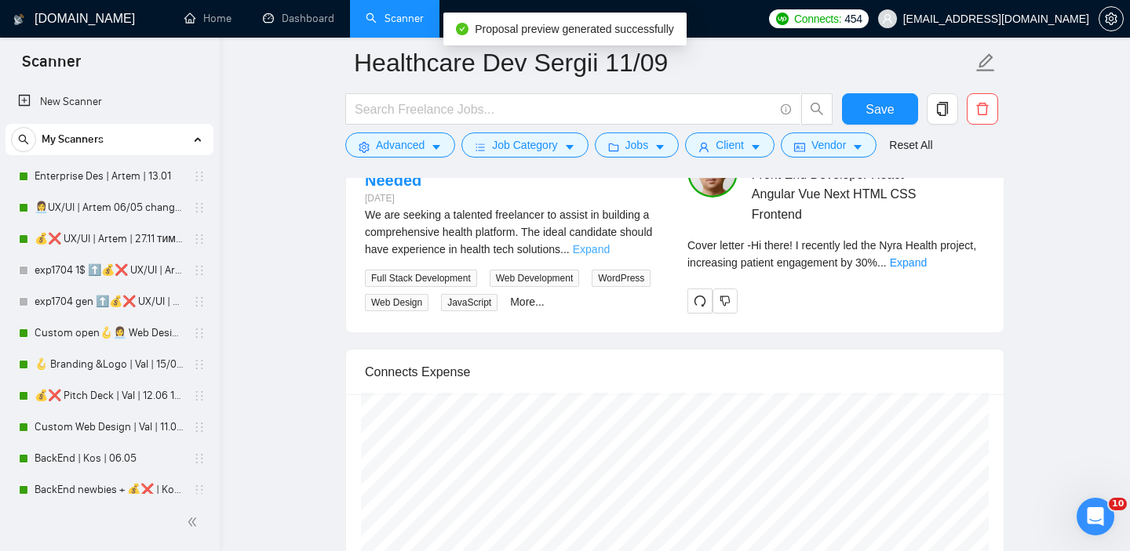
scroll to position [3152, 0]
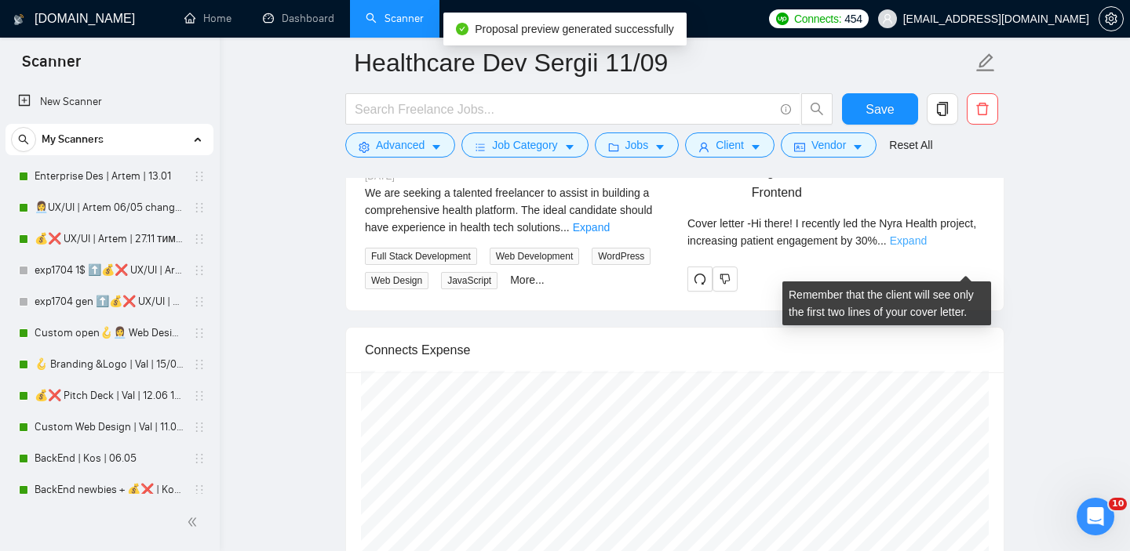
click at [926, 247] on link "Expand" at bounding box center [908, 241] width 37 height 13
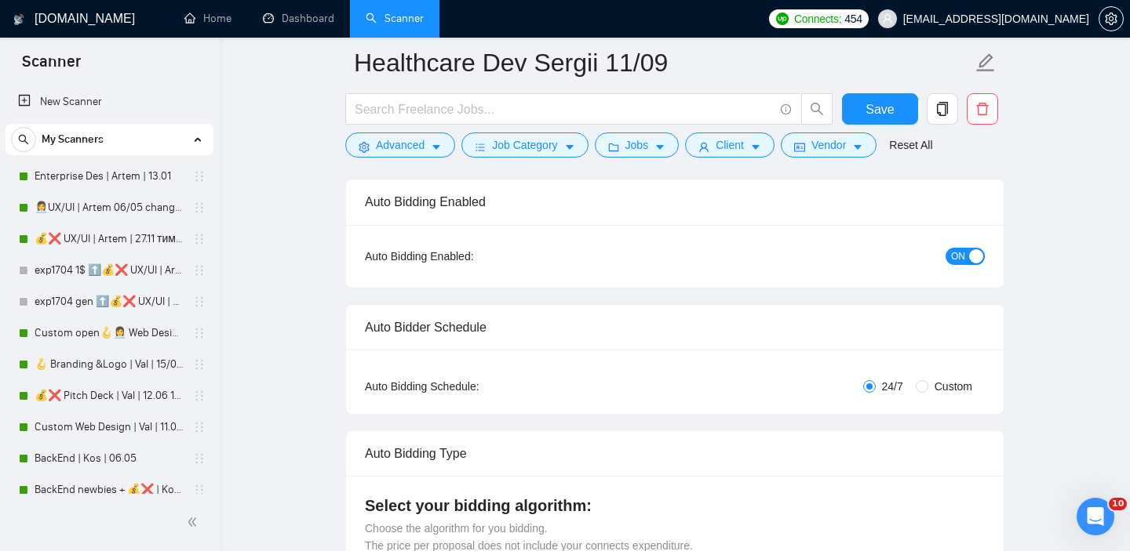
scroll to position [0, 0]
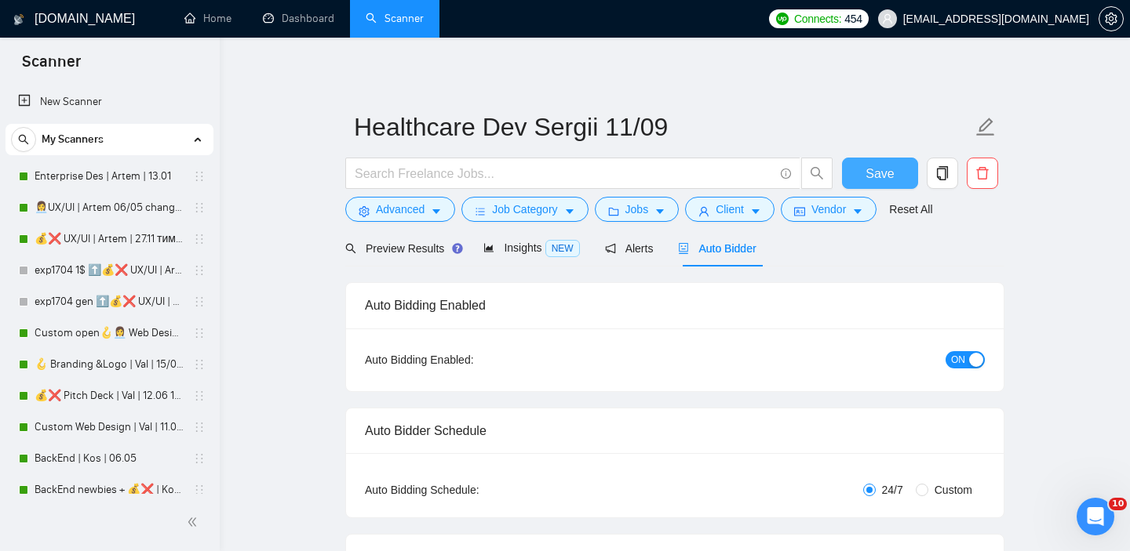
click at [864, 181] on button "Save" at bounding box center [880, 173] width 76 height 31
click at [304, 12] on link "Dashboard" at bounding box center [298, 18] width 71 height 13
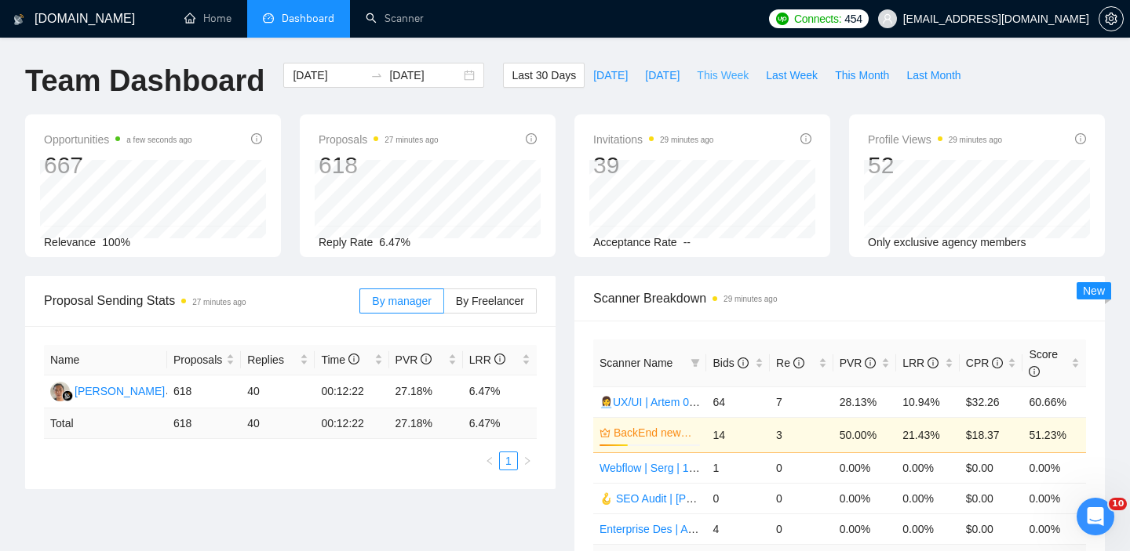
click at [711, 75] on span "This Week" at bounding box center [723, 75] width 52 height 17
type input "[DATE]"
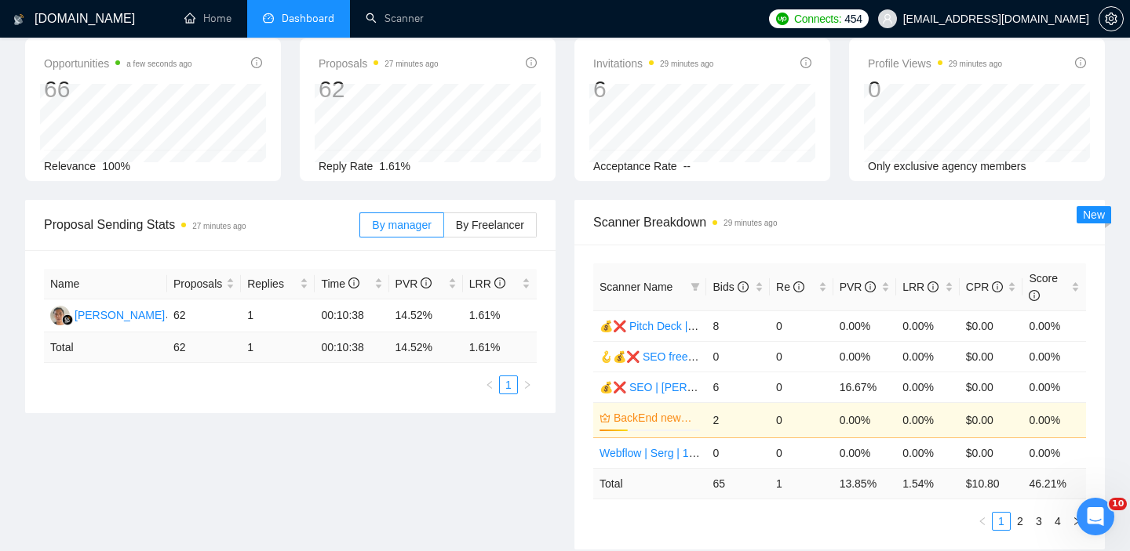
scroll to position [49, 0]
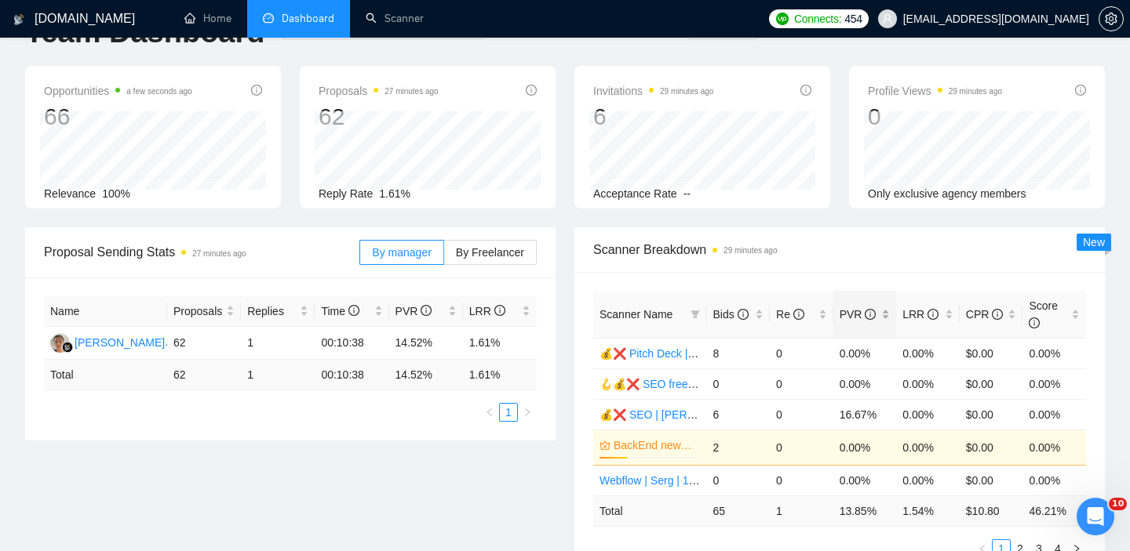
click at [885, 309] on div "PVR" at bounding box center [864, 314] width 51 height 17
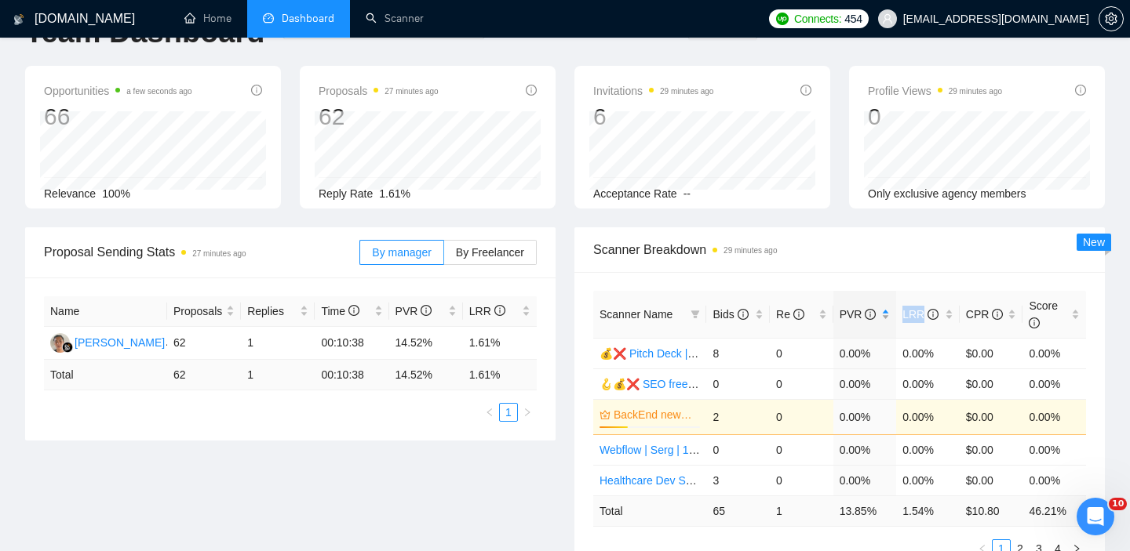
click at [885, 309] on div "PVR" at bounding box center [864, 314] width 51 height 17
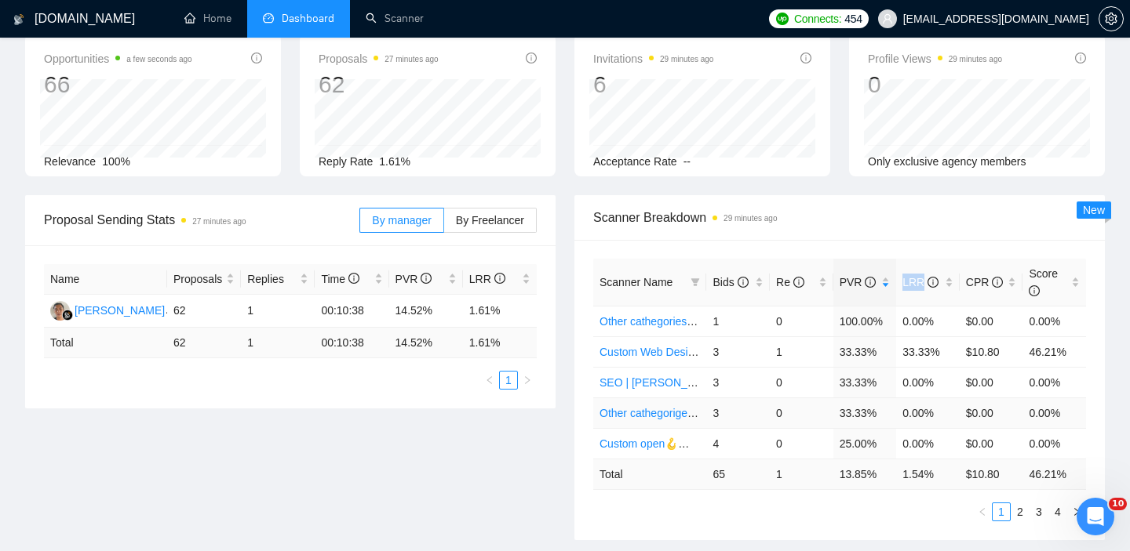
scroll to position [88, 0]
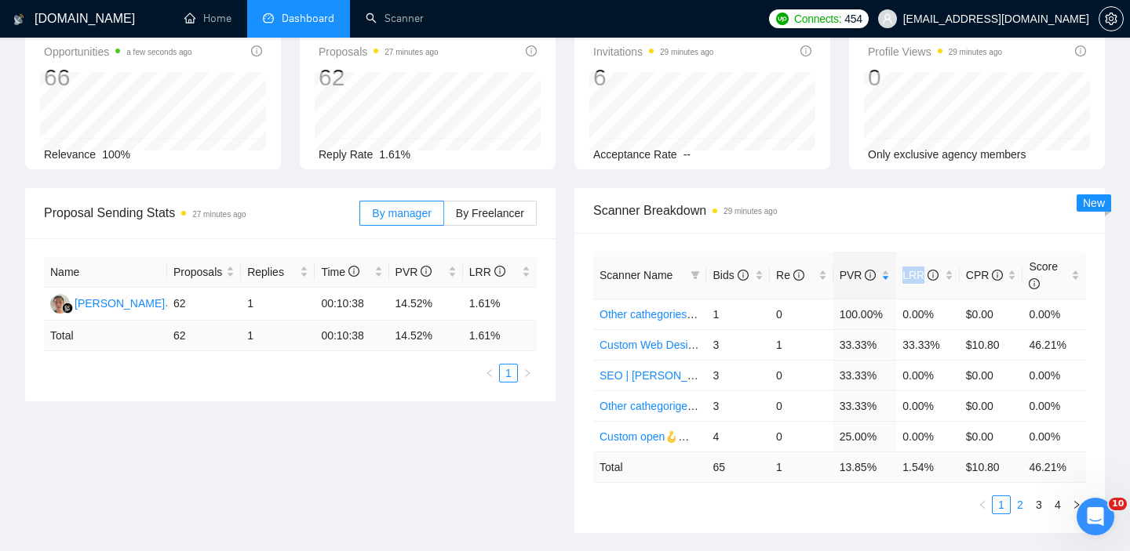
click at [1017, 497] on link "2" at bounding box center [1019, 505] width 17 height 17
click at [1008, 500] on link "1" at bounding box center [1000, 505] width 17 height 17
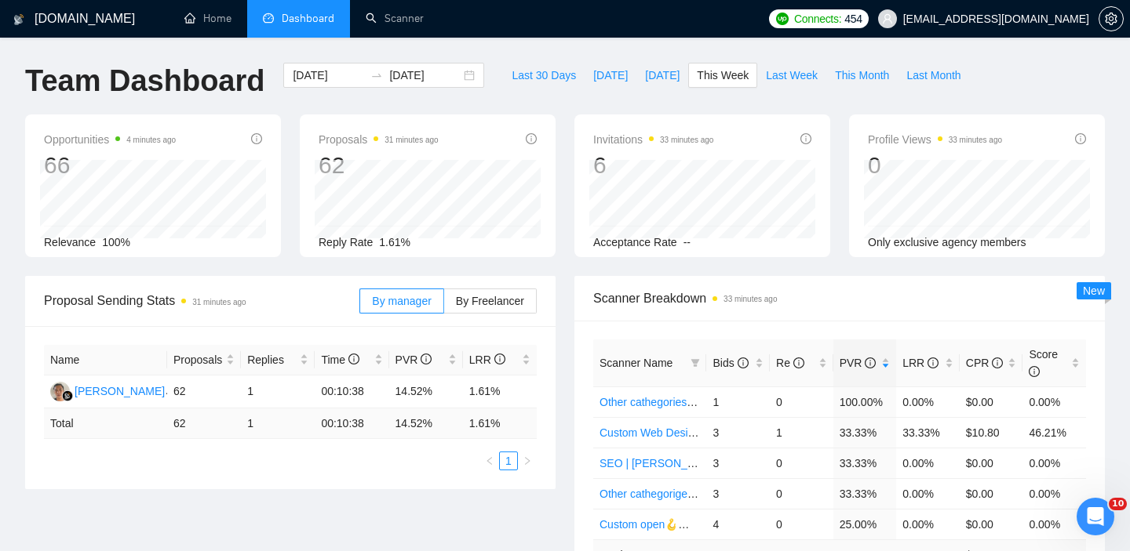
click at [711, 20] on ul "Home Dashboard Scanner" at bounding box center [462, 19] width 598 height 38
click at [293, 17] on span "Dashboard" at bounding box center [308, 18] width 53 height 13
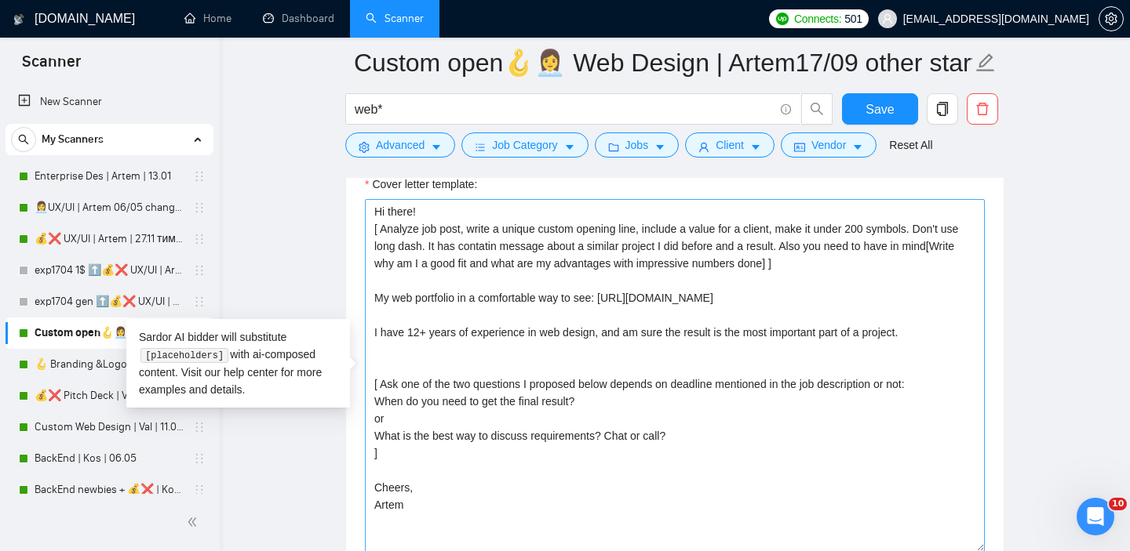
click at [424, 235] on textarea "Hi there! [ Analyze job post, write a unique custom opening line, include a val…" at bounding box center [675, 375] width 620 height 353
drag, startPoint x: 411, startPoint y: 230, endPoint x: 848, endPoint y: 258, distance: 437.8
click at [848, 258] on textarea "Hi there! [ Analyze job post, write a unique custom opening line, include a val…" at bounding box center [675, 375] width 620 height 353
click at [791, 250] on textarea "Hi there! [ Analyze job post, write a unique custom opening line, include a val…" at bounding box center [675, 375] width 620 height 353
drag, startPoint x: 884, startPoint y: 275, endPoint x: 855, endPoint y: 216, distance: 65.6
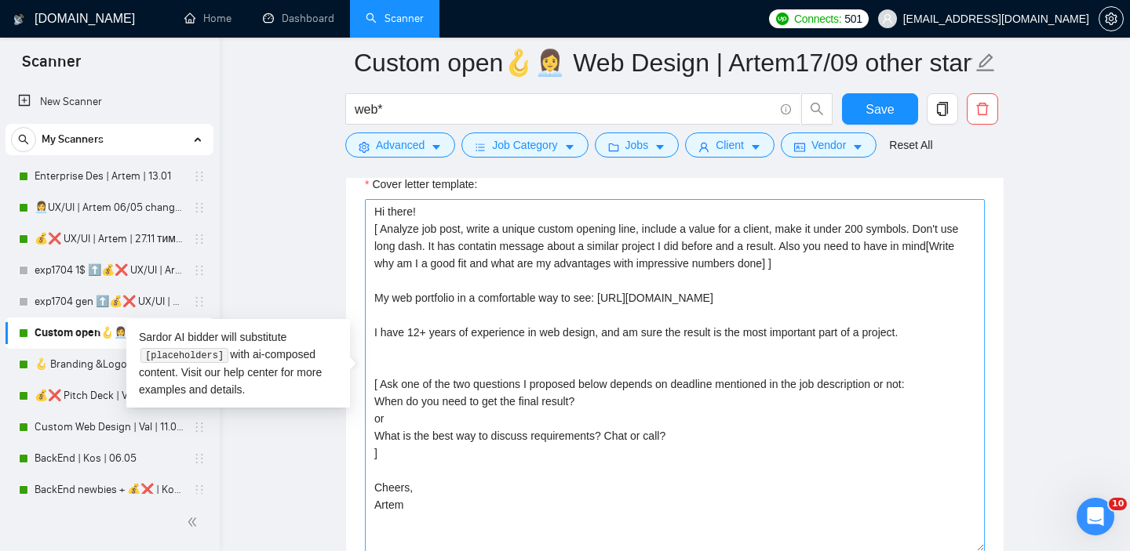
click at [855, 216] on textarea "Hi there! [ Analyze job post, write a unique custom opening line, include a val…" at bounding box center [675, 375] width 620 height 353
drag, startPoint x: 370, startPoint y: 227, endPoint x: 860, endPoint y: 272, distance: 491.5
click at [860, 272] on textarea "Hi there! [ Analyze job post, write a unique custom opening line, include a val…" at bounding box center [675, 375] width 620 height 353
click at [808, 278] on textarea "Hi there! [ Analyze job post, write a unique custom opening line, include a val…" at bounding box center [675, 375] width 620 height 353
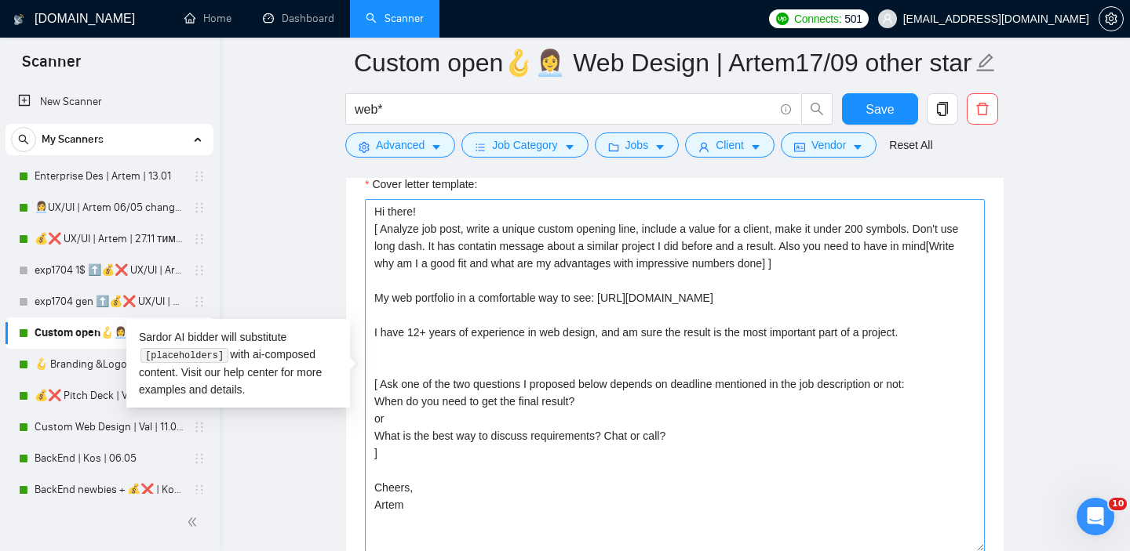
drag, startPoint x: 373, startPoint y: 229, endPoint x: 847, endPoint y: 266, distance: 476.0
click at [847, 266] on textarea "Hi there! [ Analyze job post, write a unique custom opening line, include a val…" at bounding box center [675, 375] width 620 height 353
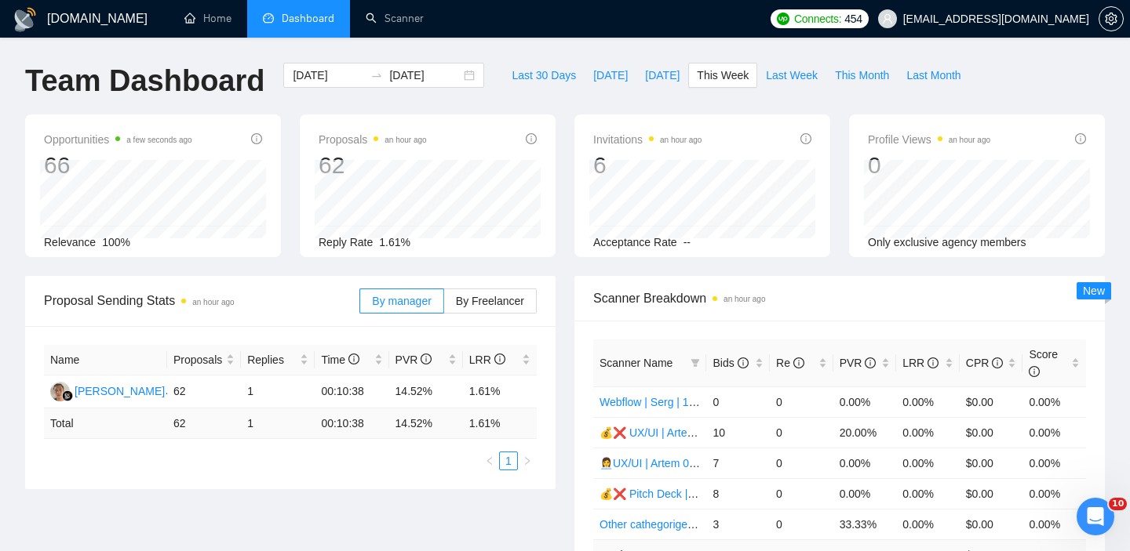
scroll to position [224, 0]
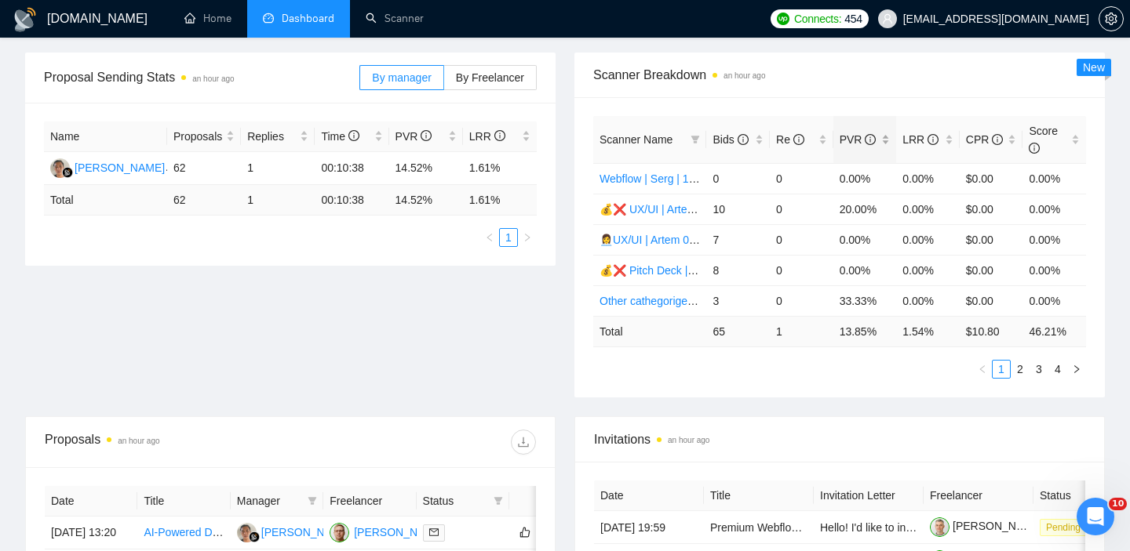
click at [886, 142] on div "PVR" at bounding box center [864, 139] width 51 height 17
click at [1017, 373] on link "2" at bounding box center [1019, 369] width 17 height 17
click at [1039, 373] on link "3" at bounding box center [1038, 369] width 17 height 17
click at [1054, 372] on link "4" at bounding box center [1057, 369] width 17 height 17
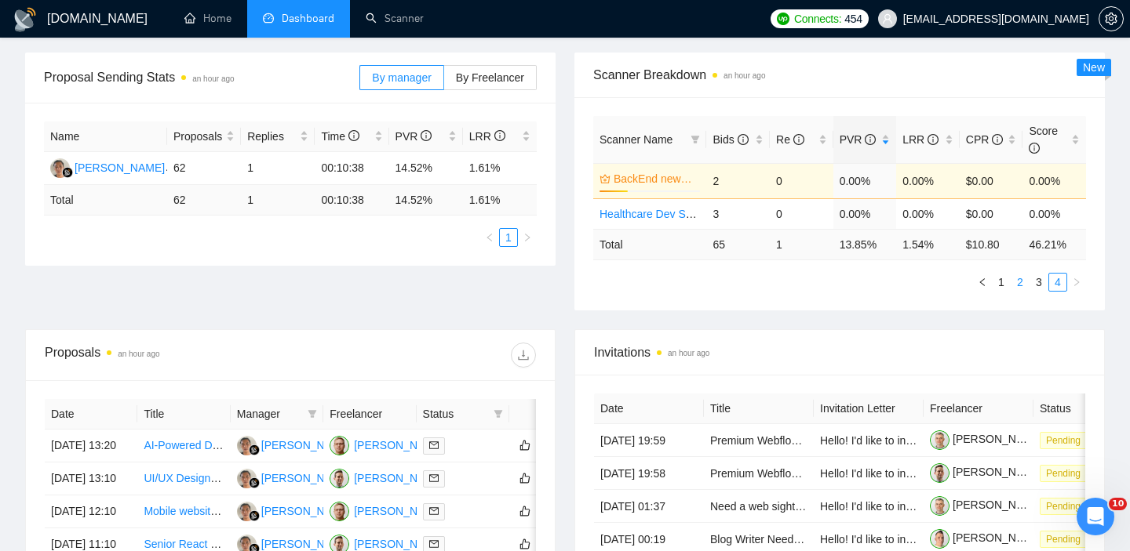
click at [1025, 286] on link "2" at bounding box center [1019, 282] width 17 height 17
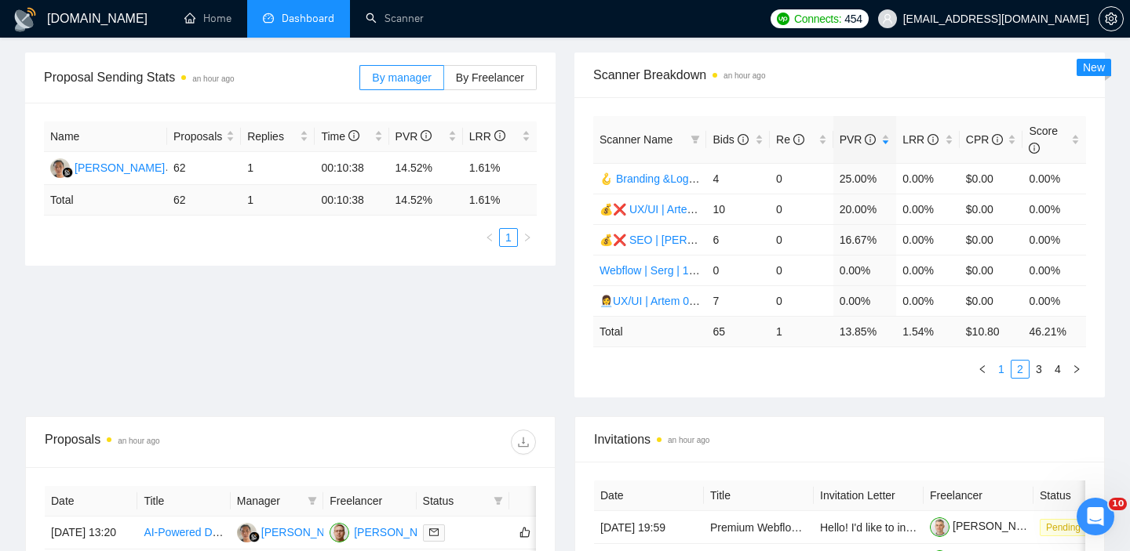
click at [1003, 373] on link "1" at bounding box center [1000, 369] width 17 height 17
